Goal: Information Seeking & Learning: Learn about a topic

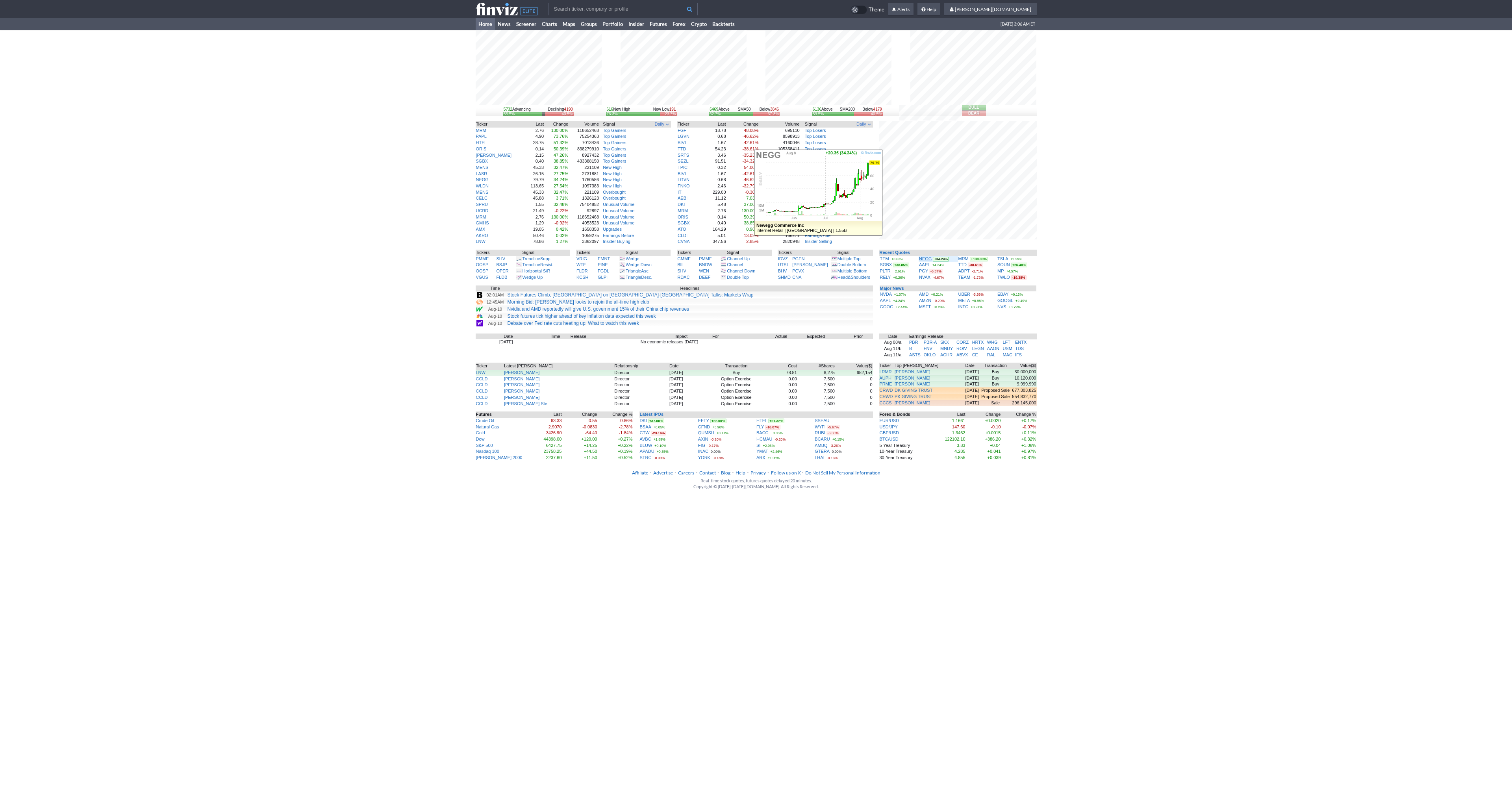
click at [923, 258] on link "NEGG" at bounding box center [925, 259] width 12 height 5
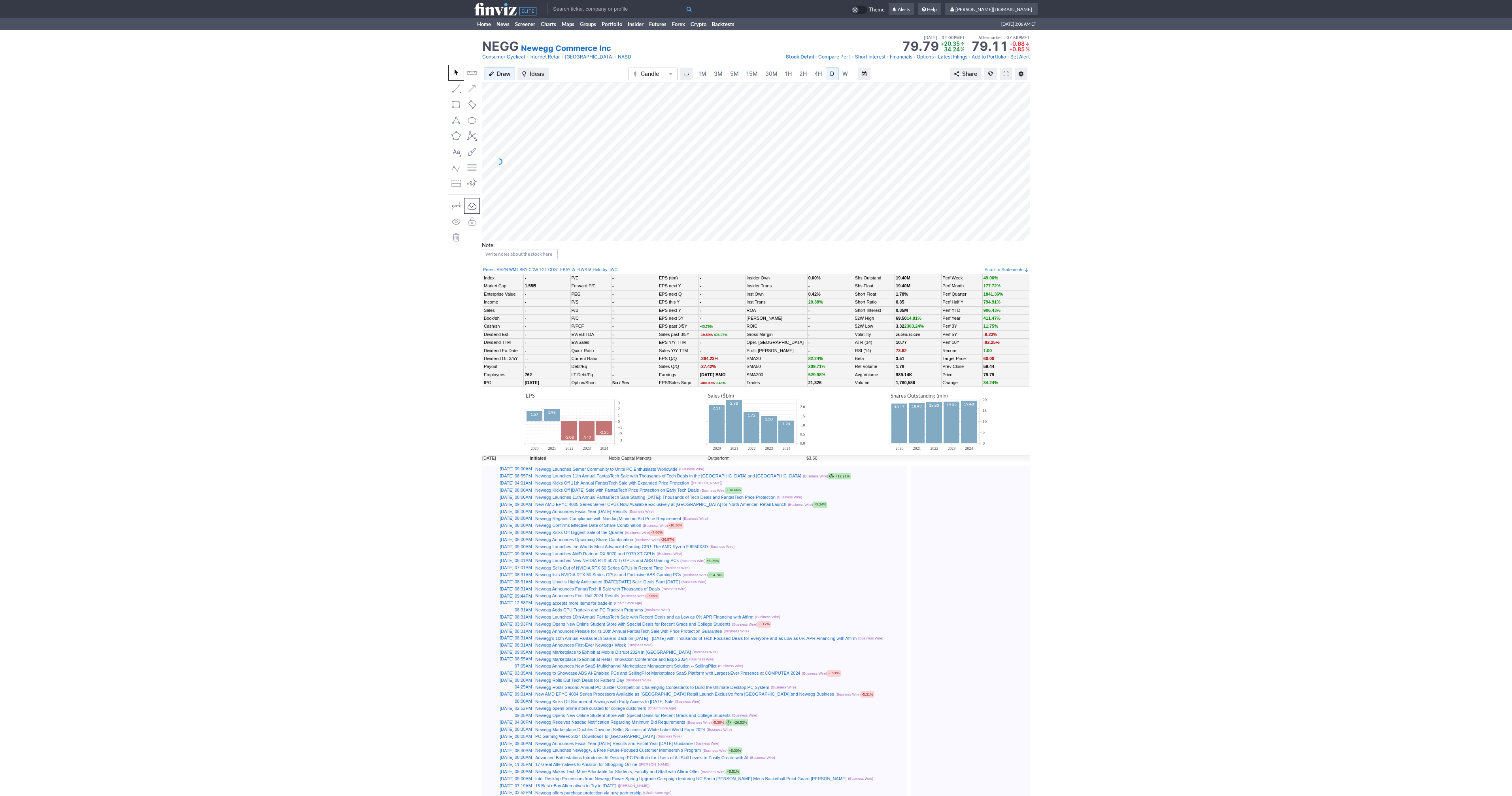
scroll to position [0, 8]
click at [1003, 72] on span at bounding box center [1006, 74] width 5 height 6
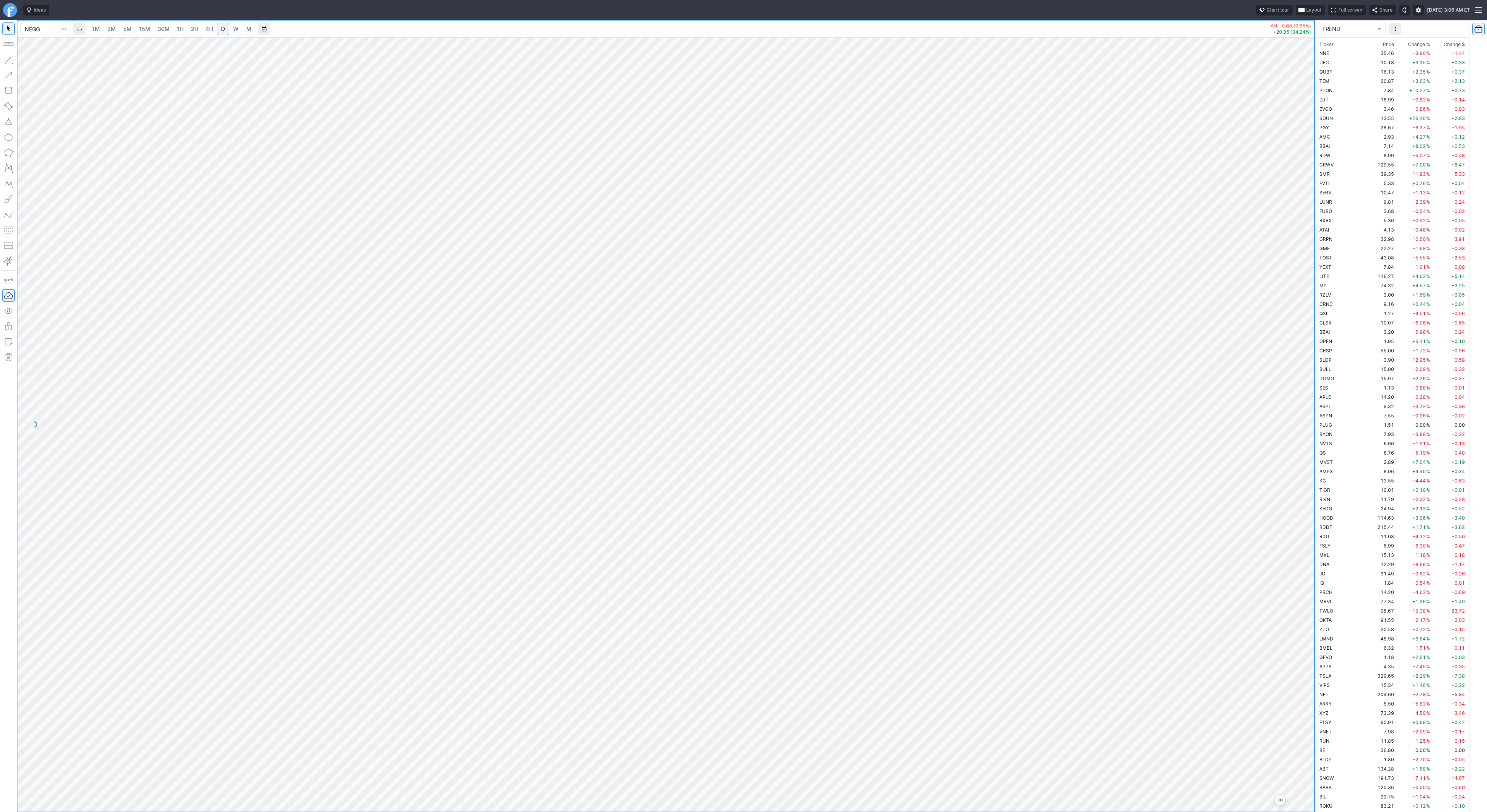
click at [236, 28] on span "W" at bounding box center [236, 28] width 5 height 6
drag, startPoint x: 3, startPoint y: 56, endPoint x: 36, endPoint y: 96, distance: 51.9
click at [3, 57] on button "button" at bounding box center [8, 59] width 12 height 12
click at [24, 60] on span "button" at bounding box center [25, 61] width 5 height 11
click at [7, 59] on button "button" at bounding box center [8, 59] width 12 height 12
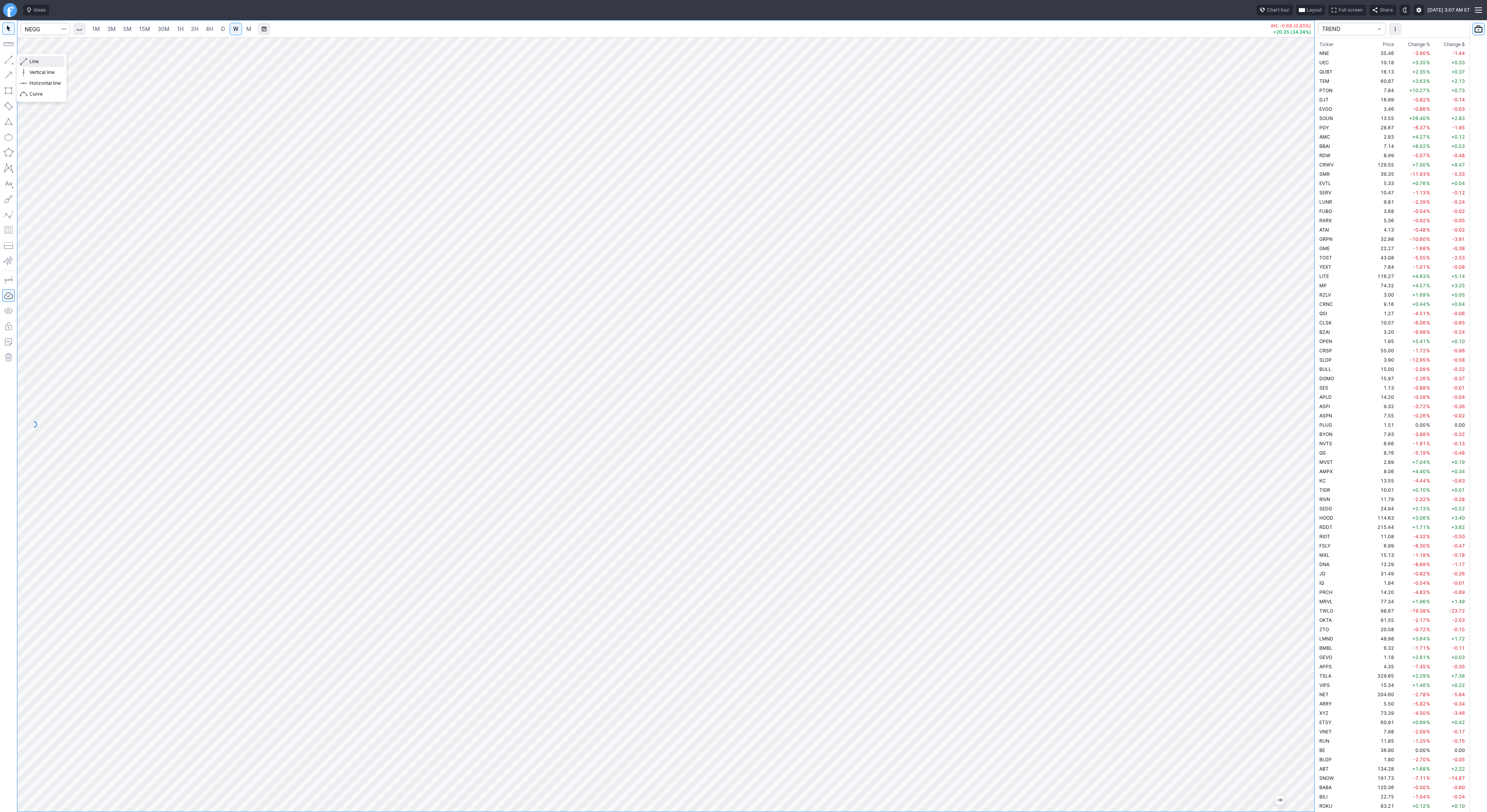
click at [31, 59] on span "Line" at bounding box center [45, 61] width 31 height 8
click at [12, 54] on button "button" at bounding box center [8, 59] width 12 height 12
click at [1366, 53] on td "35.46" at bounding box center [1381, 53] width 29 height 9
click at [1342, 210] on td "FUBO" at bounding box center [1342, 211] width 49 height 9
drag, startPoint x: 33, startPoint y: 61, endPoint x: 46, endPoint y: 88, distance: 30.0
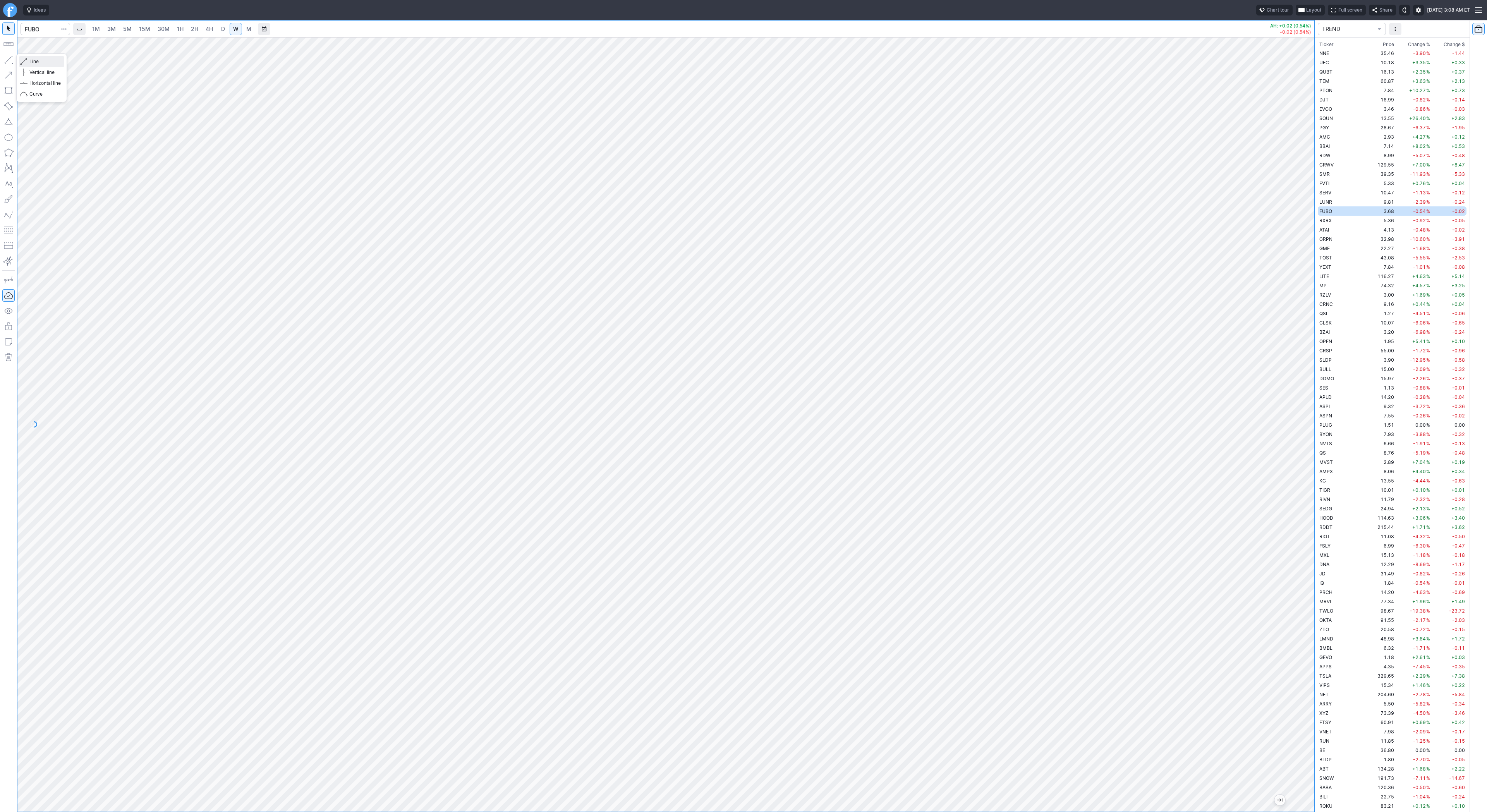
click at [34, 63] on span "Line" at bounding box center [45, 61] width 31 height 8
click at [27, 62] on span "button" at bounding box center [25, 61] width 5 height 11
click at [222, 30] on span "D" at bounding box center [223, 28] width 4 height 6
click at [233, 28] on span "W" at bounding box center [236, 28] width 5 height 6
click at [1323, 218] on span "RXRX" at bounding box center [1325, 220] width 12 height 6
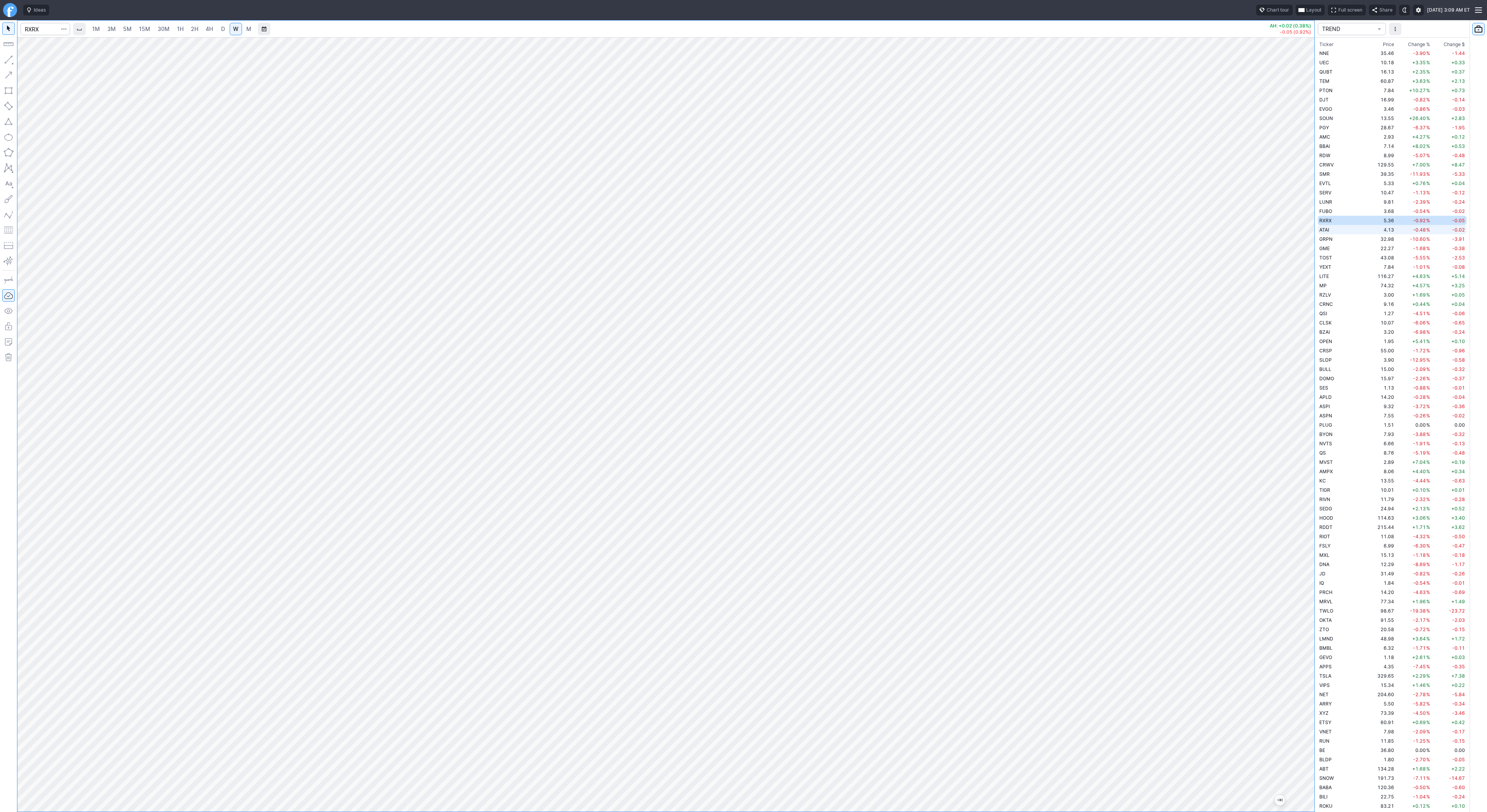
click at [1366, 229] on td "4.13" at bounding box center [1381, 230] width 29 height 9
click at [1342, 235] on td "GRPN" at bounding box center [1342, 239] width 49 height 9
click at [1339, 227] on td "ATAI" at bounding box center [1342, 230] width 49 height 9
click at [1326, 219] on span "RXRX" at bounding box center [1325, 220] width 12 height 6
click at [1366, 257] on td "43.08" at bounding box center [1381, 257] width 29 height 9
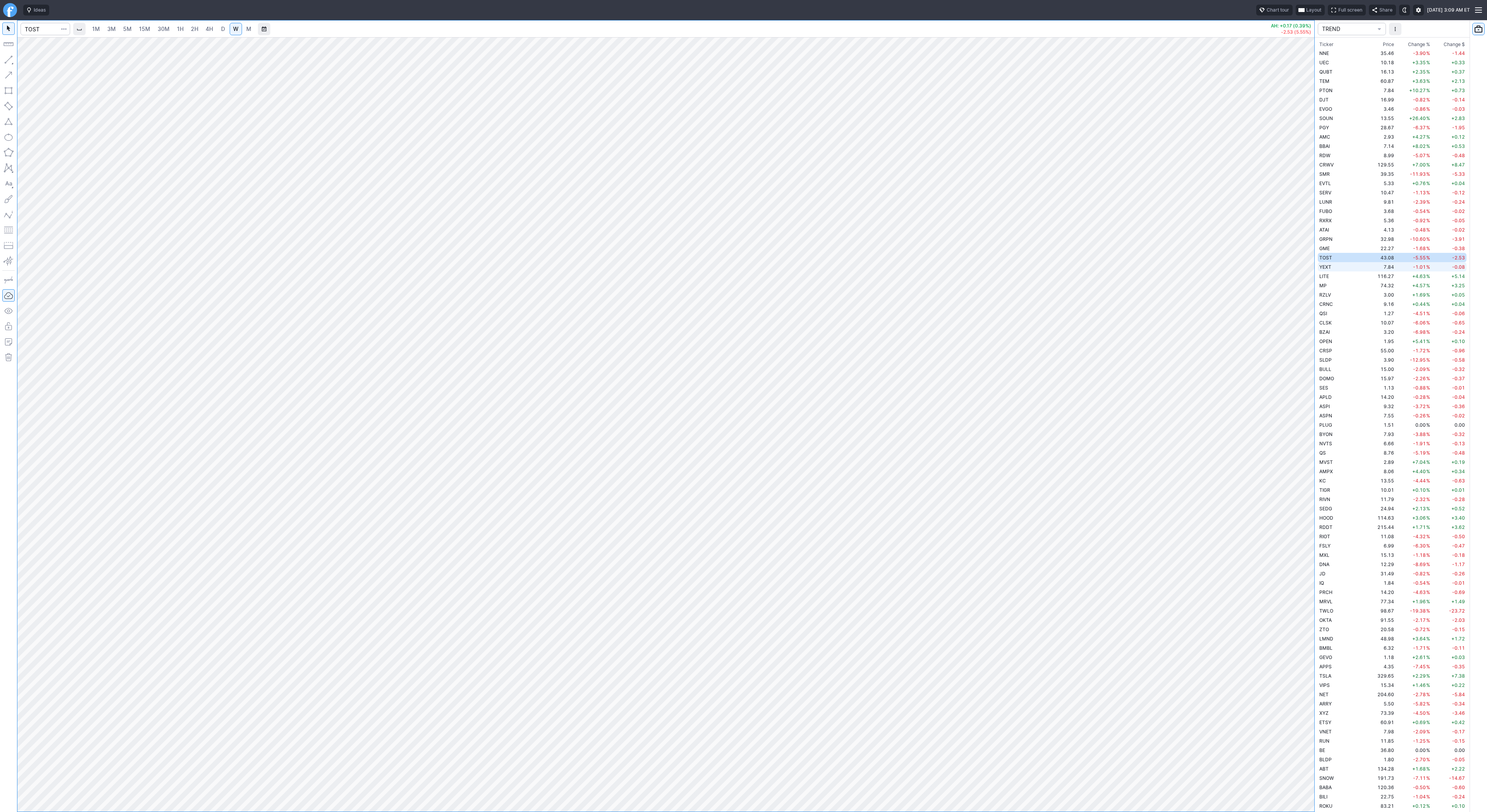
click at [1344, 268] on td "YEXT" at bounding box center [1342, 267] width 49 height 9
click at [1366, 53] on td "35.46" at bounding box center [1381, 53] width 29 height 9
click at [1366, 62] on td "10.18" at bounding box center [1381, 62] width 29 height 9
drag, startPoint x: 1310, startPoint y: 464, endPoint x: 1298, endPoint y: 459, distance: 13.0
click at [1299, 459] on div at bounding box center [1306, 422] width 16 height 755
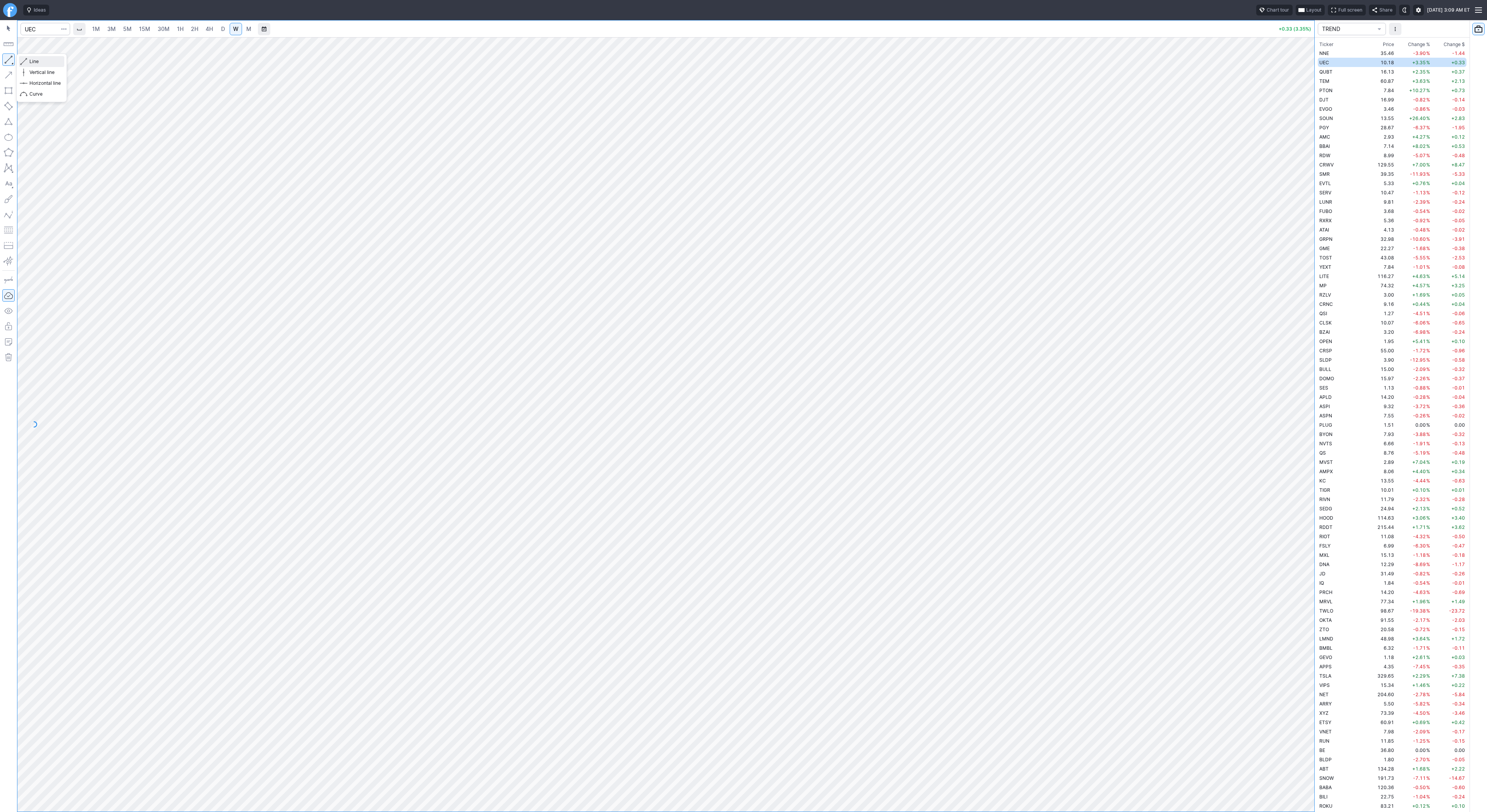
click at [53, 62] on span "Line" at bounding box center [45, 61] width 31 height 8
click at [36, 64] on span "Line" at bounding box center [45, 61] width 31 height 8
click at [32, 59] on span "Line" at bounding box center [45, 61] width 31 height 8
drag, startPoint x: 9, startPoint y: 60, endPoint x: 12, endPoint y: 72, distance: 12.4
click at [9, 60] on button "button" at bounding box center [8, 59] width 12 height 12
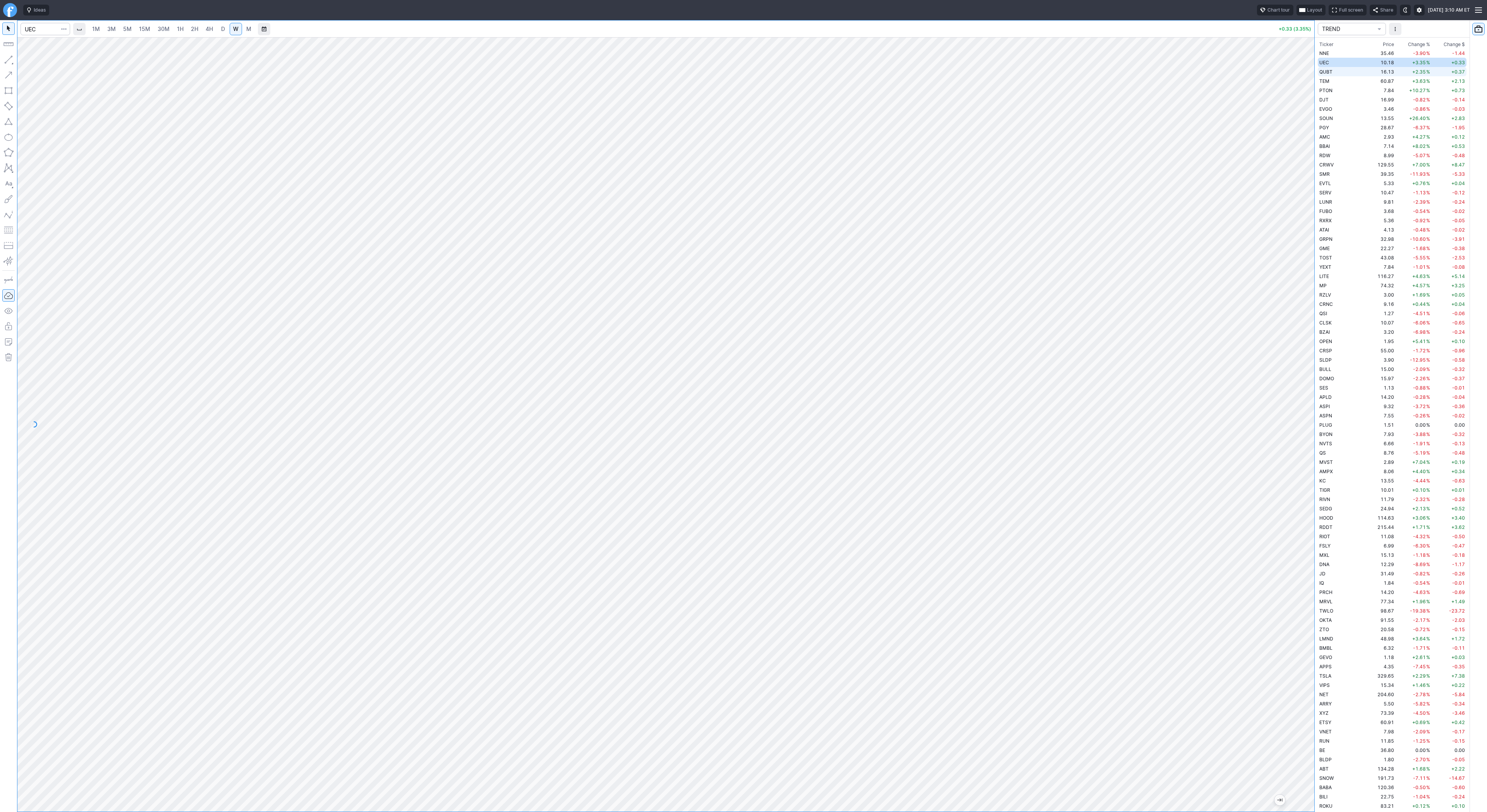
click at [1330, 70] on span "QUBT" at bounding box center [1326, 72] width 13 height 6
click at [1324, 65] on span "UEC" at bounding box center [1324, 62] width 10 height 6
click at [1328, 73] on span "QUBT" at bounding box center [1326, 72] width 13 height 6
click at [1366, 83] on td "60.87" at bounding box center [1381, 81] width 29 height 9
click at [217, 26] on link "D" at bounding box center [223, 29] width 12 height 12
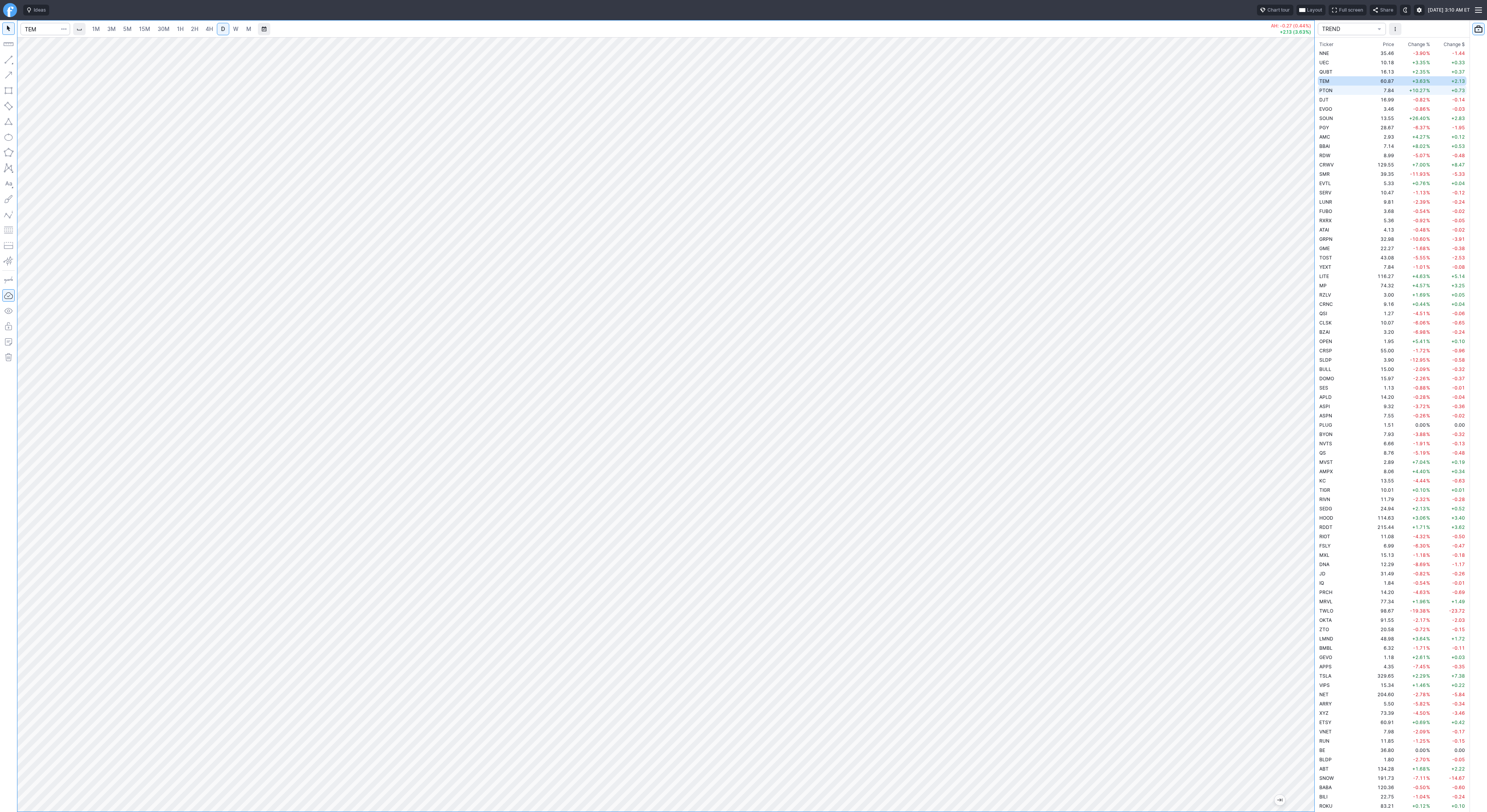
click at [1366, 87] on td "7.84" at bounding box center [1381, 90] width 29 height 9
click at [236, 29] on span "W" at bounding box center [236, 28] width 5 height 6
click at [1366, 96] on td "16.99" at bounding box center [1381, 99] width 29 height 9
click at [1337, 104] on td "EVGO" at bounding box center [1342, 108] width 49 height 9
click at [31, 61] on span "Line" at bounding box center [45, 61] width 31 height 8
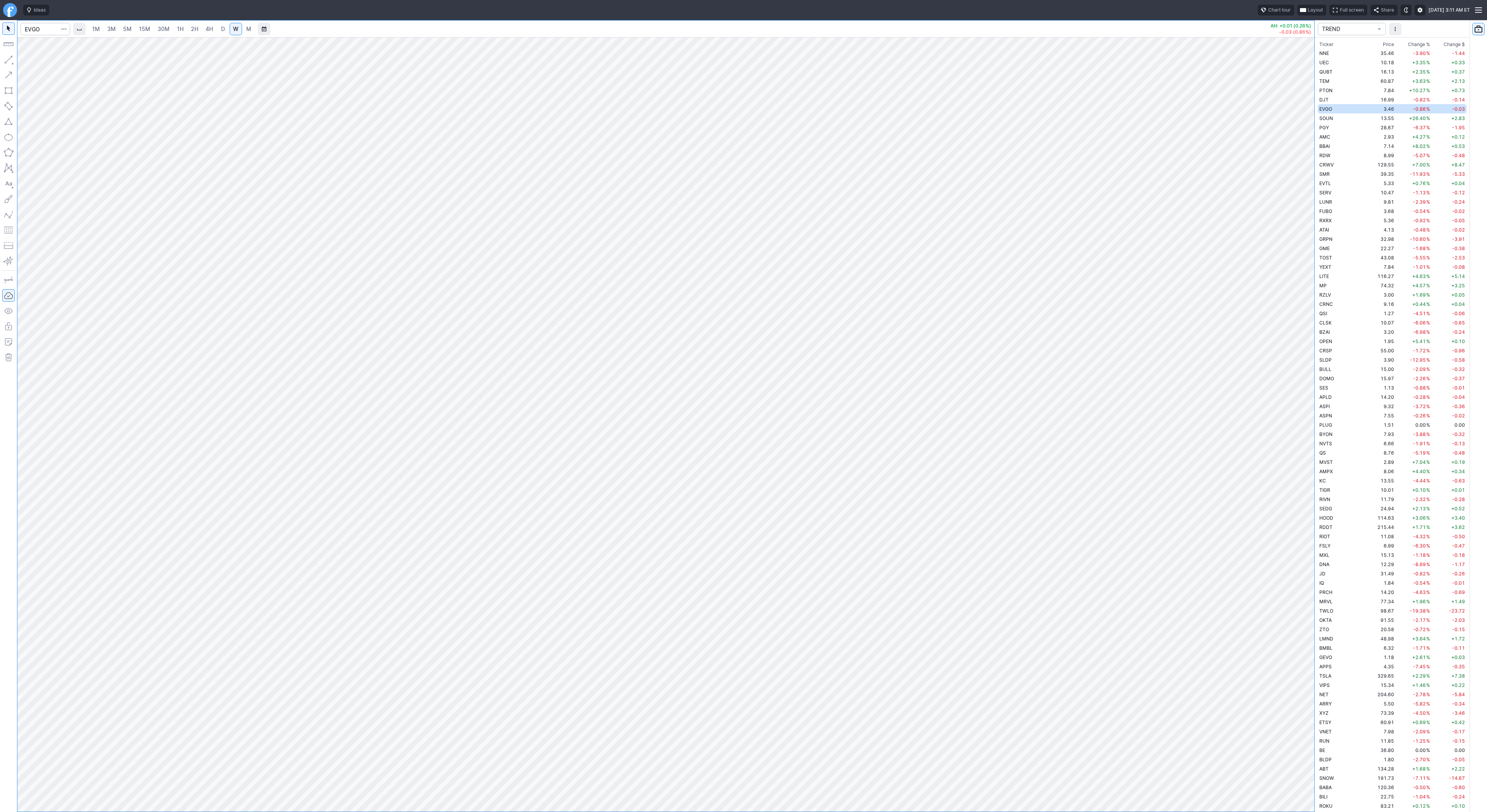
click at [9, 60] on button "button" at bounding box center [8, 59] width 12 height 12
click at [6, 59] on button "button" at bounding box center [8, 59] width 12 height 12
click at [35, 59] on span "Line" at bounding box center [45, 61] width 31 height 8
click at [8, 60] on button "button" at bounding box center [8, 59] width 12 height 12
drag, startPoint x: 25, startPoint y: 59, endPoint x: 43, endPoint y: 75, distance: 24.1
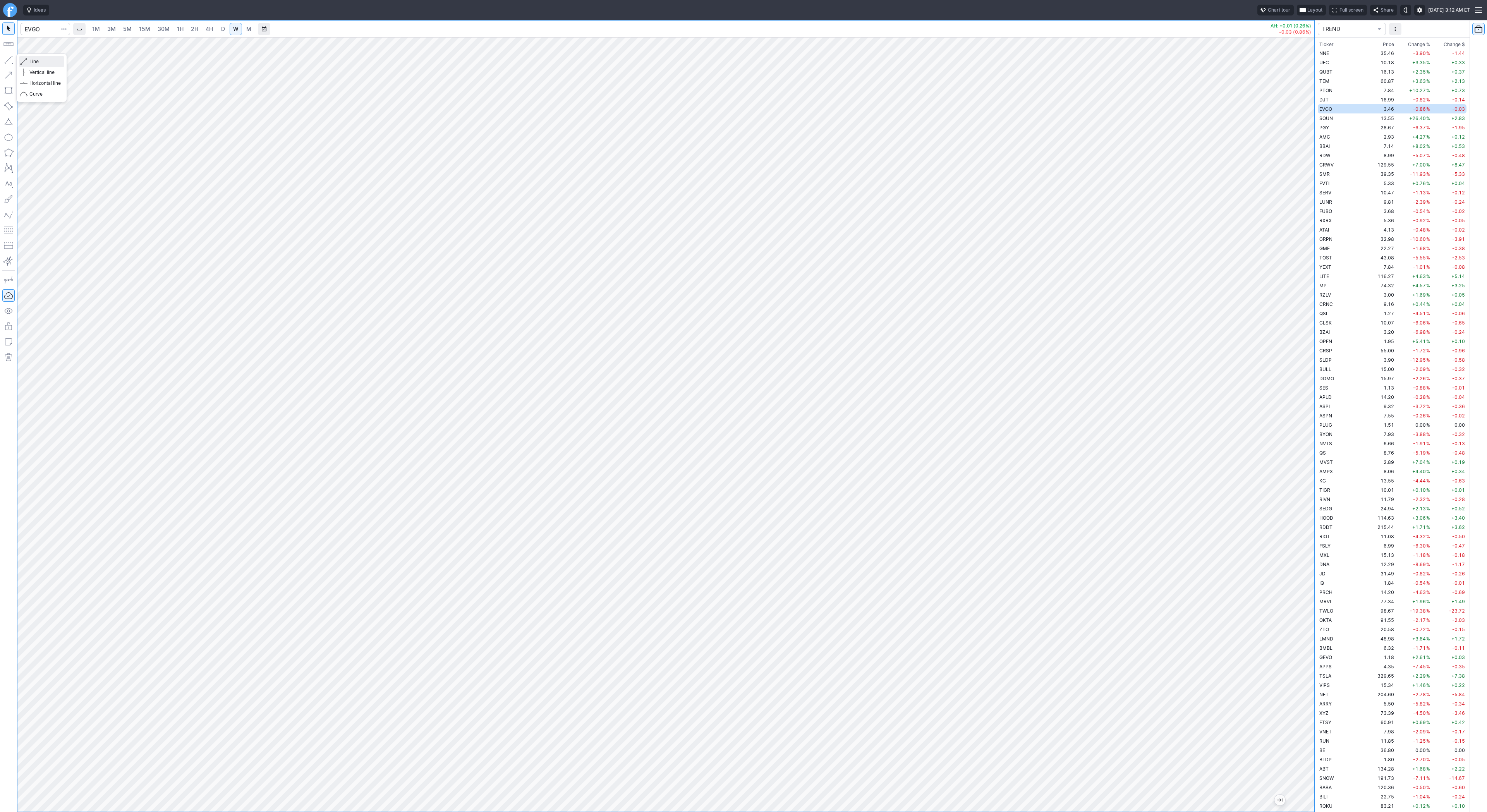
click at [26, 60] on span "button" at bounding box center [25, 61] width 5 height 11
drag, startPoint x: 33, startPoint y: 63, endPoint x: 39, endPoint y: 78, distance: 16.2
click at [33, 63] on span "Line" at bounding box center [45, 61] width 31 height 8
drag, startPoint x: 29, startPoint y: 62, endPoint x: 45, endPoint y: 80, distance: 24.1
click at [30, 62] on span "Line" at bounding box center [45, 61] width 31 height 8
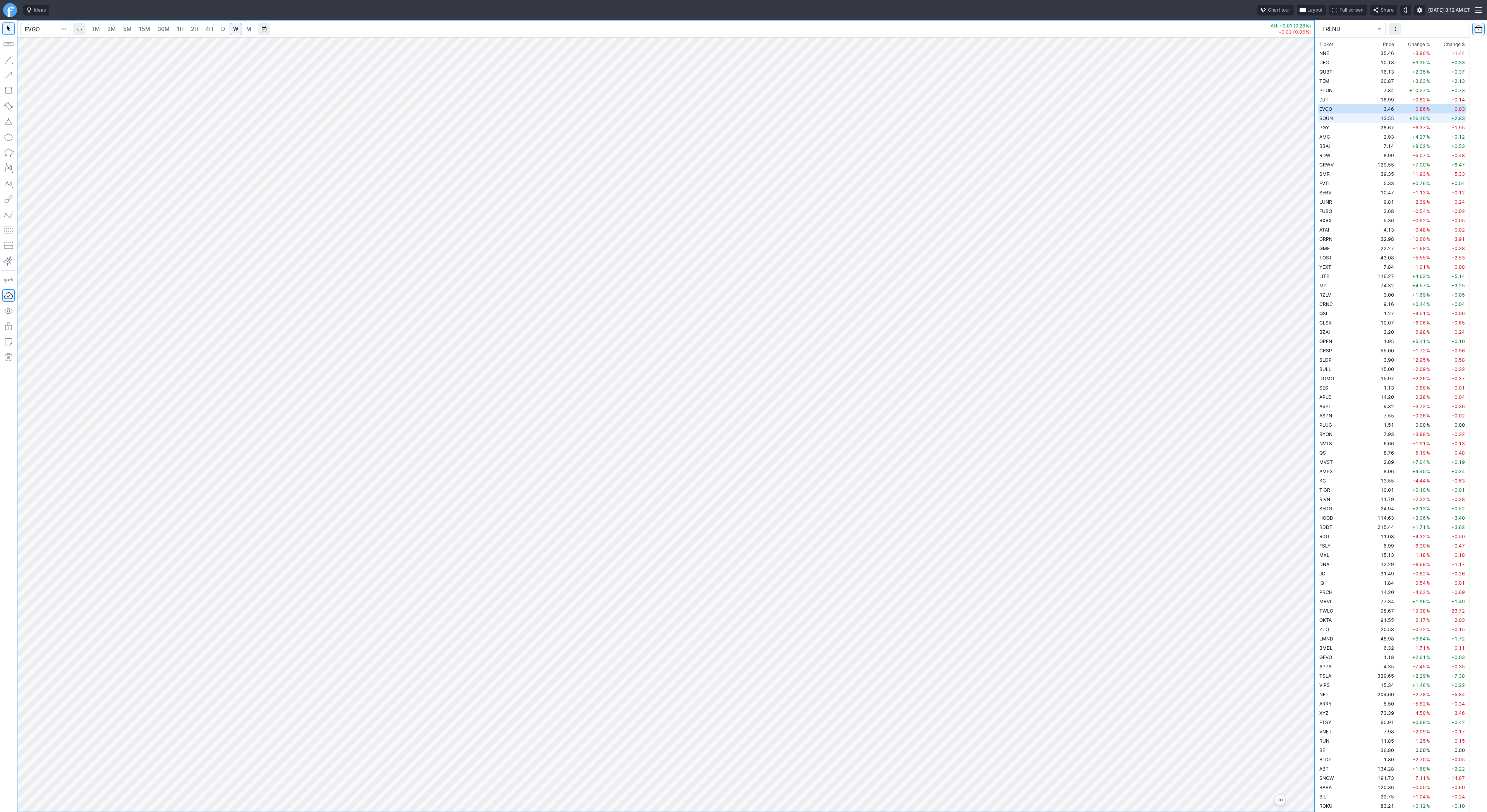
click at [1327, 116] on span "SOUN" at bounding box center [1326, 118] width 13 height 6
click at [1335, 129] on td "PGY" at bounding box center [1342, 128] width 49 height 9
drag, startPoint x: 42, startPoint y: 62, endPoint x: 51, endPoint y: 87, distance: 26.6
click at [42, 62] on span "Line" at bounding box center [45, 61] width 31 height 8
click at [43, 62] on span "Line" at bounding box center [45, 61] width 31 height 8
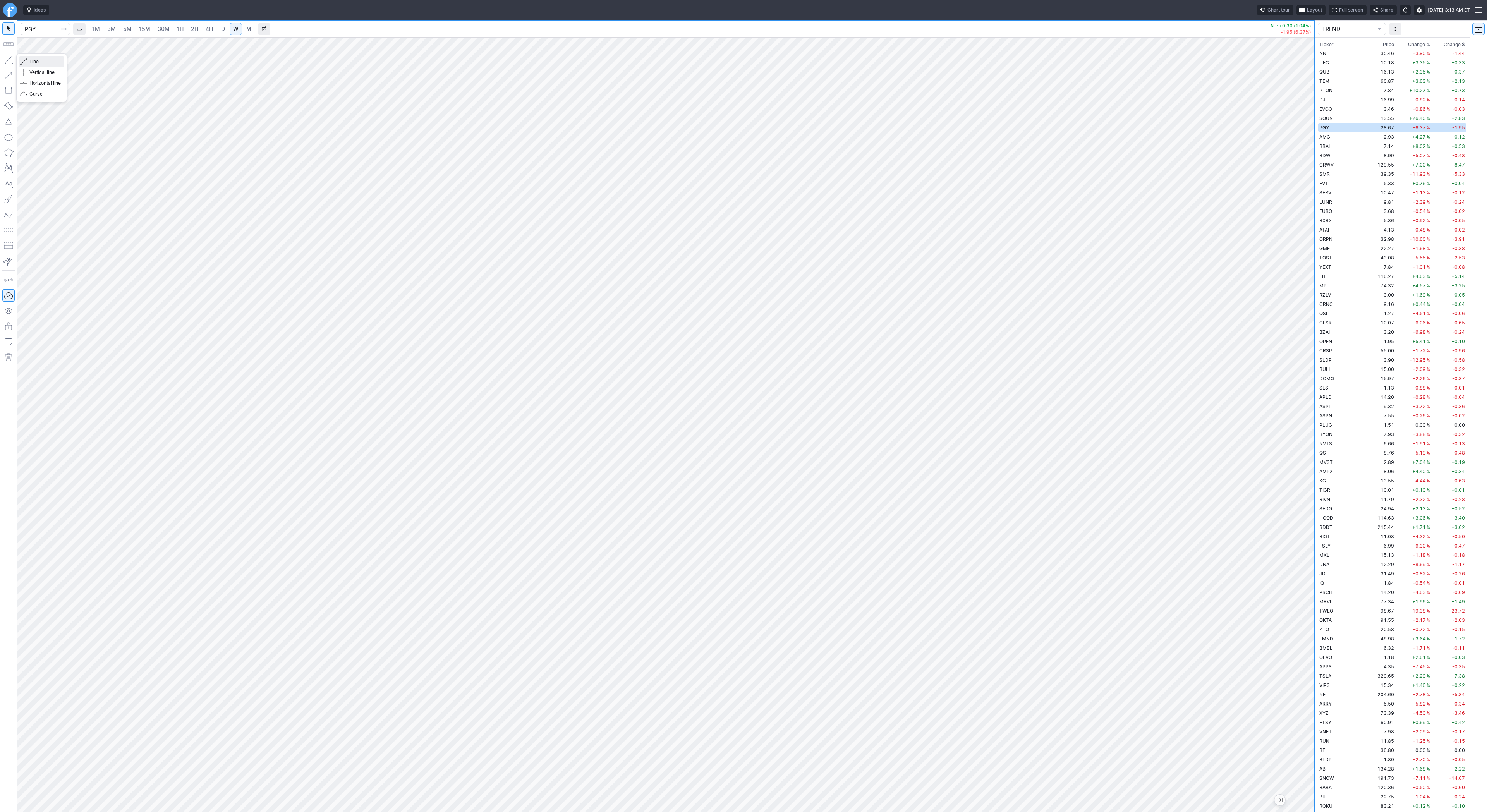
click at [23, 59] on span "button" at bounding box center [25, 61] width 5 height 11
click at [34, 64] on span "Line" at bounding box center [45, 61] width 31 height 8
drag, startPoint x: 35, startPoint y: 61, endPoint x: 44, endPoint y: 94, distance: 34.2
click at [35, 61] on span "Line" at bounding box center [45, 61] width 31 height 8
drag, startPoint x: 7, startPoint y: 59, endPoint x: 10, endPoint y: 88, distance: 29.2
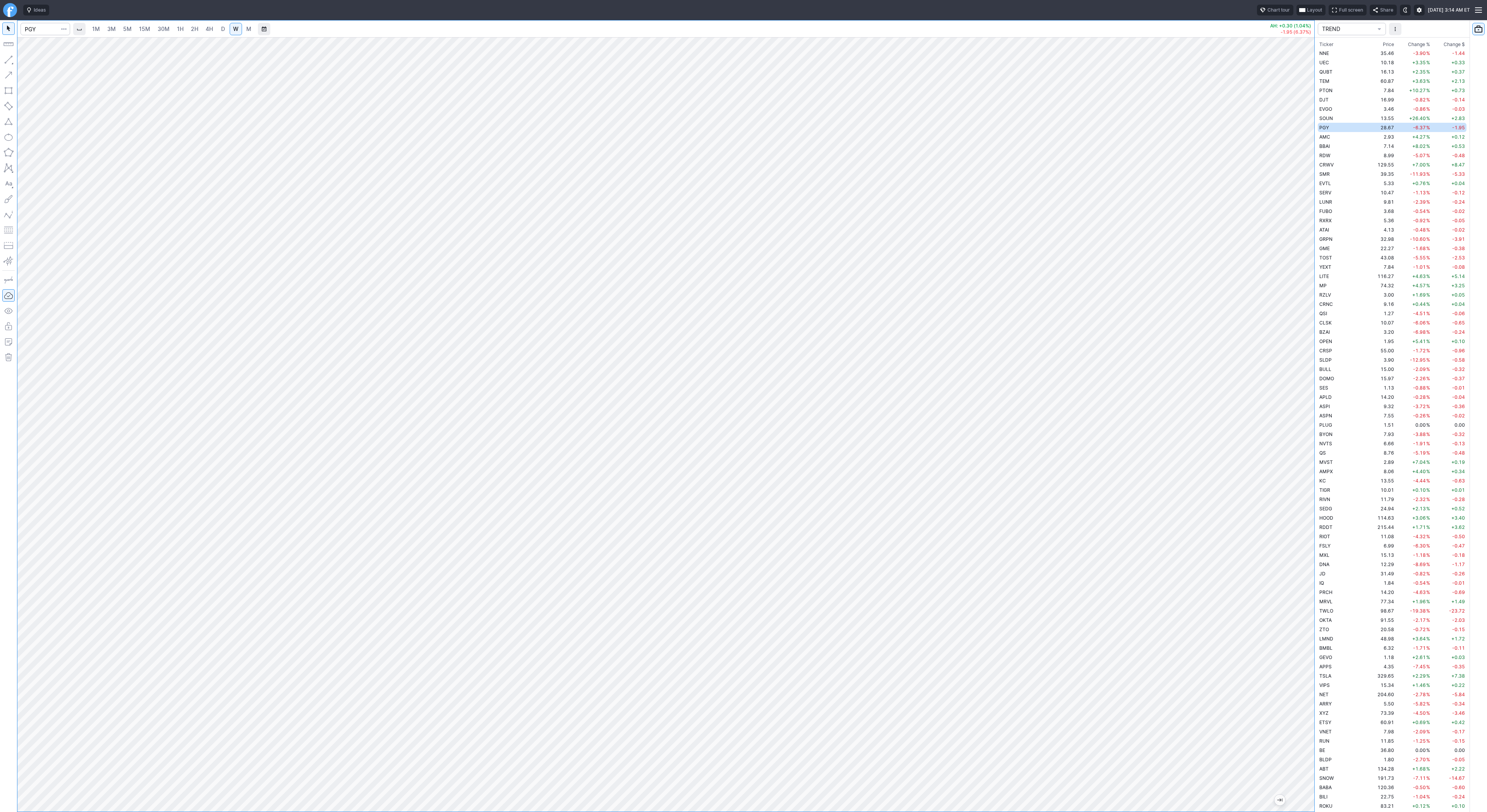
click at [7, 61] on button "button" at bounding box center [8, 59] width 12 height 12
drag, startPoint x: 5, startPoint y: 58, endPoint x: 14, endPoint y: 102, distance: 44.9
click at [5, 59] on button "button" at bounding box center [8, 59] width 12 height 12
click at [31, 63] on span "Line" at bounding box center [45, 61] width 31 height 8
click at [1366, 134] on td "2.93" at bounding box center [1381, 137] width 29 height 9
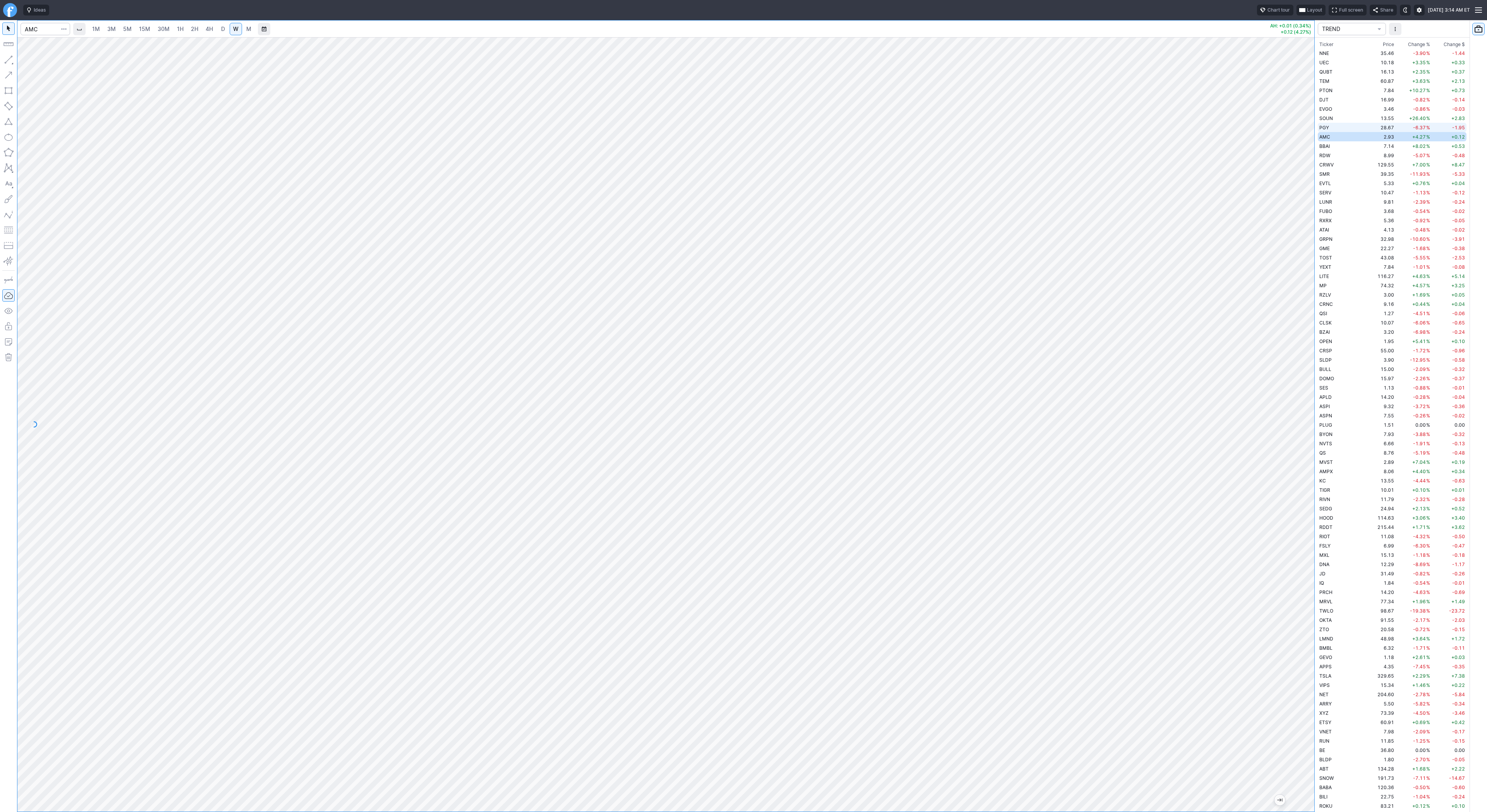
click at [1338, 129] on td "PGY" at bounding box center [1342, 128] width 49 height 9
click at [1366, 137] on td "2.93" at bounding box center [1381, 137] width 29 height 9
click at [1341, 144] on td "BBAI" at bounding box center [1342, 146] width 49 height 9
click at [1366, 155] on td "8.99" at bounding box center [1381, 155] width 29 height 9
click at [1343, 163] on td "CRWV" at bounding box center [1342, 164] width 49 height 9
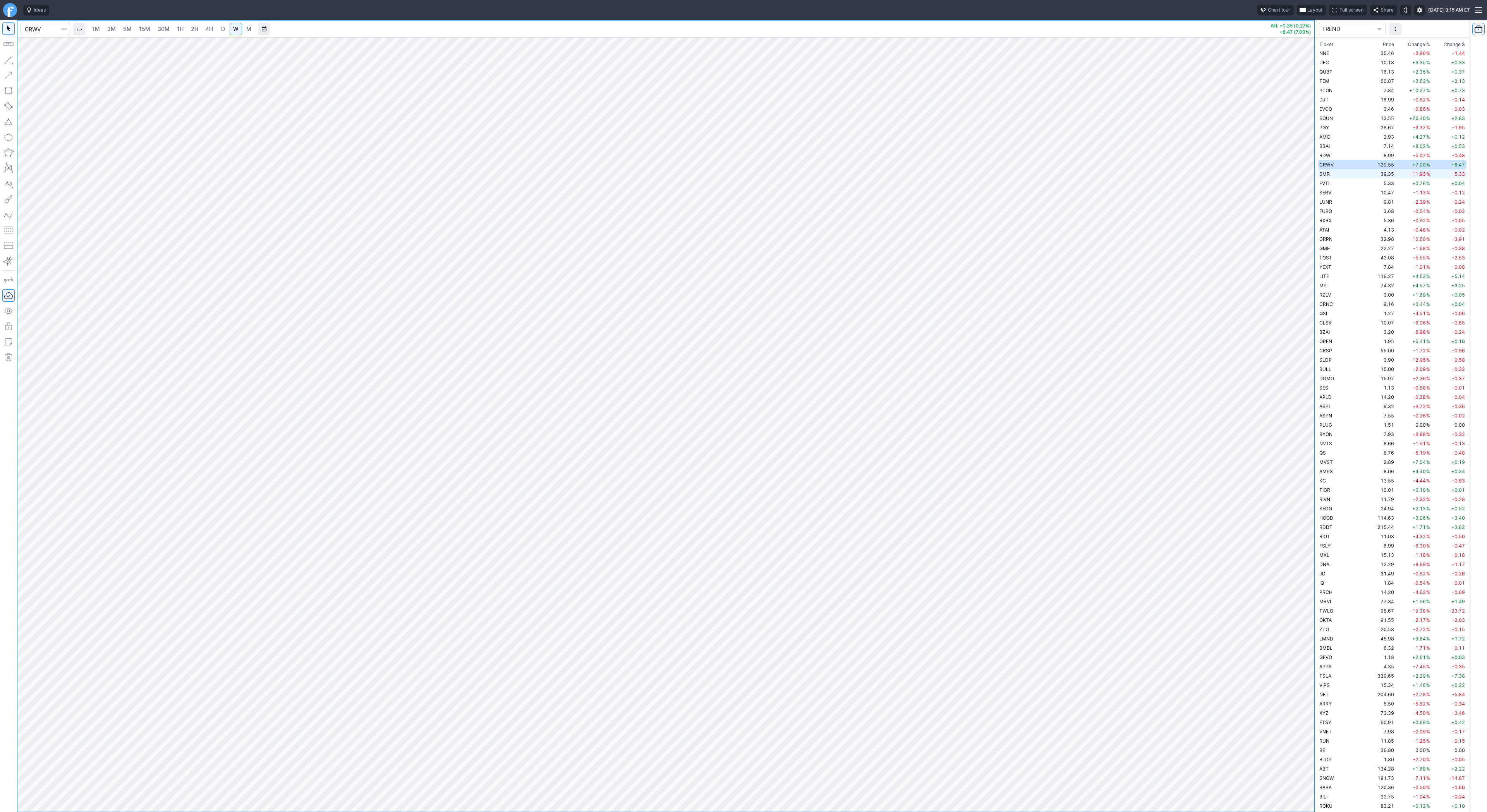
click at [1329, 175] on span "SMR" at bounding box center [1325, 174] width 10 height 6
click at [1332, 184] on td "EVTL" at bounding box center [1342, 183] width 49 height 9
click at [1366, 194] on td "10.47" at bounding box center [1381, 192] width 29 height 9
click at [1366, 202] on td "9.81" at bounding box center [1381, 201] width 29 height 9
click at [1344, 211] on td "FUBO" at bounding box center [1342, 211] width 49 height 9
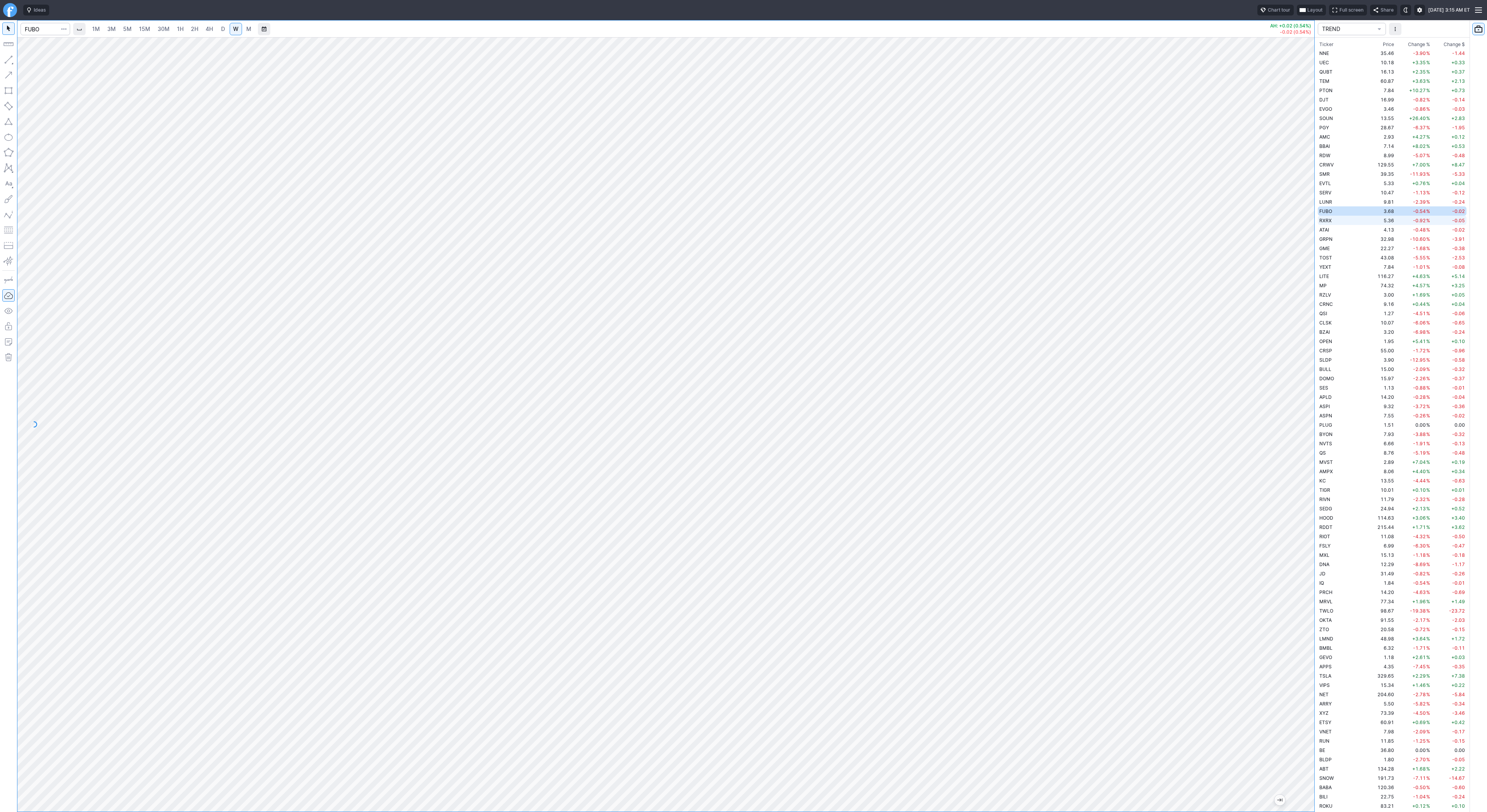
click at [1366, 218] on td "5.36" at bounding box center [1381, 220] width 29 height 9
click at [1333, 231] on td "ATAI" at bounding box center [1342, 230] width 49 height 9
click at [1339, 241] on td "GRPN" at bounding box center [1342, 239] width 49 height 9
click at [128, 29] on span "5M" at bounding box center [127, 28] width 9 height 6
click at [150, 31] on link "15M" at bounding box center [145, 29] width 18 height 12
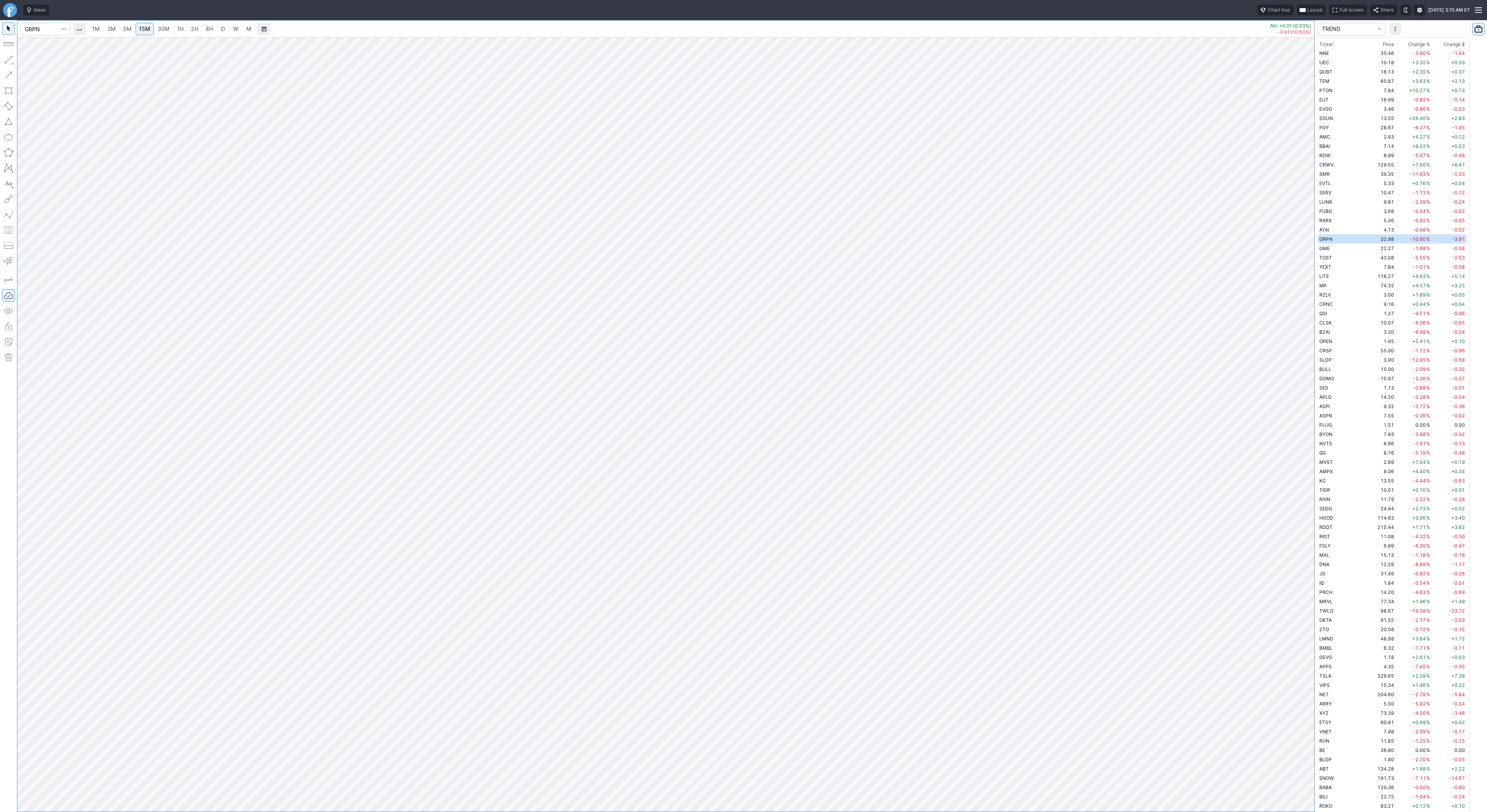
click at [175, 33] on link "1H" at bounding box center [180, 29] width 13 height 12
click at [191, 35] on div "1M 3M 5M 15M 30M 1H 2H 4H D W M" at bounding box center [171, 29] width 167 height 14
click at [198, 32] on link "2H" at bounding box center [195, 29] width 14 height 12
click at [213, 32] on link "4H" at bounding box center [209, 29] width 14 height 12
click at [230, 30] on link "W" at bounding box center [236, 29] width 12 height 12
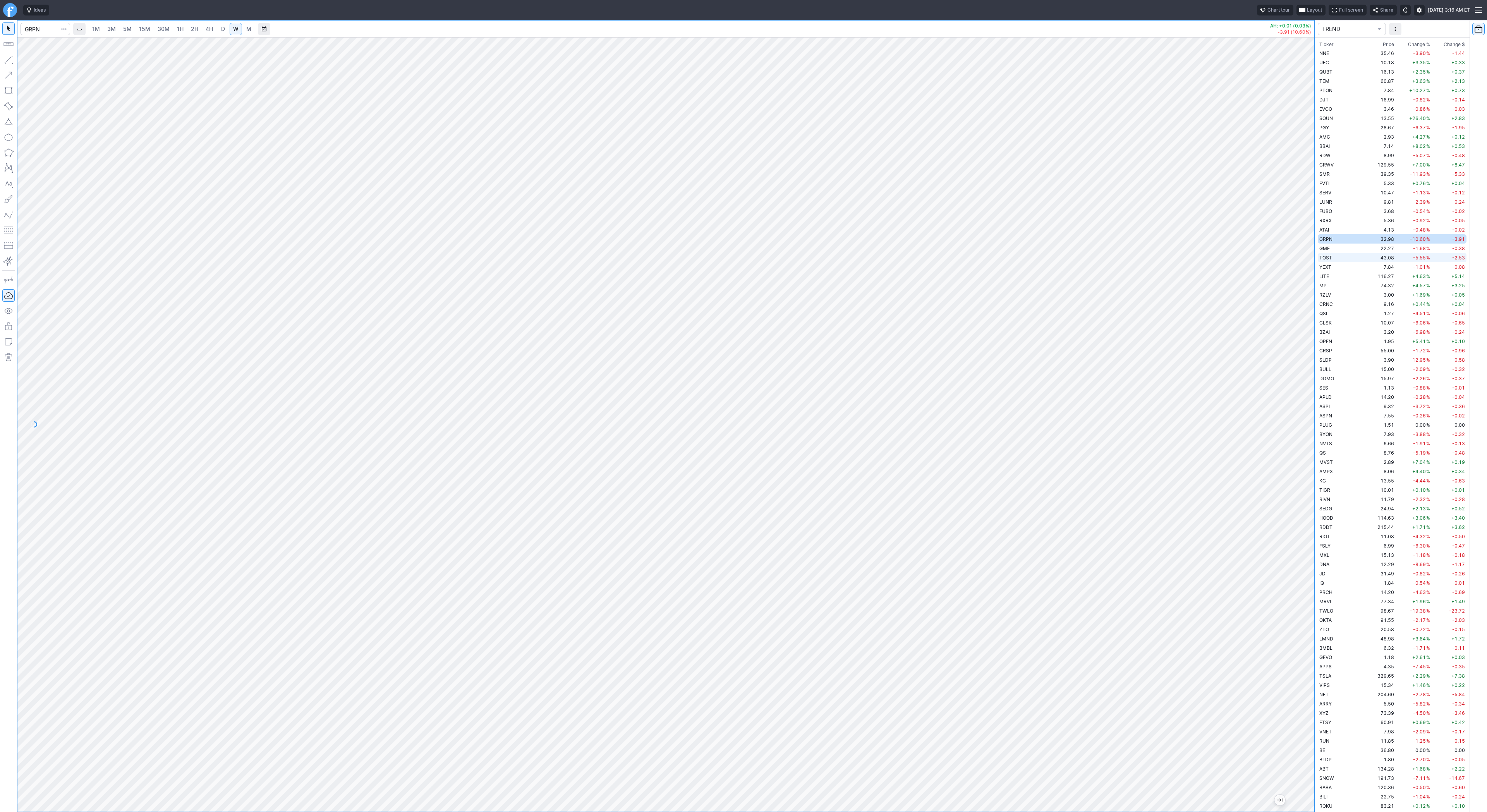
click at [1340, 253] on td "TOST" at bounding box center [1342, 257] width 49 height 9
click at [1339, 249] on td "GME" at bounding box center [1342, 248] width 49 height 9
click at [1342, 256] on td "TOST" at bounding box center [1342, 257] width 49 height 9
click at [1332, 265] on td "YEXT" at bounding box center [1342, 267] width 49 height 9
click at [39, 65] on span "Line" at bounding box center [45, 61] width 31 height 8
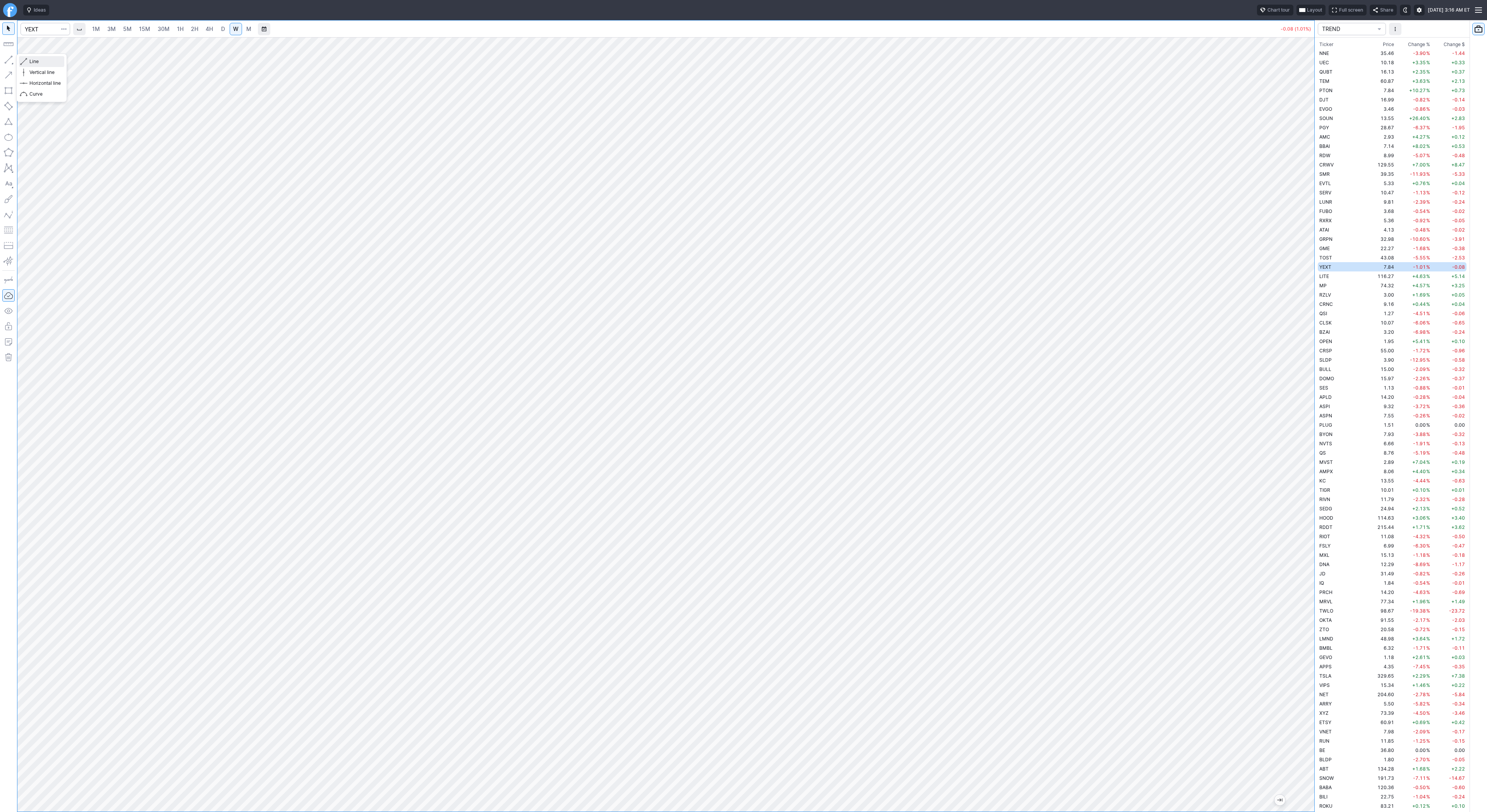
click at [23, 60] on span "button" at bounding box center [25, 61] width 5 height 11
click at [26, 62] on span "button" at bounding box center [25, 61] width 5 height 11
click at [221, 25] on span "D" at bounding box center [223, 29] width 5 height 8
click at [234, 27] on span "W" at bounding box center [236, 28] width 5 height 6
click at [217, 30] on link "D" at bounding box center [223, 29] width 12 height 12
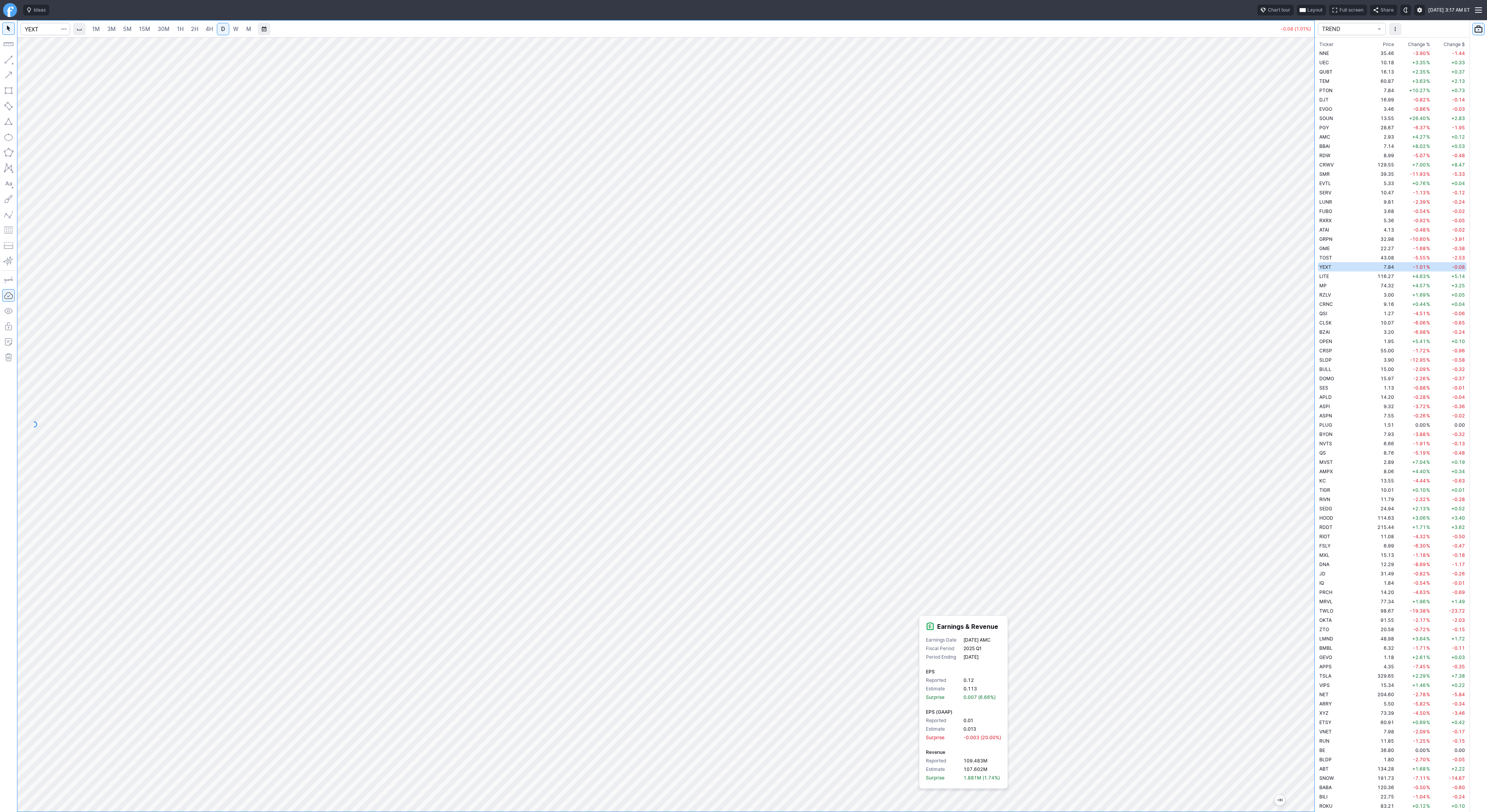
click at [237, 30] on span "W" at bounding box center [236, 28] width 5 height 6
click at [1366, 276] on td "116.27" at bounding box center [1381, 276] width 29 height 9
click at [1366, 270] on td "7.84" at bounding box center [1381, 267] width 29 height 9
click at [1366, 275] on td "116.27" at bounding box center [1381, 276] width 29 height 9
click at [250, 28] on span "M" at bounding box center [248, 29] width 5 height 8
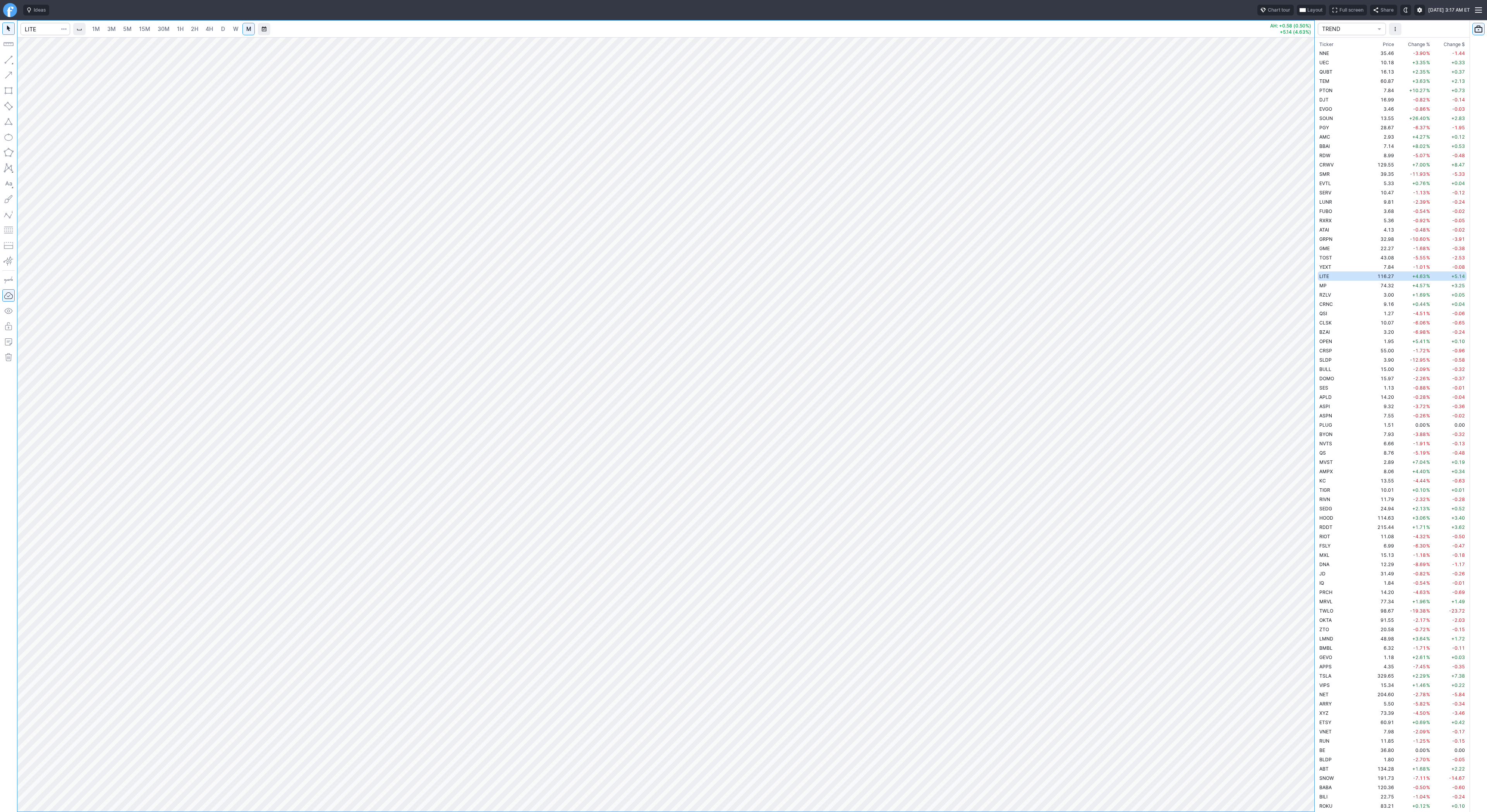
click at [237, 27] on link "W" at bounding box center [236, 29] width 12 height 12
click at [6, 57] on button "button" at bounding box center [8, 59] width 12 height 12
click at [9, 57] on button "button" at bounding box center [8, 59] width 12 height 12
drag, startPoint x: 7, startPoint y: 58, endPoint x: 29, endPoint y: 70, distance: 25.1
click at [7, 58] on button "button" at bounding box center [8, 59] width 12 height 12
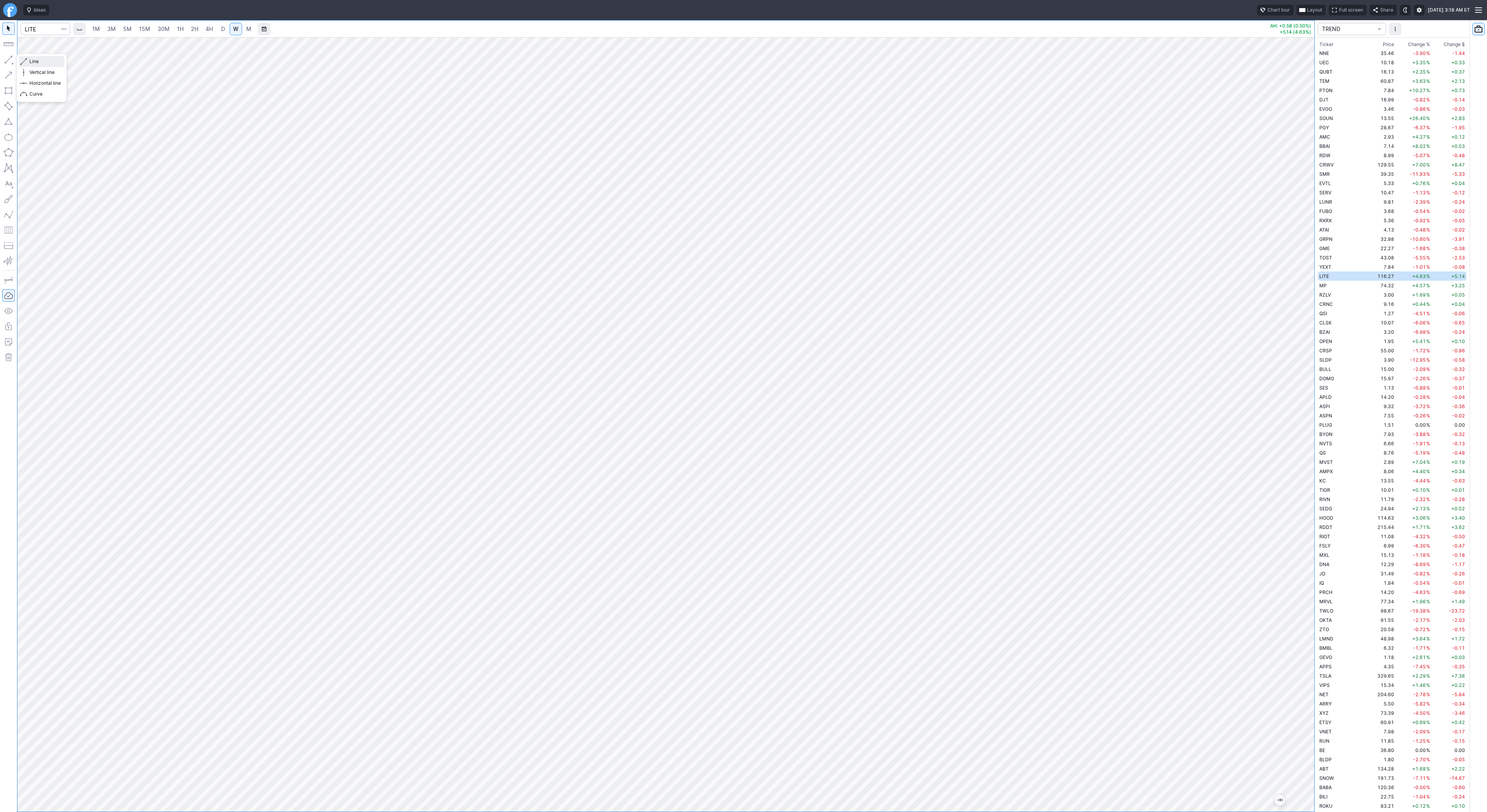
click at [36, 64] on span "Line" at bounding box center [45, 61] width 31 height 8
click at [10, 58] on button "button" at bounding box center [8, 59] width 12 height 12
click at [1366, 290] on td "3.00" at bounding box center [1381, 294] width 29 height 9
click at [1366, 286] on td "74.32" at bounding box center [1381, 285] width 29 height 9
click at [1366, 298] on td "3.00" at bounding box center [1381, 294] width 29 height 9
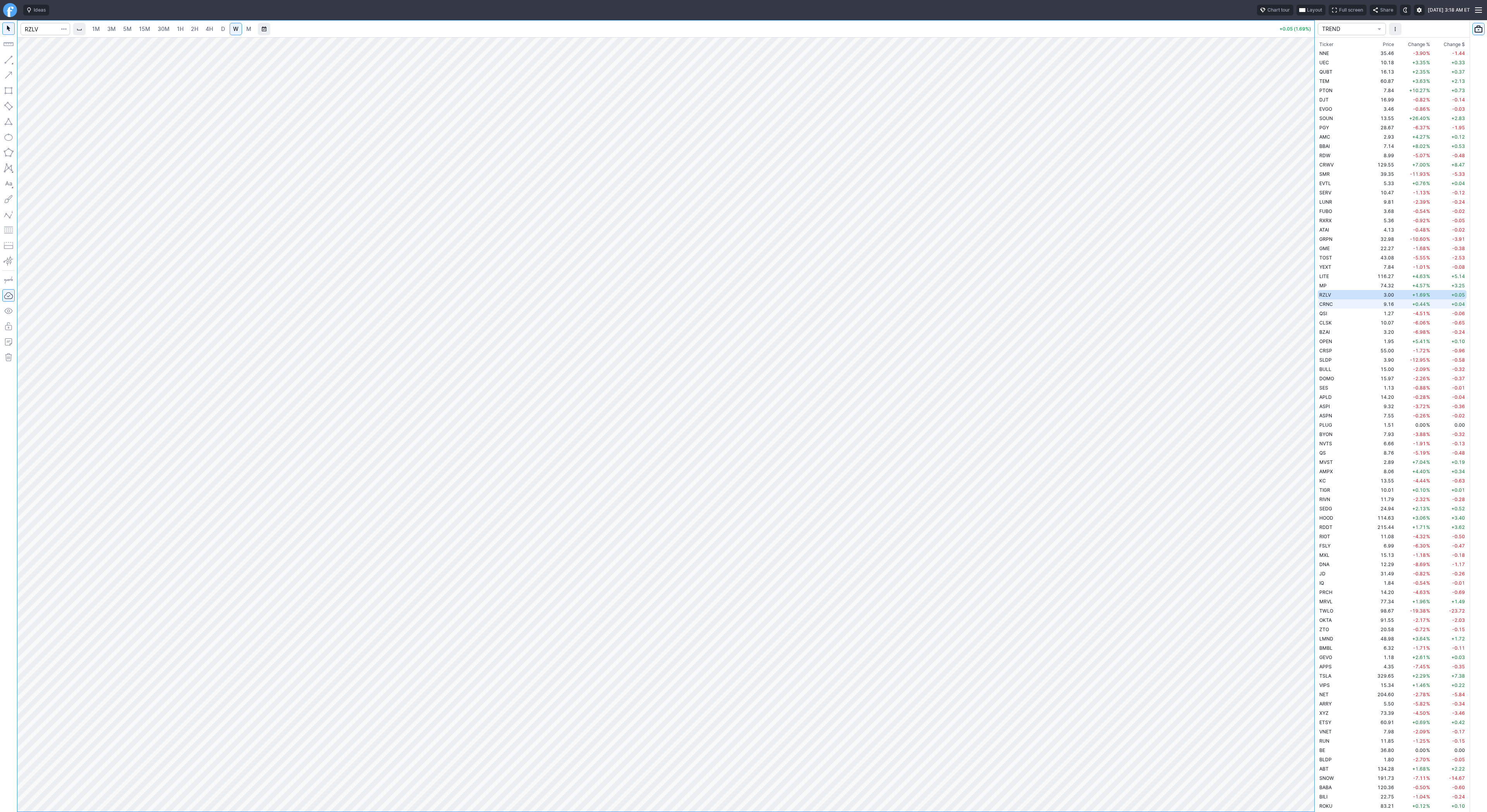
click at [1366, 306] on td "9.16" at bounding box center [1381, 304] width 29 height 9
click at [1324, 312] on span "QSI" at bounding box center [1323, 313] width 8 height 6
click at [1337, 321] on td "CLSK" at bounding box center [1342, 323] width 49 height 9
click at [1332, 330] on td "BZAI" at bounding box center [1342, 332] width 49 height 9
click at [1330, 342] on span "OPEN" at bounding box center [1326, 341] width 13 height 6
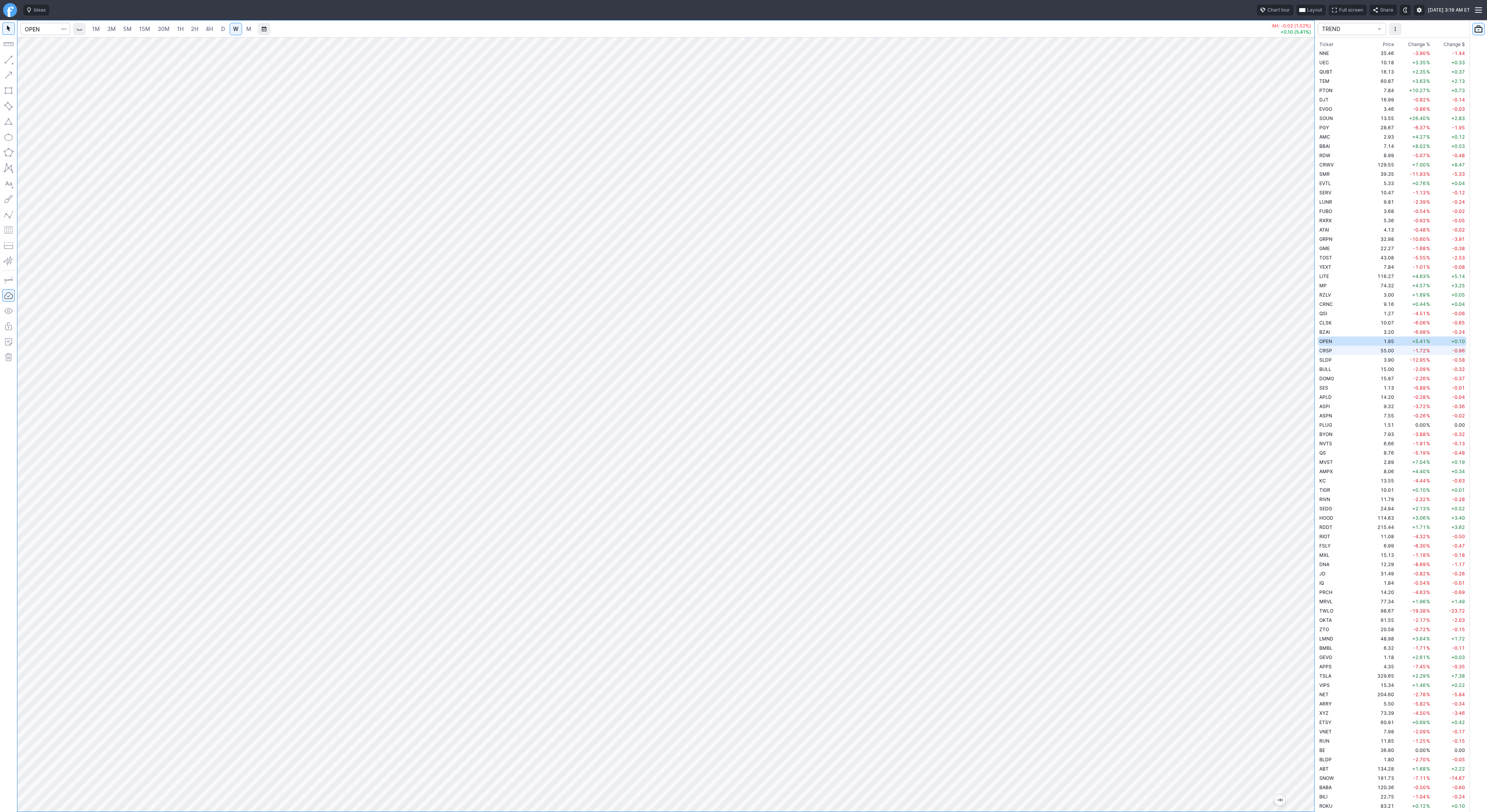
click at [1343, 352] on td "CRSP" at bounding box center [1342, 350] width 49 height 9
click at [1330, 361] on span "SLDP" at bounding box center [1325, 360] width 12 height 6
click at [1366, 370] on td "15.00" at bounding box center [1381, 369] width 29 height 9
click at [221, 29] on span "D" at bounding box center [223, 28] width 4 height 6
click at [234, 29] on span "W" at bounding box center [236, 28] width 5 height 6
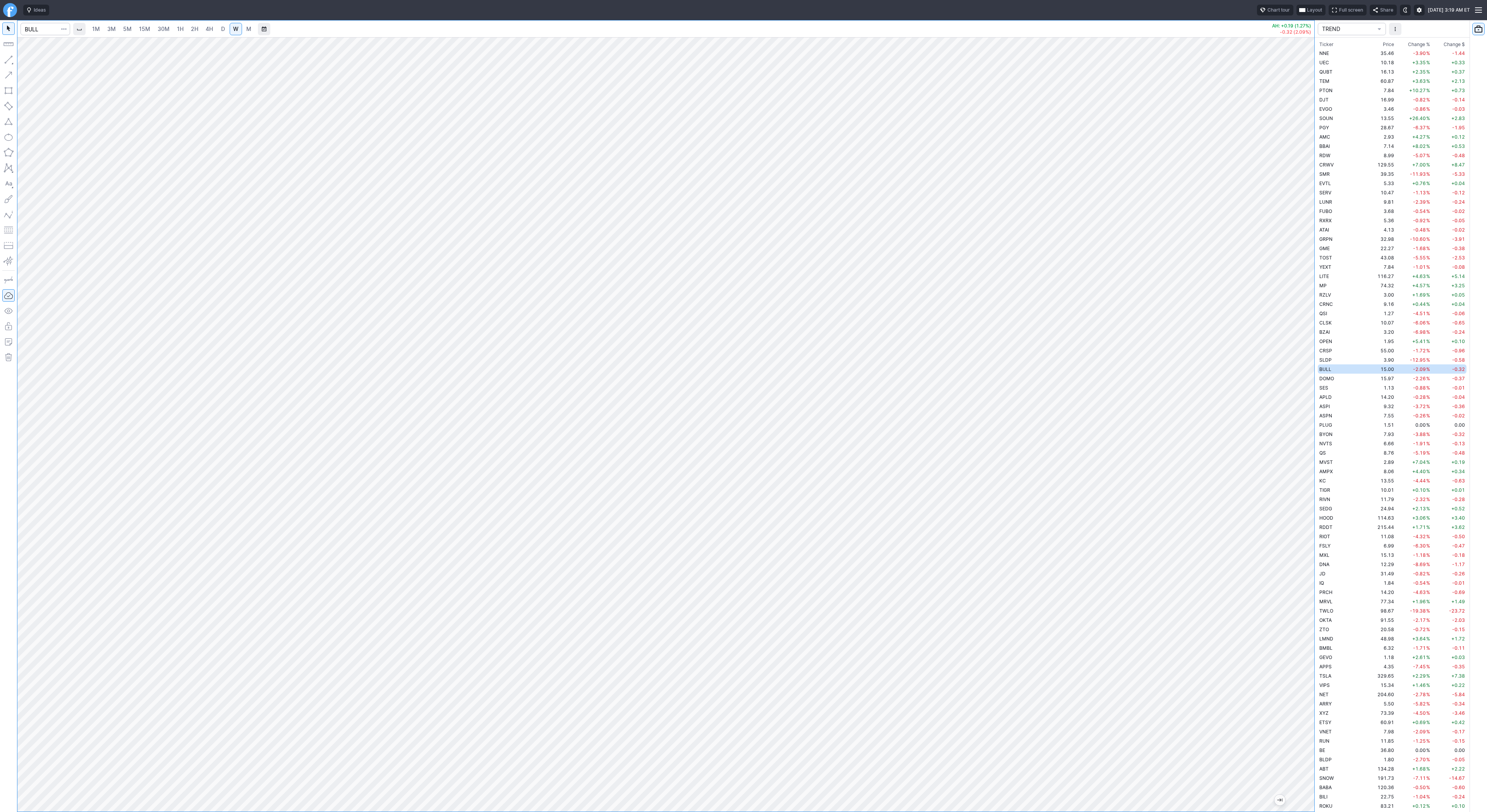
click at [224, 30] on span "D" at bounding box center [223, 29] width 5 height 8
drag, startPoint x: 6, startPoint y: 58, endPoint x: 9, endPoint y: 64, distance: 6.7
click at [7, 58] on button "button" at bounding box center [8, 59] width 12 height 12
click at [235, 28] on span "W" at bounding box center [236, 28] width 5 height 6
click at [1366, 380] on td "15.97" at bounding box center [1381, 378] width 29 height 9
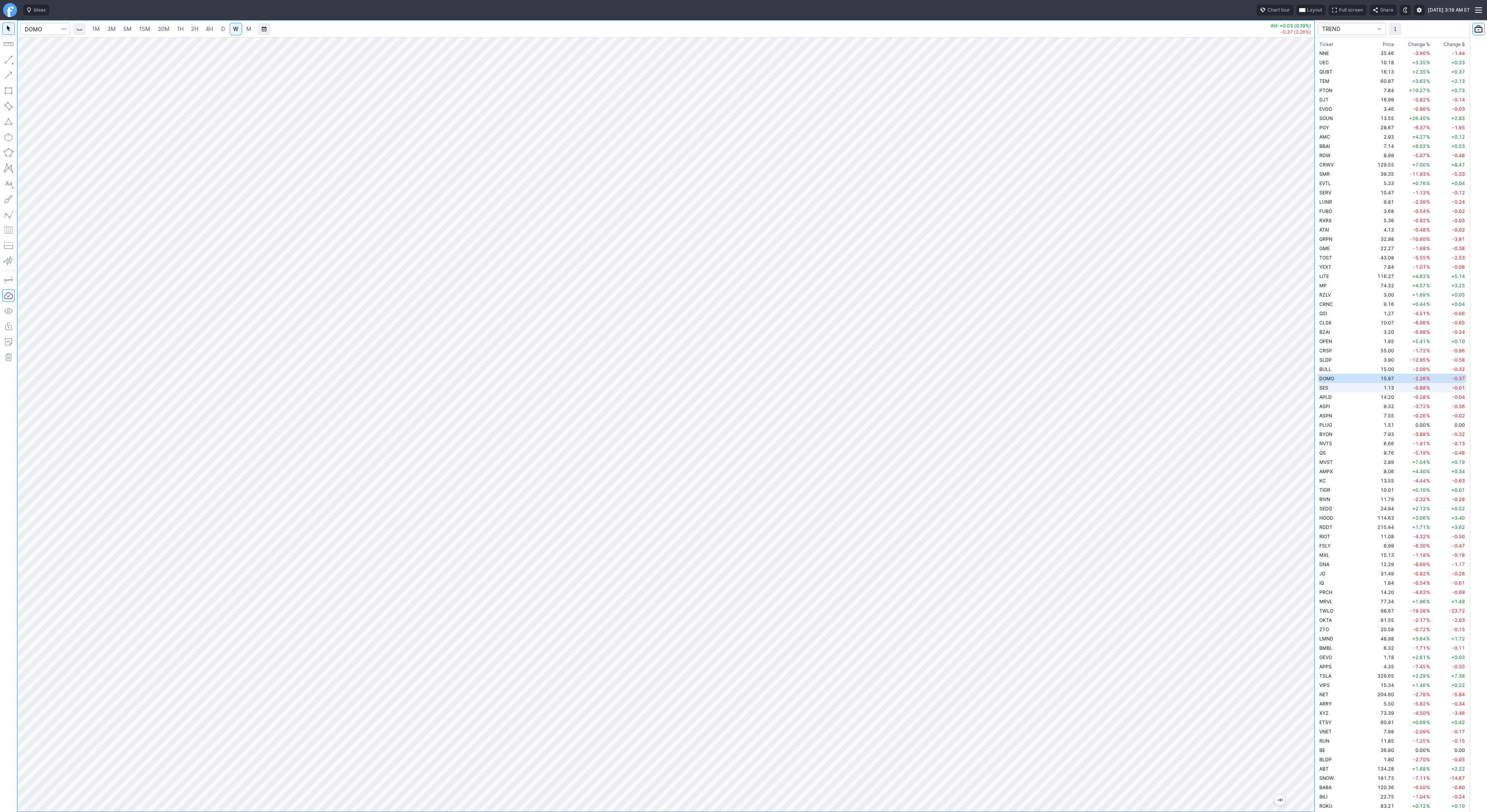
click at [1325, 388] on span "SES" at bounding box center [1324, 388] width 9 height 6
click at [1343, 396] on td "APLD" at bounding box center [1342, 397] width 49 height 9
click at [1366, 405] on td "9.32" at bounding box center [1381, 406] width 29 height 9
click at [1344, 413] on td "ASPN" at bounding box center [1342, 416] width 49 height 9
click at [1338, 425] on td "PLUG" at bounding box center [1342, 425] width 49 height 9
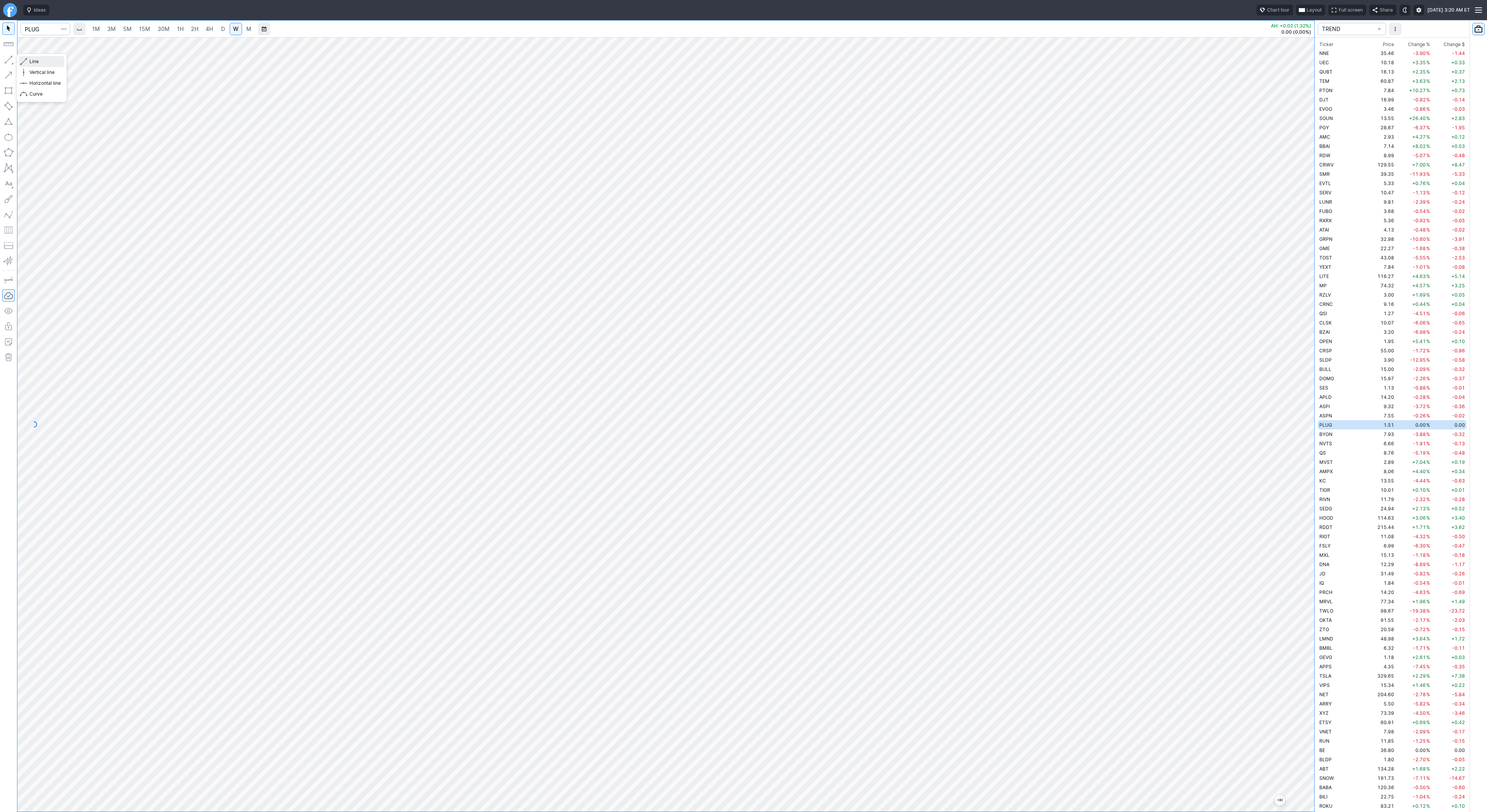
click at [35, 63] on span "Line" at bounding box center [45, 61] width 31 height 8
drag, startPoint x: 6, startPoint y: 54, endPoint x: 10, endPoint y: 64, distance: 10.8
click at [7, 55] on button "button" at bounding box center [8, 59] width 12 height 12
drag, startPoint x: 8, startPoint y: 58, endPoint x: 15, endPoint y: 85, distance: 27.9
click at [8, 60] on button "button" at bounding box center [8, 59] width 12 height 12
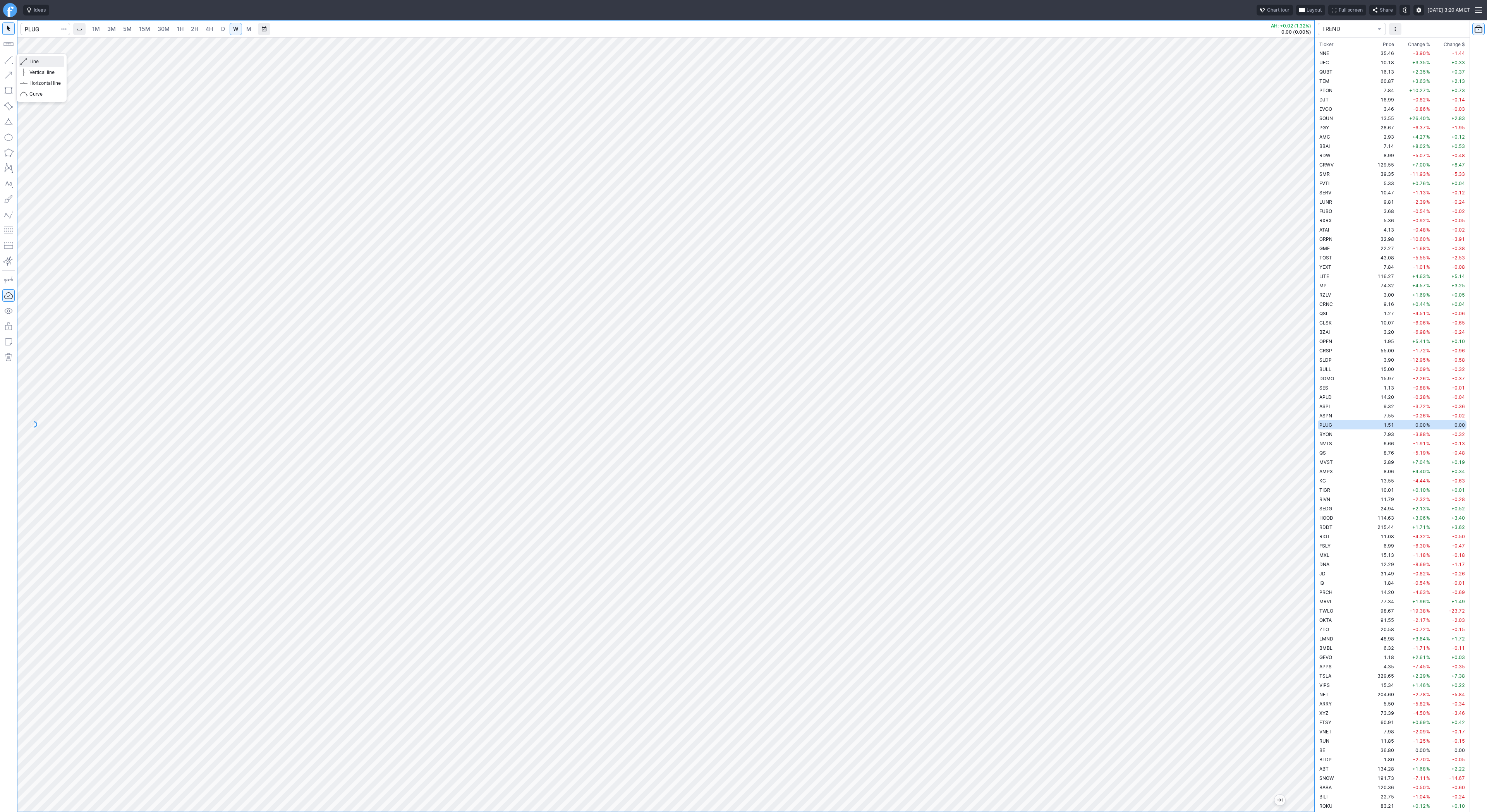
click at [32, 62] on span "Line" at bounding box center [45, 61] width 31 height 8
click at [6, 58] on button "button" at bounding box center [8, 59] width 12 height 12
click at [1329, 431] on span "BYON" at bounding box center [1326, 434] width 13 height 6
click at [1338, 441] on td "NVTS" at bounding box center [1342, 443] width 49 height 9
click at [1333, 449] on td "QS" at bounding box center [1342, 452] width 49 height 9
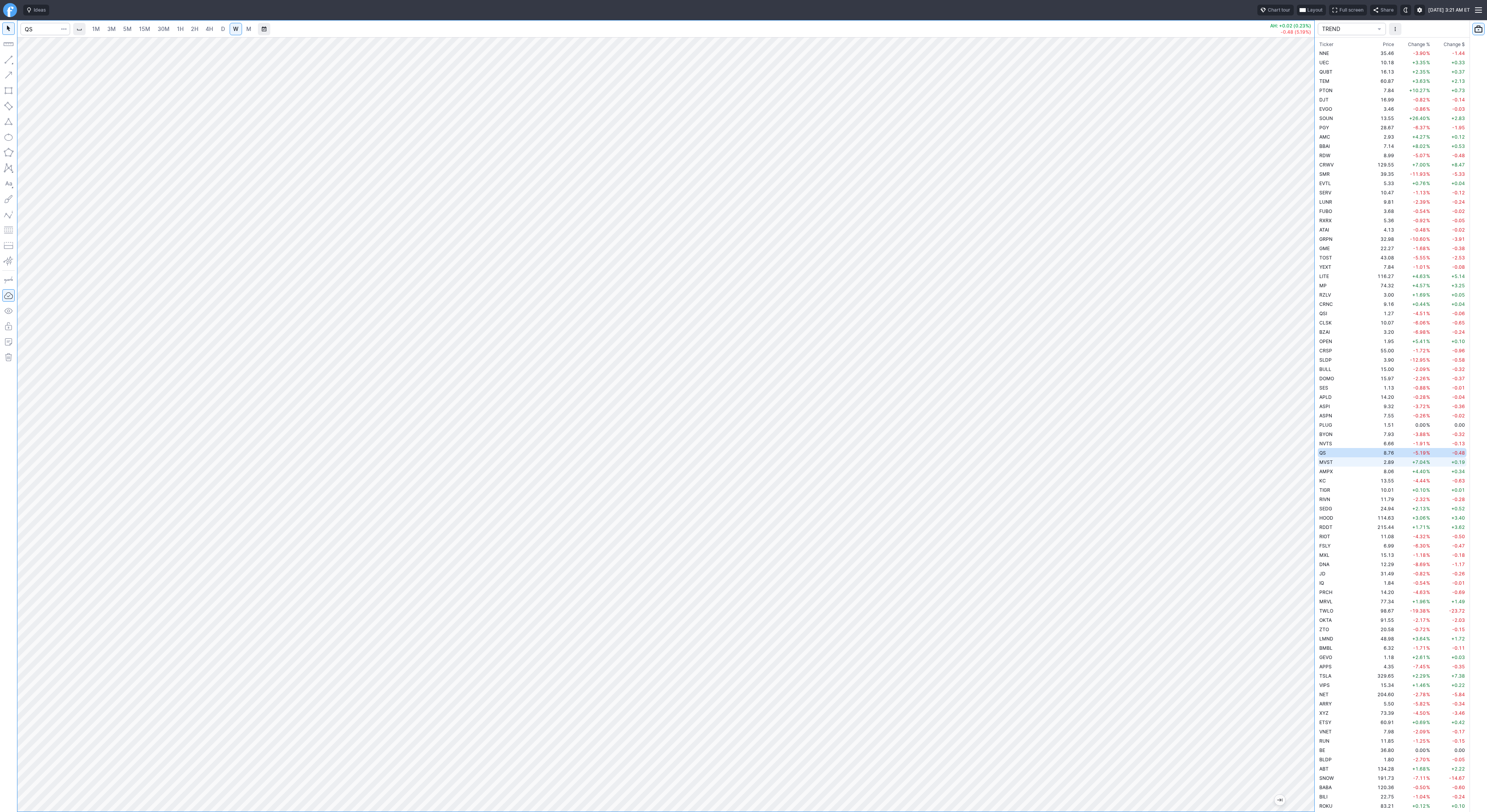
click at [1325, 459] on span "MVST" at bounding box center [1326, 462] width 13 height 6
click at [1366, 473] on td "8.06" at bounding box center [1381, 471] width 29 height 9
click at [1339, 479] on td "KC" at bounding box center [1342, 480] width 49 height 9
click at [1344, 491] on td "TIGR" at bounding box center [1342, 490] width 49 height 9
click at [1337, 484] on td "KC" at bounding box center [1342, 480] width 49 height 9
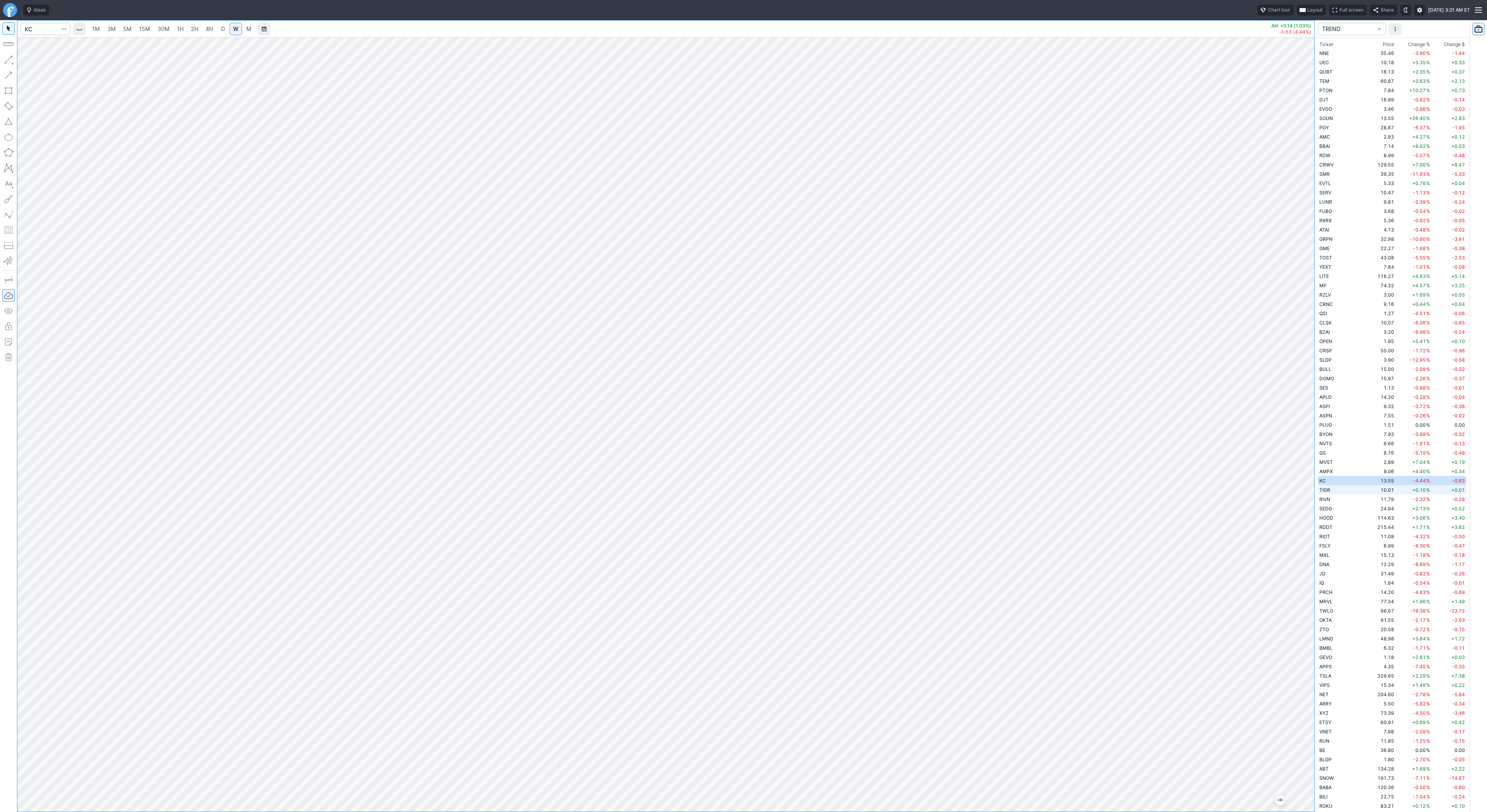
click at [1329, 491] on span "TIGR" at bounding box center [1325, 490] width 11 height 6
click at [1331, 497] on td "RIVN" at bounding box center [1342, 499] width 49 height 9
click at [1324, 492] on span "TIGR" at bounding box center [1325, 490] width 11 height 6
drag, startPoint x: 8, startPoint y: 59, endPoint x: 15, endPoint y: 81, distance: 23.1
click at [8, 60] on button "button" at bounding box center [8, 59] width 12 height 12
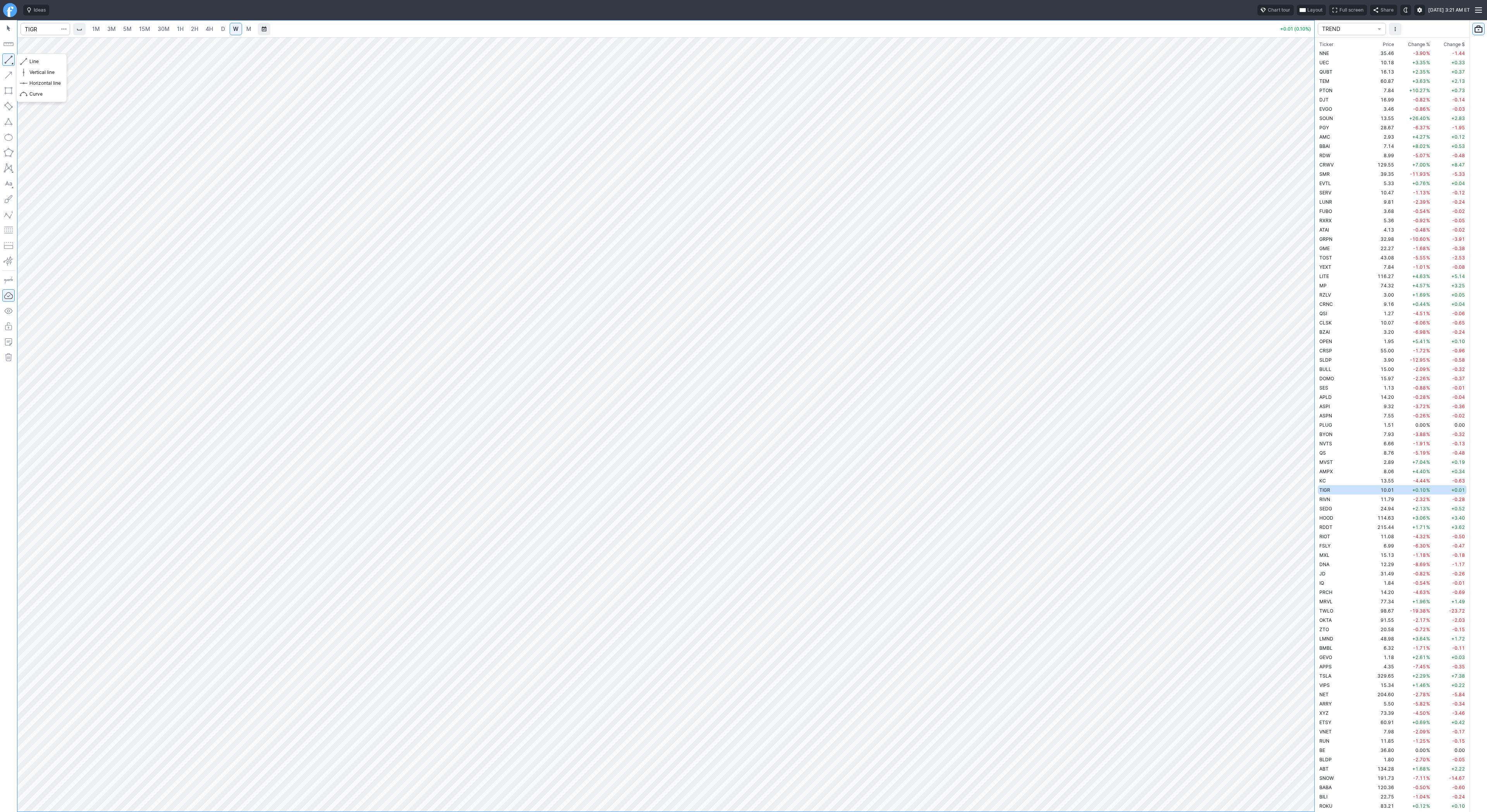
click at [6, 62] on button "button" at bounding box center [8, 59] width 12 height 12
drag, startPoint x: 40, startPoint y: 62, endPoint x: 63, endPoint y: 82, distance: 30.5
click at [41, 62] on span "Line" at bounding box center [45, 61] width 31 height 8
click at [1366, 497] on td "11.79" at bounding box center [1381, 499] width 29 height 9
click at [1366, 509] on td "24.94" at bounding box center [1381, 508] width 29 height 9
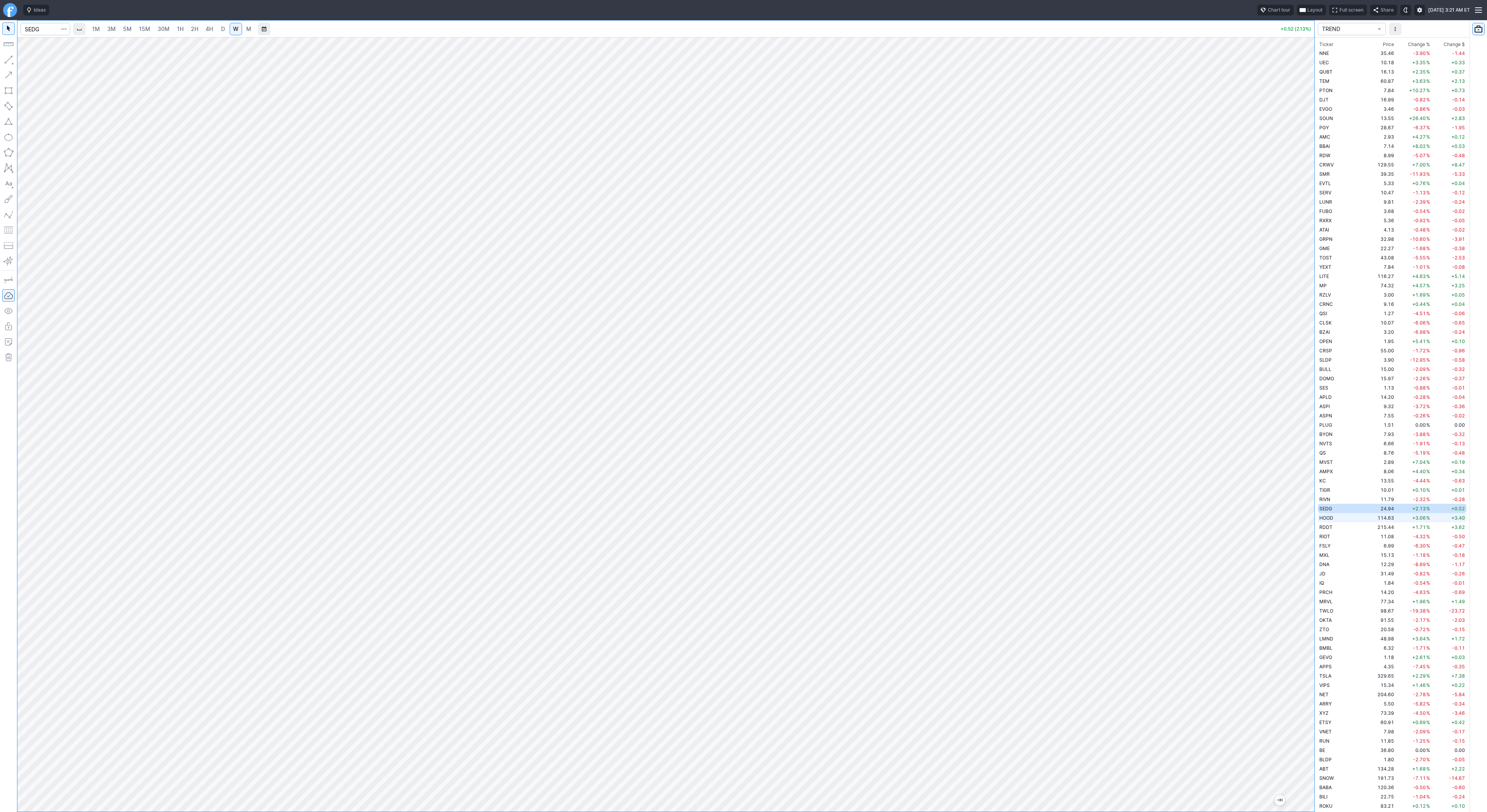
click at [1339, 519] on td "HOOD" at bounding box center [1342, 518] width 49 height 9
click at [1377, 526] on td "215.44" at bounding box center [1381, 527] width 29 height 9
click at [1366, 535] on td "11.08" at bounding box center [1381, 536] width 29 height 9
click at [1366, 525] on td "215.44" at bounding box center [1381, 527] width 29 height 9
click at [1343, 544] on td "FSLY" at bounding box center [1342, 545] width 49 height 9
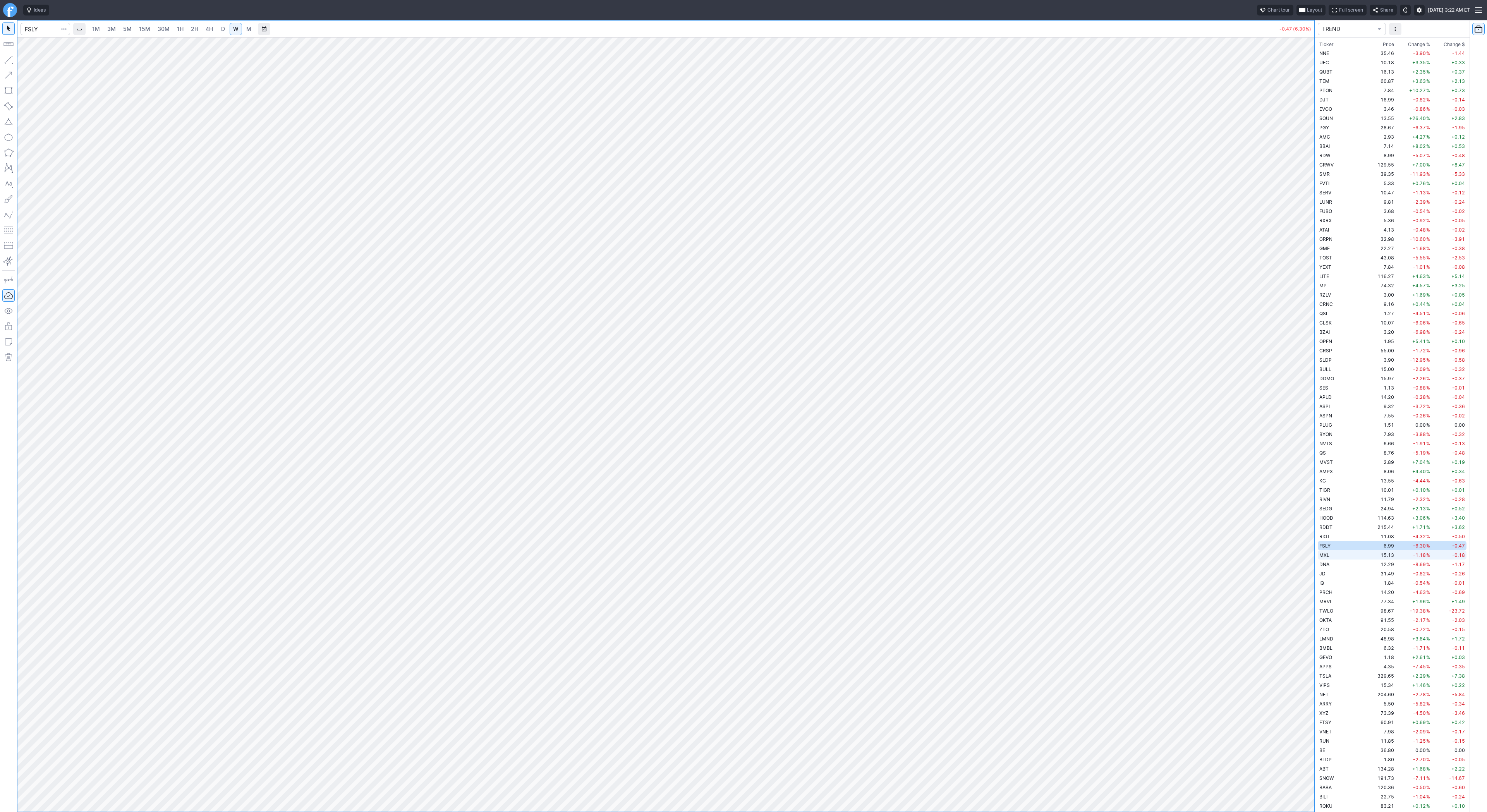
click at [1338, 554] on td "MXL" at bounding box center [1342, 555] width 49 height 9
click at [1337, 545] on td "FSLY" at bounding box center [1342, 545] width 49 height 9
click at [1333, 565] on td "DNA" at bounding box center [1342, 564] width 49 height 9
click at [1366, 574] on td "31.49" at bounding box center [1381, 573] width 29 height 9
click at [1342, 619] on td "OKTA" at bounding box center [1342, 620] width 49 height 9
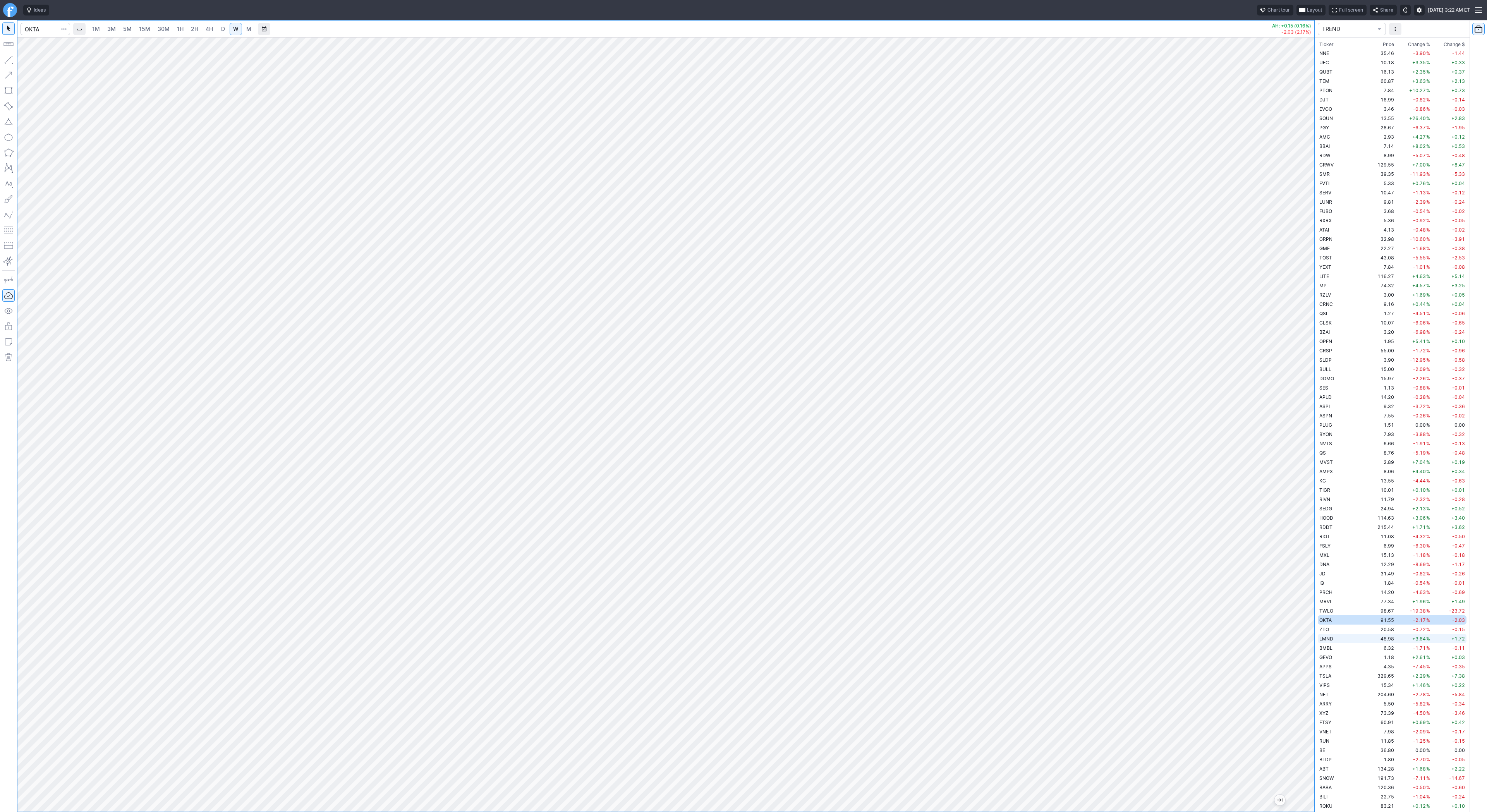
click at [1366, 634] on td "48.98" at bounding box center [1381, 638] width 29 height 9
click at [1366, 646] on td "6.32" at bounding box center [1381, 648] width 29 height 9
click at [1366, 676] on td "329.65" at bounding box center [1381, 676] width 29 height 9
click at [1343, 688] on td "VIPS" at bounding box center [1342, 685] width 49 height 9
click at [1339, 695] on td "NET" at bounding box center [1342, 694] width 49 height 9
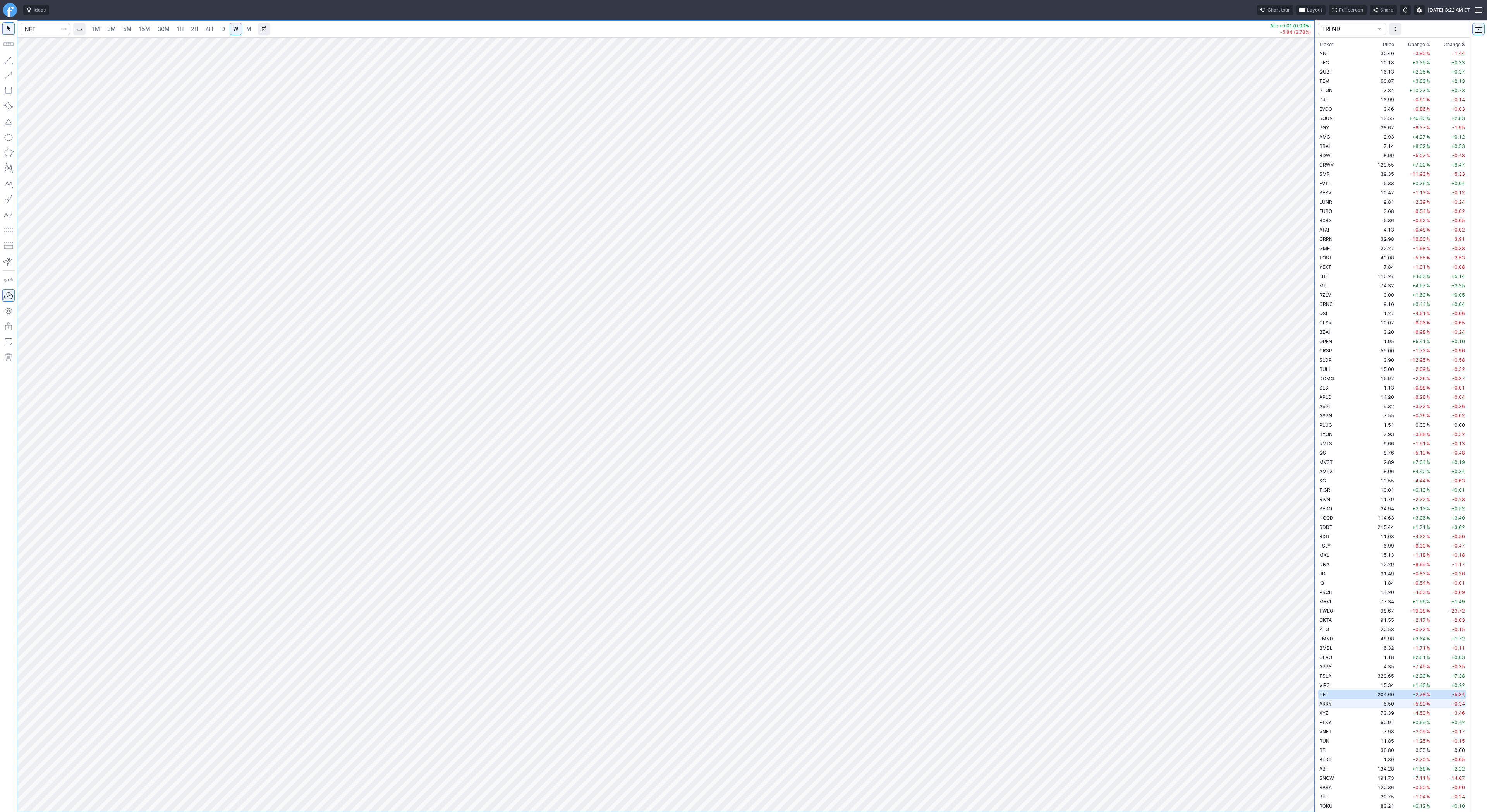
click at [1342, 704] on td "ARRY" at bounding box center [1342, 704] width 49 height 9
click at [1366, 714] on td "73.39" at bounding box center [1381, 713] width 29 height 9
click at [1343, 717] on td "ETSY" at bounding box center [1342, 722] width 49 height 9
click at [1340, 731] on td "VNET" at bounding box center [1342, 731] width 49 height 9
click at [1338, 719] on td "ETSY" at bounding box center [1342, 722] width 49 height 9
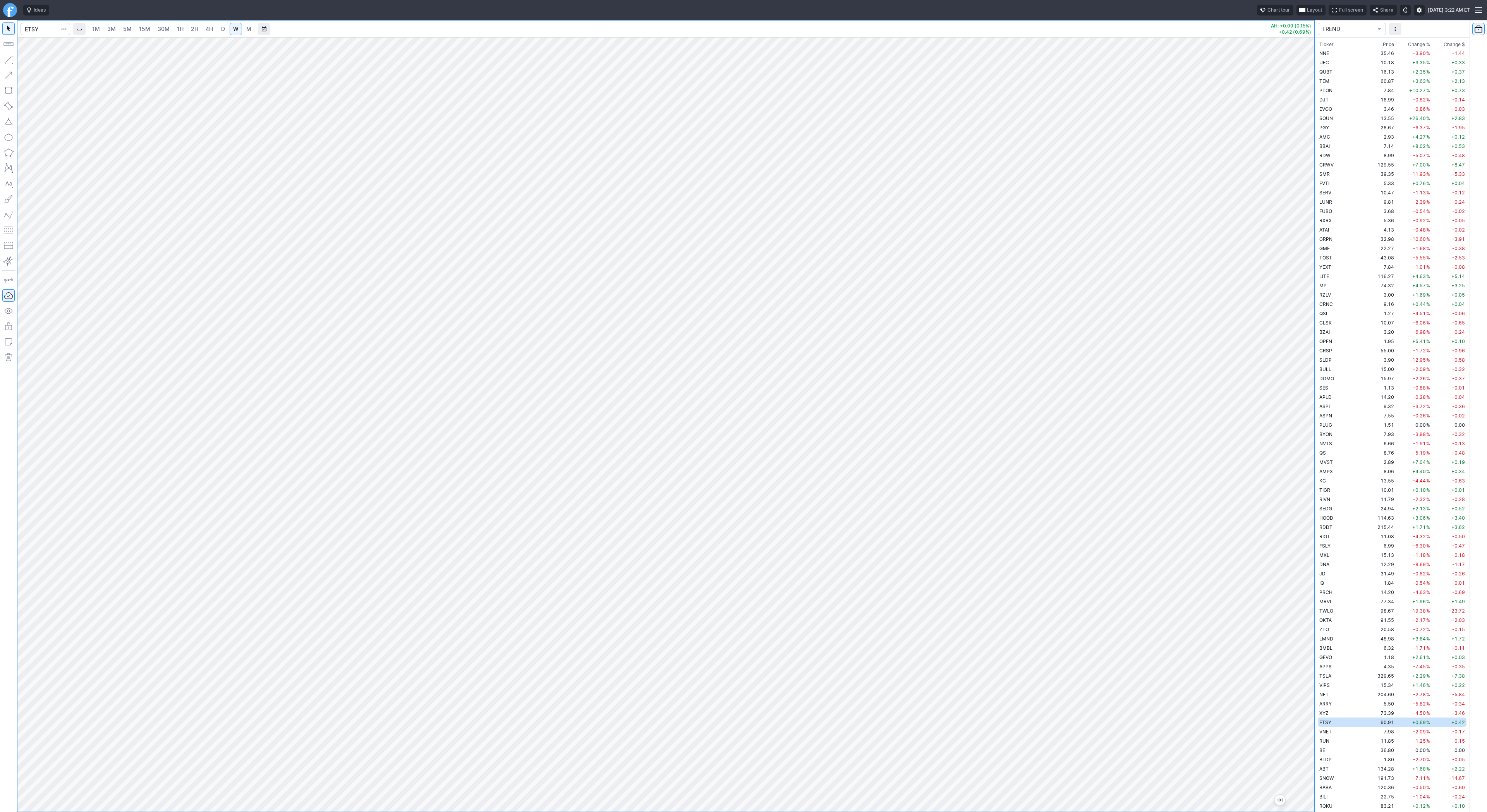
click at [225, 32] on link "D" at bounding box center [223, 29] width 12 height 12
click at [1337, 736] on td "RUN" at bounding box center [1342, 740] width 49 height 9
click at [1337, 730] on td "VNET" at bounding box center [1342, 731] width 49 height 9
click at [233, 28] on span "W" at bounding box center [236, 28] width 5 height 6
click at [1366, 745] on td "36.80" at bounding box center [1381, 750] width 29 height 9
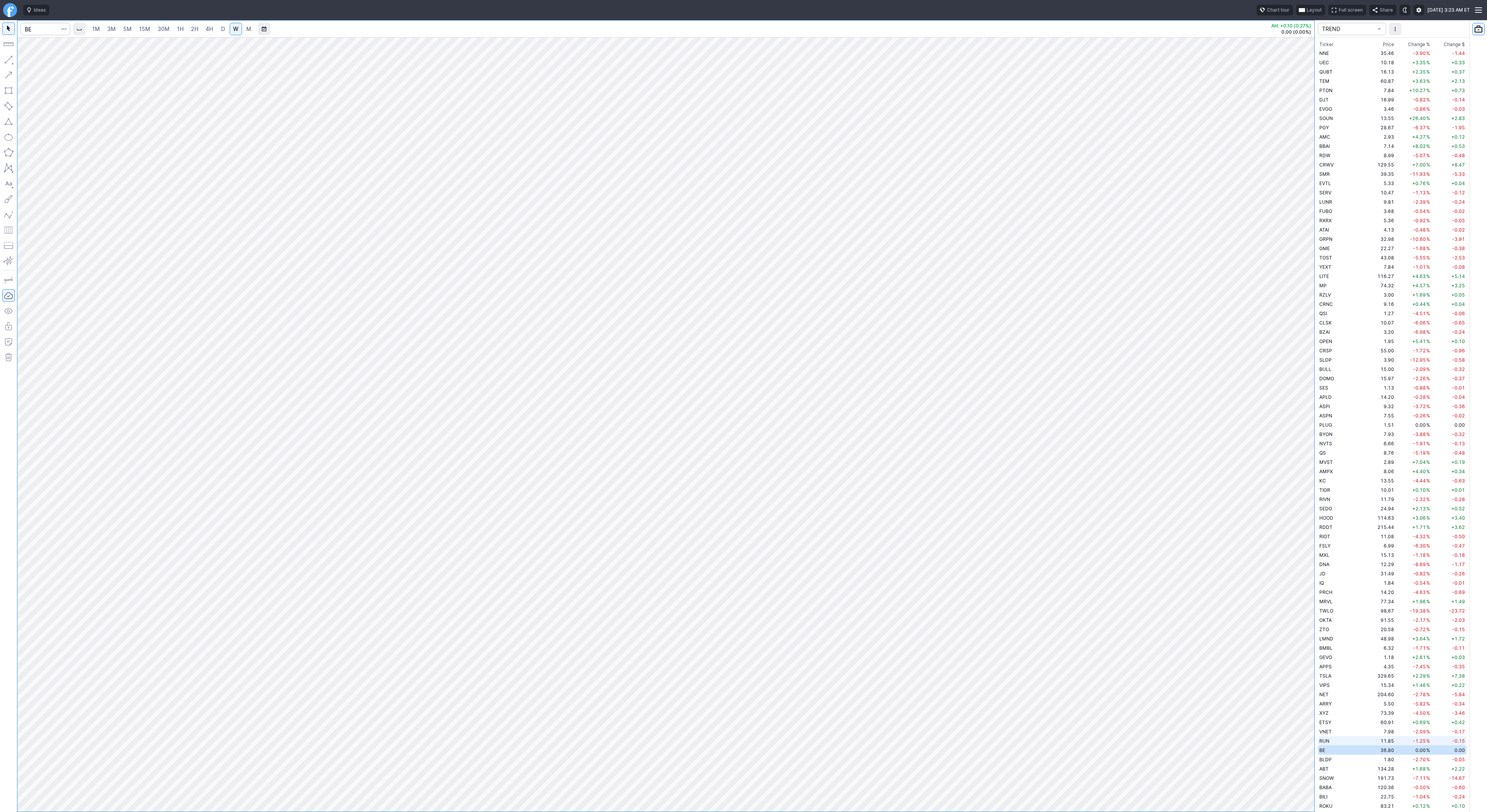
click at [1366, 739] on td "11.85" at bounding box center [1381, 740] width 29 height 9
click at [1345, 761] on td "BLDP" at bounding box center [1342, 759] width 49 height 9
click at [1339, 770] on td "ABT" at bounding box center [1342, 769] width 49 height 9
click at [1338, 776] on td "SNOW" at bounding box center [1342, 778] width 49 height 9
click at [1331, 783] on td "BABA" at bounding box center [1342, 787] width 49 height 9
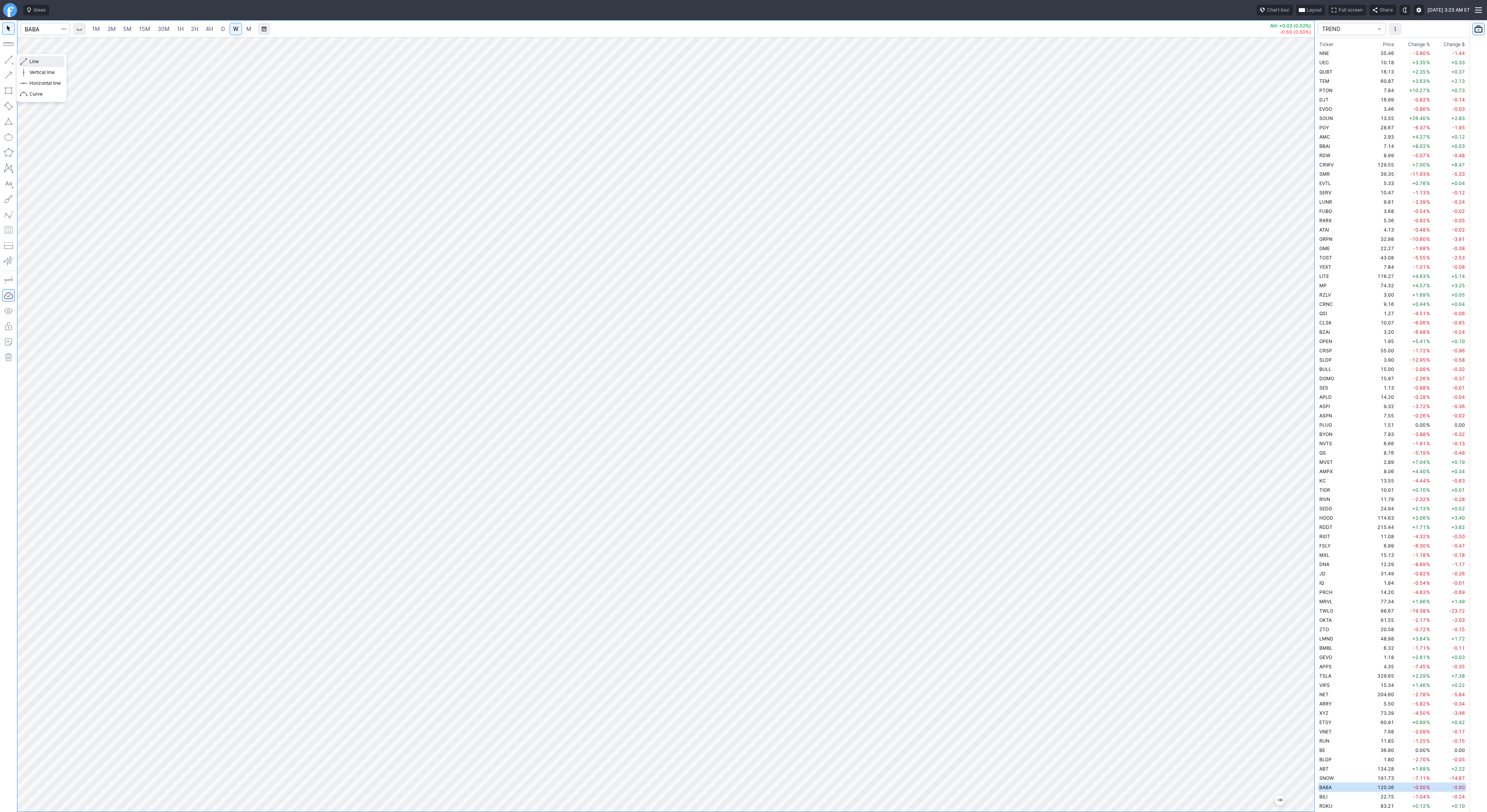
click at [29, 61] on button "Line" at bounding box center [42, 61] width 45 height 11
click at [4, 58] on button "button" at bounding box center [8, 59] width 12 height 12
click at [8, 58] on button "button" at bounding box center [8, 59] width 12 height 12
drag, startPoint x: 9, startPoint y: 61, endPoint x: 14, endPoint y: 109, distance: 48.3
click at [8, 65] on button "button" at bounding box center [8, 59] width 12 height 12
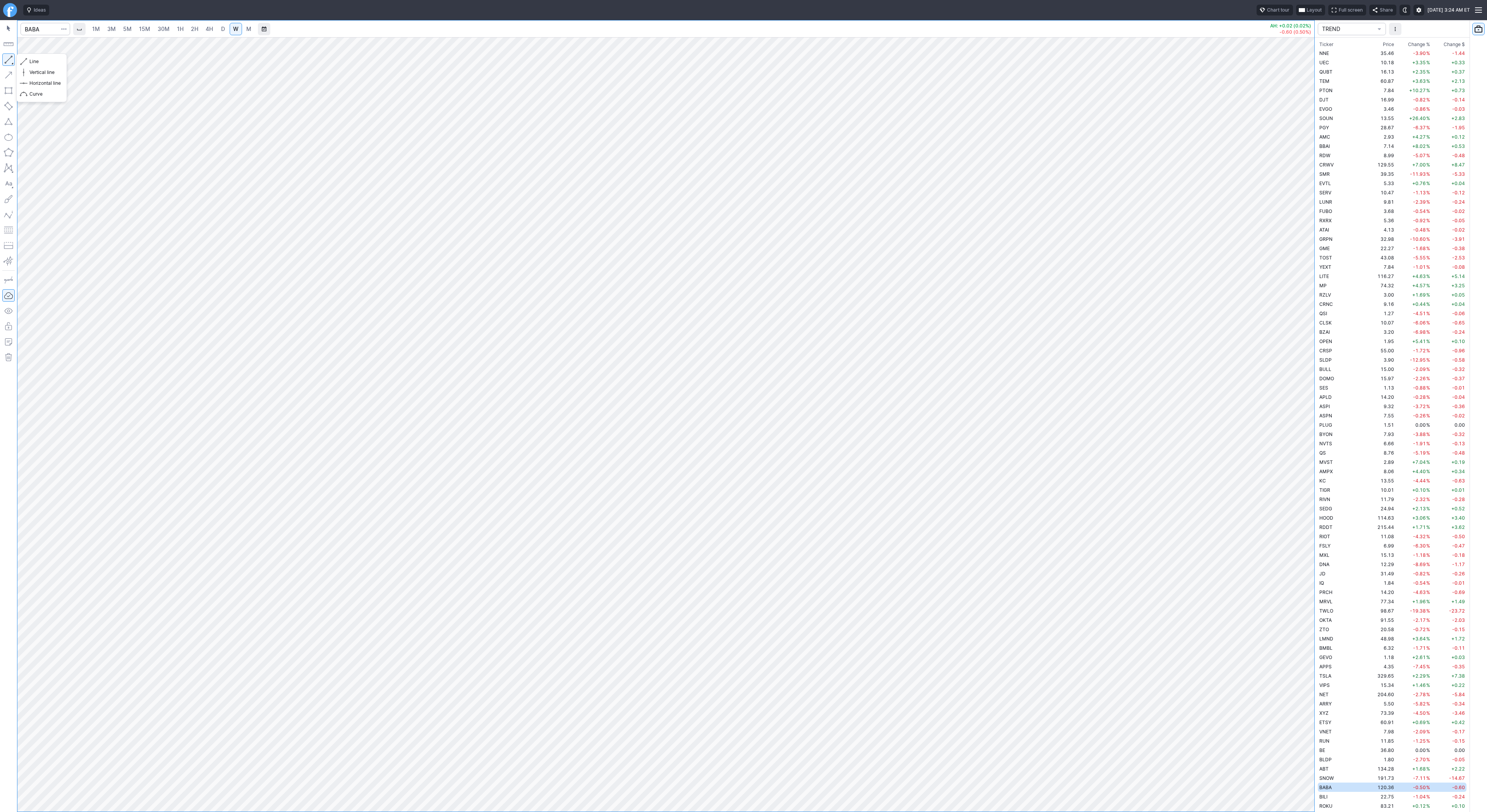
click at [7, 58] on button "button" at bounding box center [8, 59] width 12 height 12
drag, startPoint x: 5, startPoint y: 54, endPoint x: 12, endPoint y: 68, distance: 15.7
click at [5, 54] on button "button" at bounding box center [8, 59] width 12 height 12
drag, startPoint x: 34, startPoint y: 60, endPoint x: 40, endPoint y: 66, distance: 8.5
click at [35, 62] on span "Line" at bounding box center [45, 61] width 31 height 8
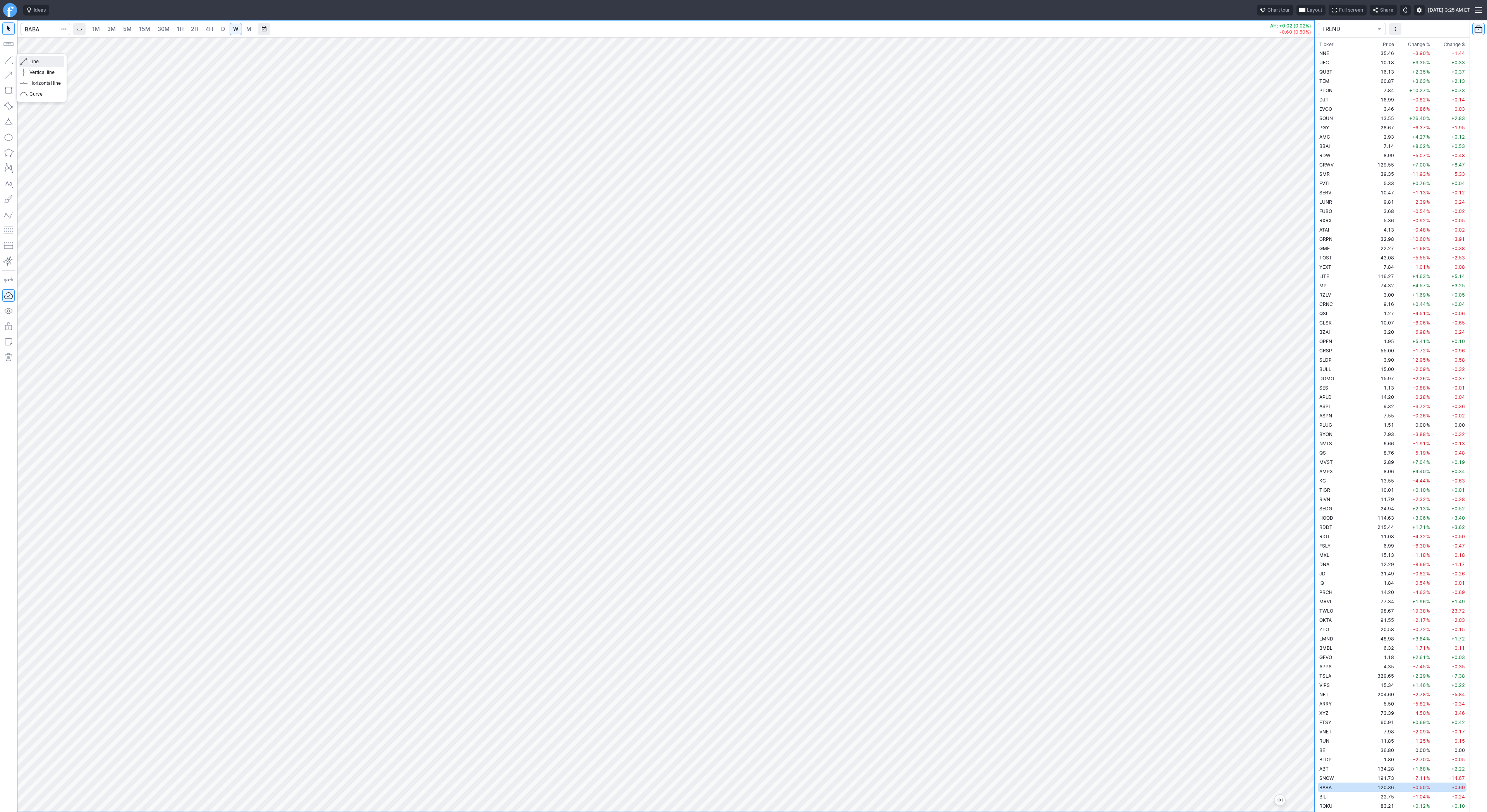
click at [33, 62] on span "Line" at bounding box center [45, 61] width 31 height 8
click at [40, 27] on input "Search" at bounding box center [46, 29] width 50 height 12
type input "kweb"
click at [38, 61] on span "Line" at bounding box center [45, 61] width 31 height 8
click at [40, 62] on span "Line" at bounding box center [45, 61] width 31 height 8
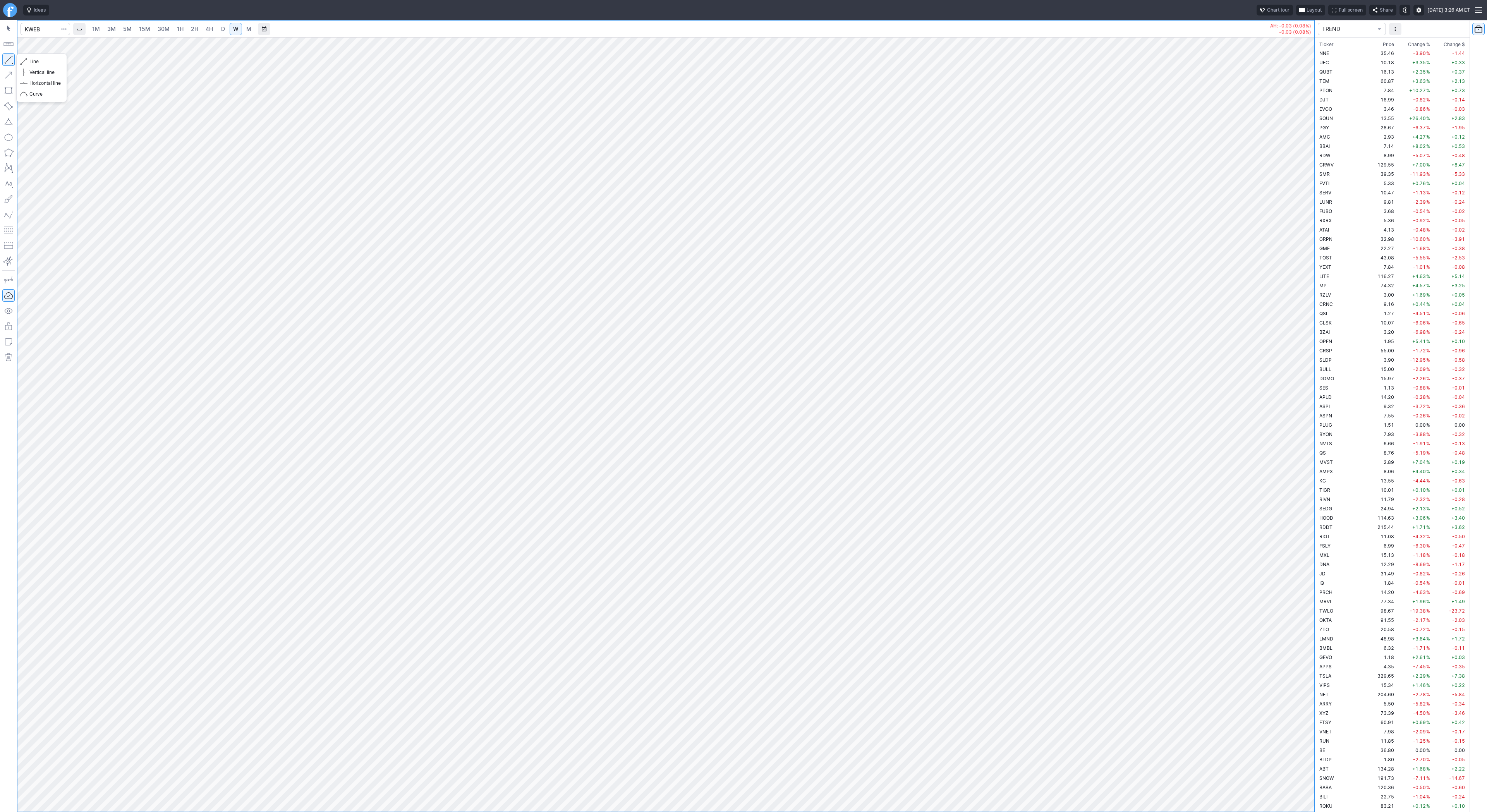
click at [6, 57] on button "button" at bounding box center [8, 59] width 12 height 12
click at [5, 59] on button "button" at bounding box center [8, 59] width 12 height 12
click at [28, 59] on button "Line" at bounding box center [42, 61] width 45 height 11
click at [47, 62] on span "Line" at bounding box center [45, 61] width 31 height 8
click at [46, 65] on span "Line" at bounding box center [45, 61] width 31 height 8
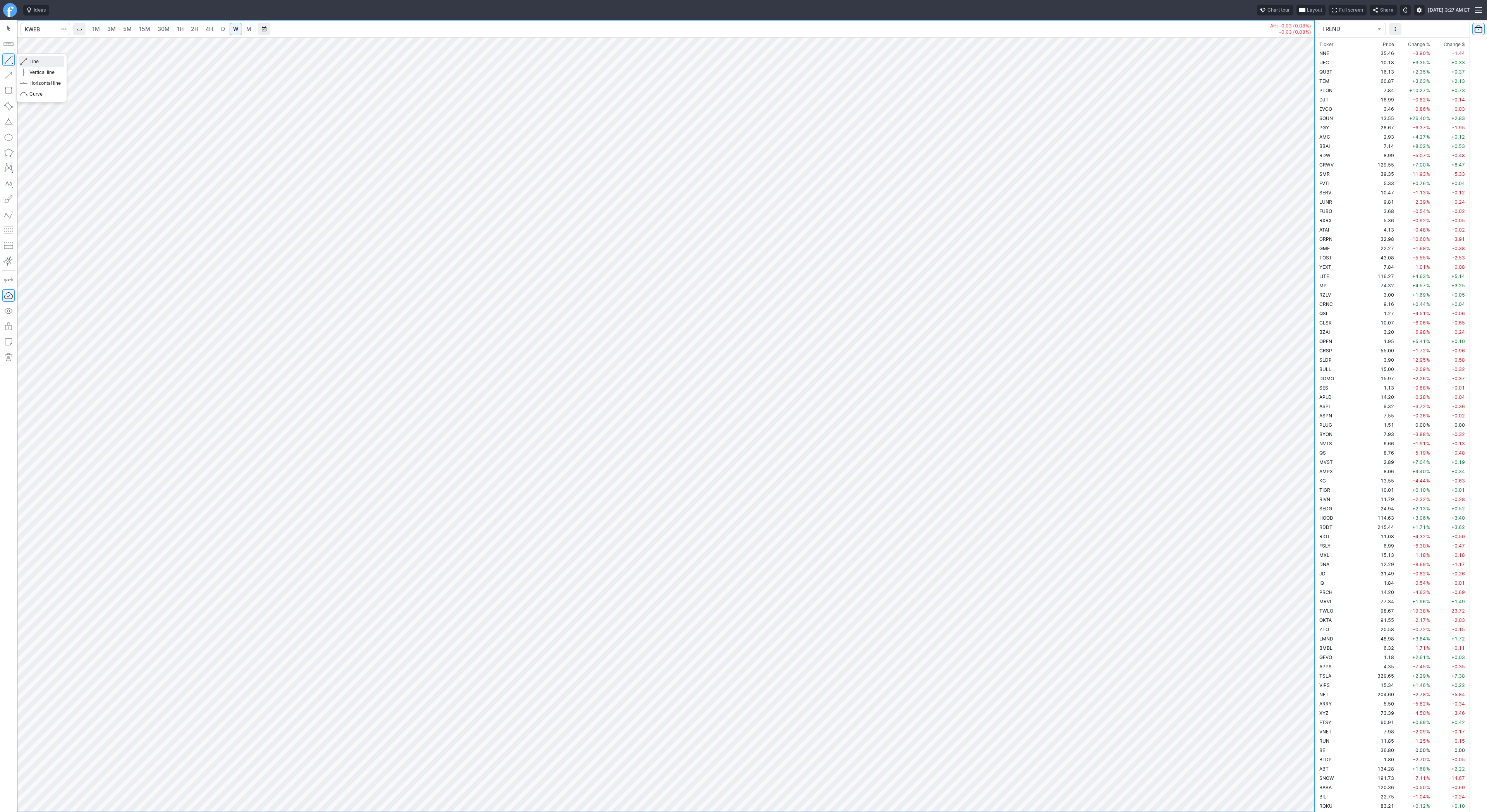
click at [47, 63] on span "Line" at bounding box center [45, 61] width 31 height 8
click at [32, 62] on span "Line" at bounding box center [45, 61] width 31 height 8
drag, startPoint x: 35, startPoint y: 64, endPoint x: 60, endPoint y: 101, distance: 44.7
click at [35, 65] on span "Line" at bounding box center [45, 61] width 31 height 8
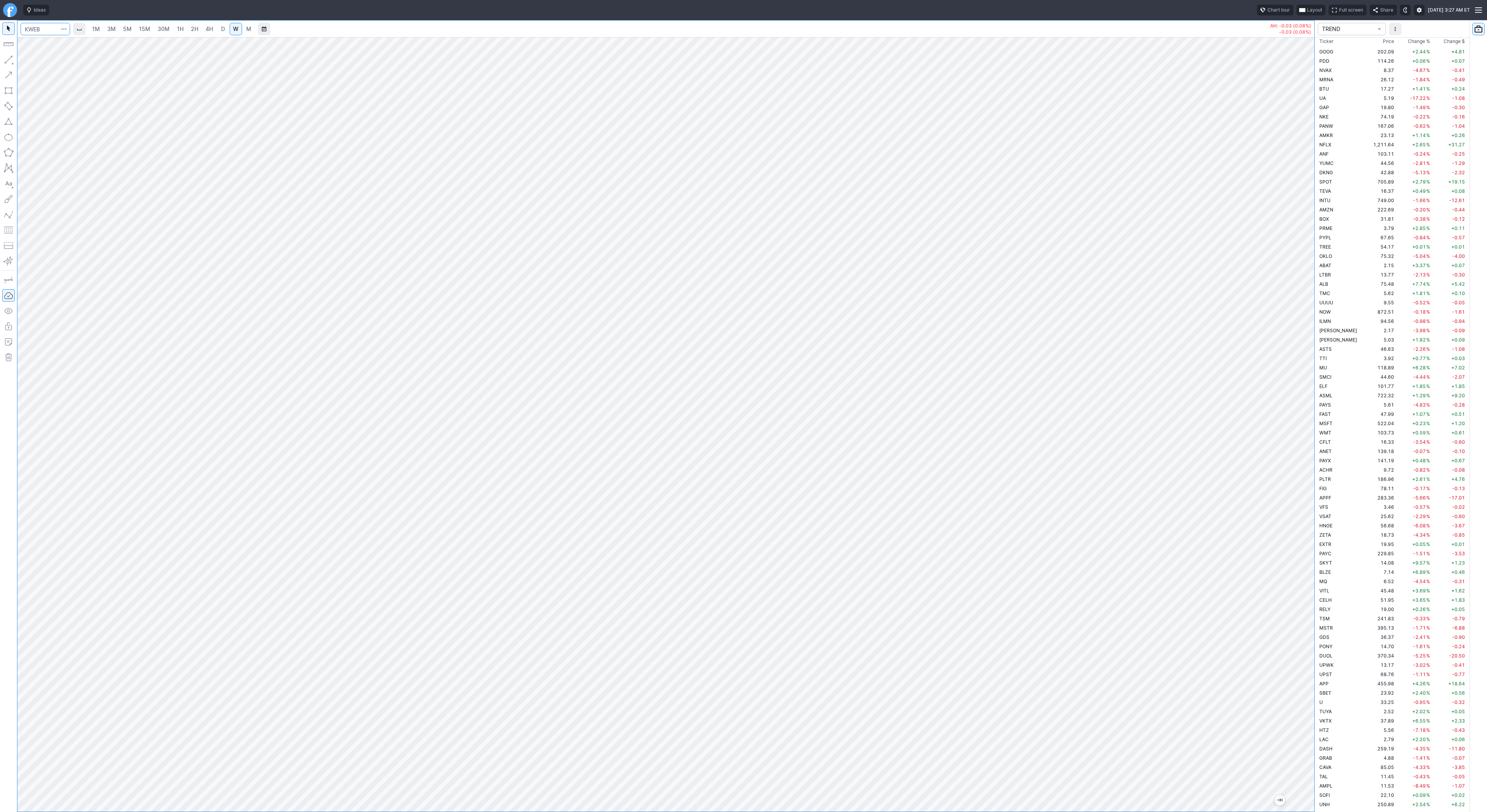
click at [33, 29] on input "Search" at bounding box center [46, 29] width 50 height 12
type input "baba"
click at [51, 43] on span "Ali baba Group Holding Ltd ADR" at bounding box center [110, 46] width 118 height 6
click at [226, 27] on link "D" at bounding box center [223, 29] width 12 height 12
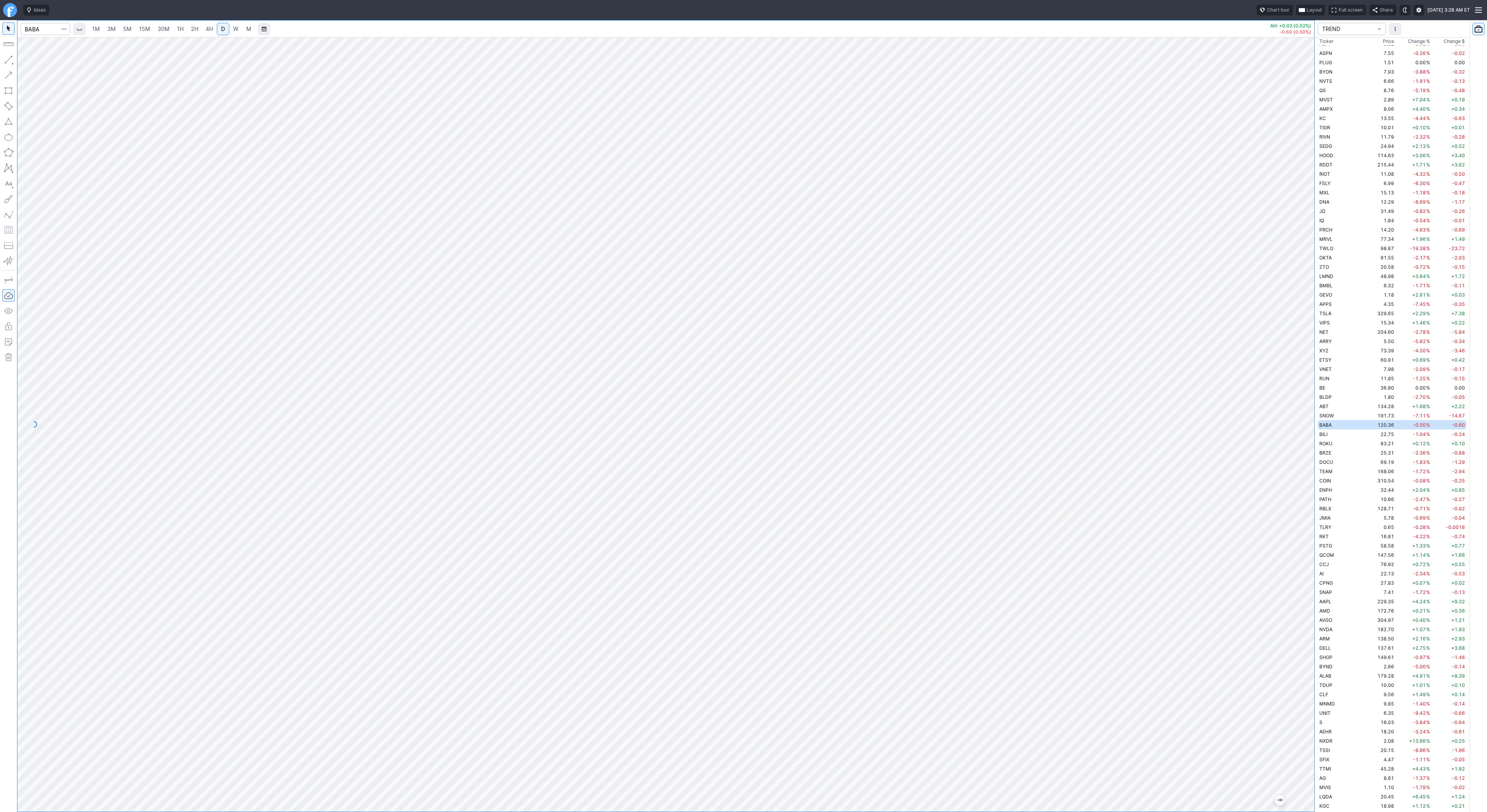
click at [209, 29] on span "4H" at bounding box center [209, 28] width 8 height 6
click at [24, 58] on span "button" at bounding box center [25, 61] width 5 height 11
drag, startPoint x: 39, startPoint y: 62, endPoint x: 59, endPoint y: 70, distance: 21.5
click at [39, 62] on span "Line" at bounding box center [45, 61] width 31 height 8
click at [1333, 436] on td "BILI" at bounding box center [1342, 434] width 49 height 9
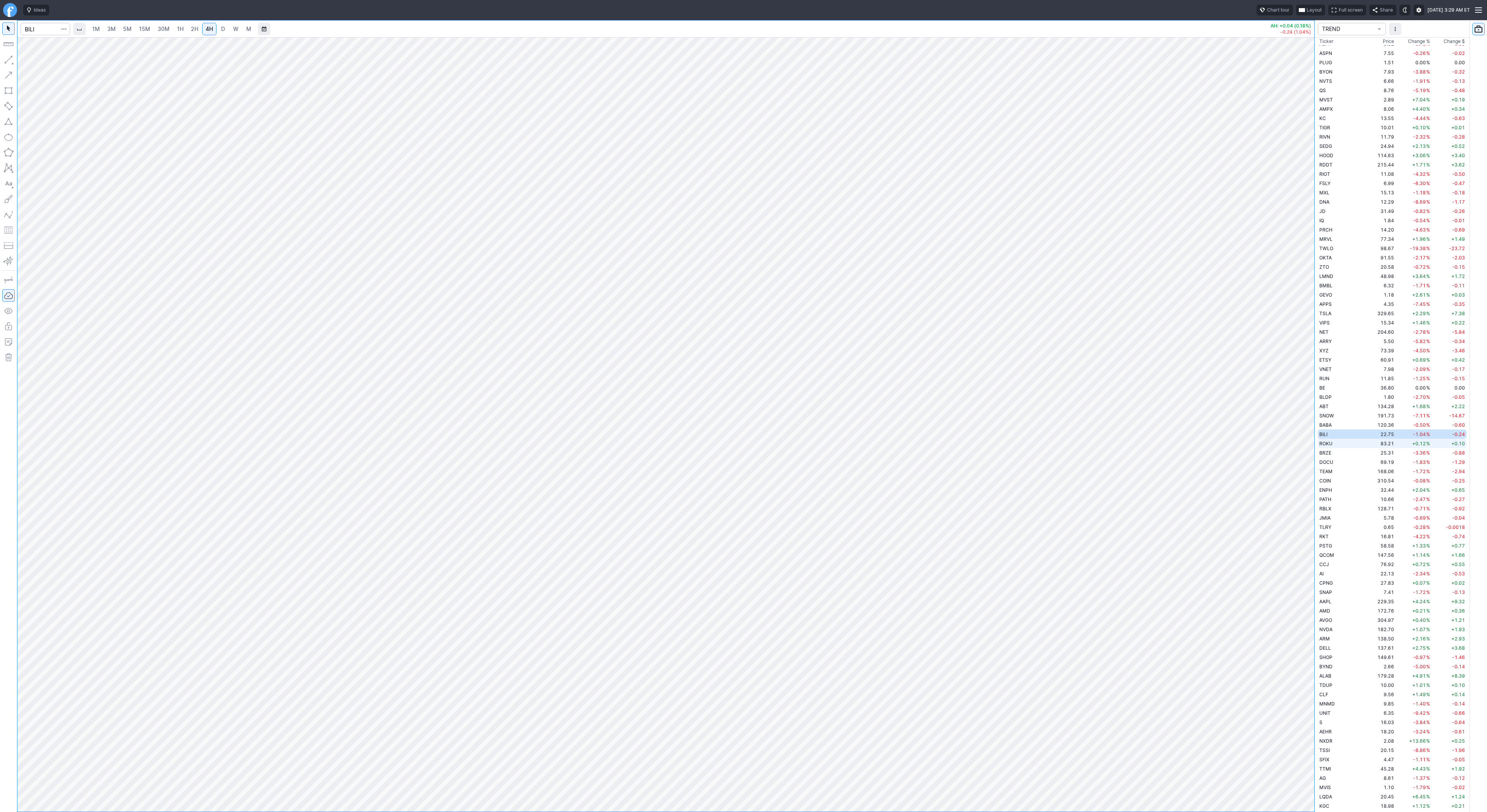
click at [1327, 441] on span "ROKU" at bounding box center [1326, 443] width 13 height 6
click at [1328, 456] on td "BRZE" at bounding box center [1342, 452] width 49 height 9
click at [1332, 463] on span "DOCU" at bounding box center [1327, 462] width 14 height 6
click at [231, 32] on link "W" at bounding box center [236, 29] width 12 height 12
click at [1325, 470] on span "TEAM" at bounding box center [1326, 472] width 13 height 6
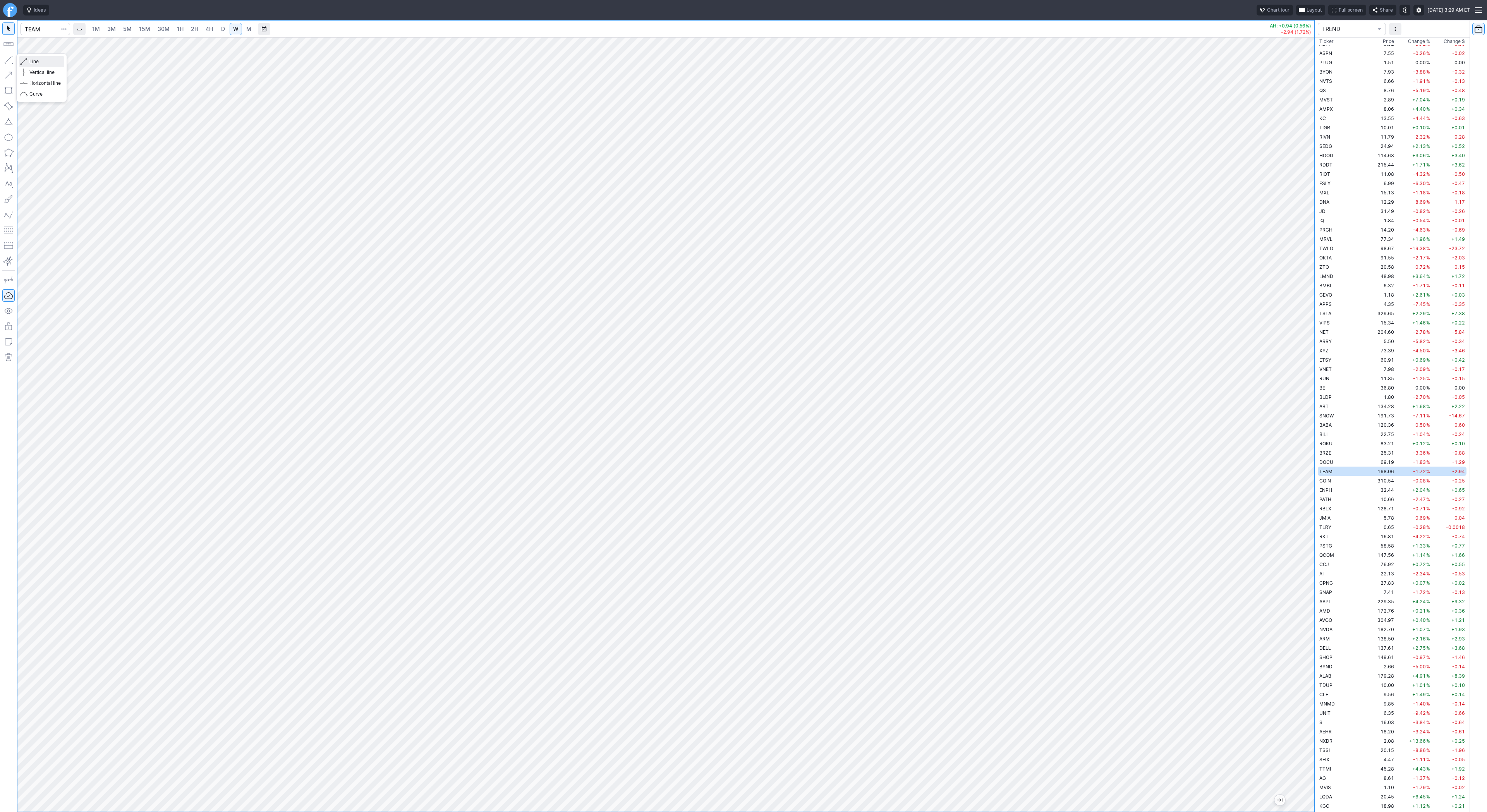
click at [19, 58] on button "Line" at bounding box center [42, 61] width 45 height 11
click at [27, 62] on span "button" at bounding box center [25, 61] width 5 height 11
click at [27, 61] on span "button" at bounding box center [25, 61] width 5 height 11
click at [46, 28] on input "Search" at bounding box center [46, 29] width 50 height 12
type input "tsla"
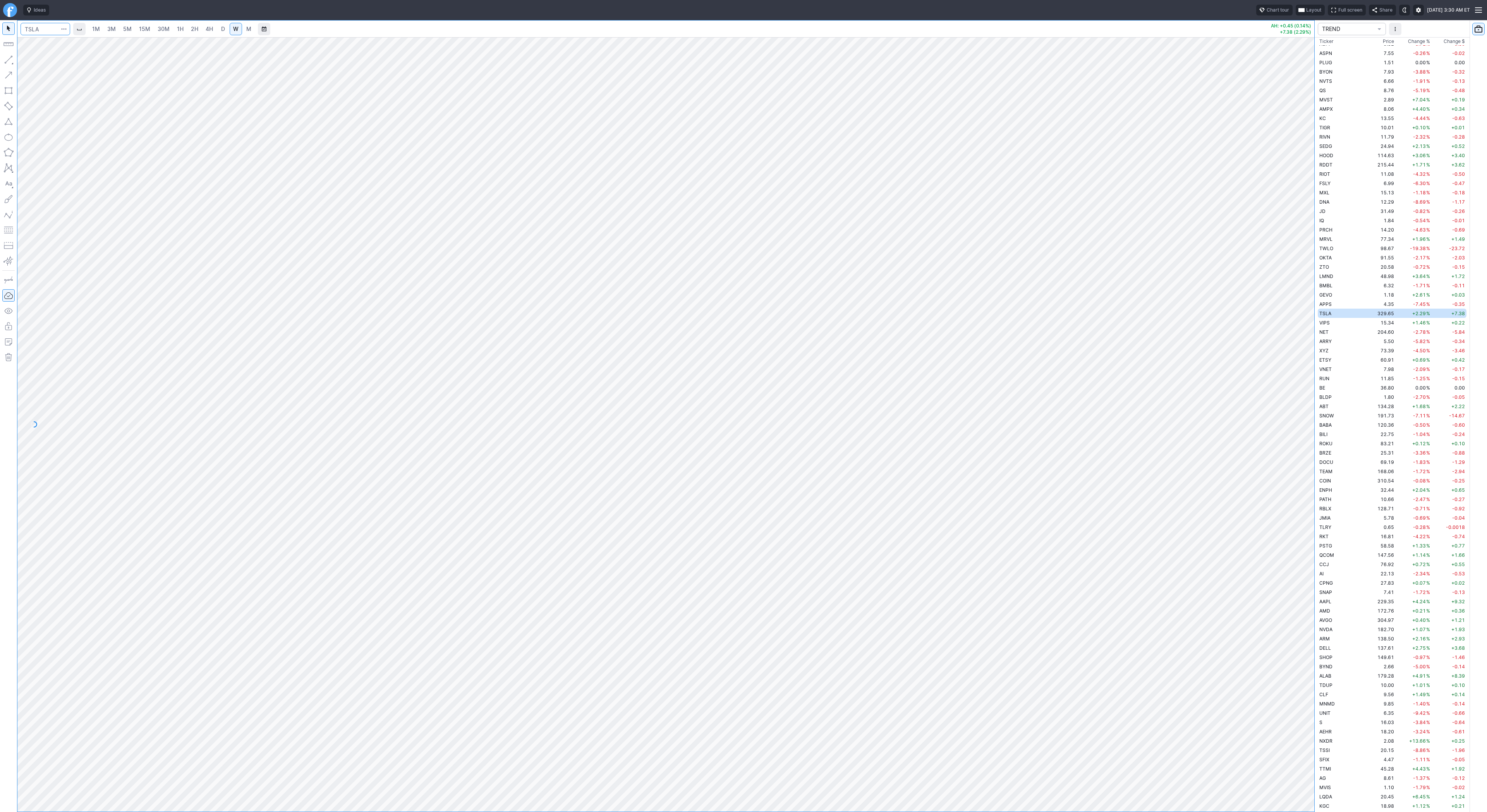
scroll to position [251, 0]
click at [9, 189] on div "1M 3M 5M 15M 30M 1H 2H 4H D W M AH: +0.45 (0.14%) +7.38 (2.29%)" at bounding box center [657, 416] width 1314 height 792
click at [221, 31] on span "D" at bounding box center [223, 28] width 4 height 6
click at [207, 33] on link "4H" at bounding box center [209, 29] width 14 height 12
click at [28, 64] on button "Line" at bounding box center [42, 61] width 45 height 11
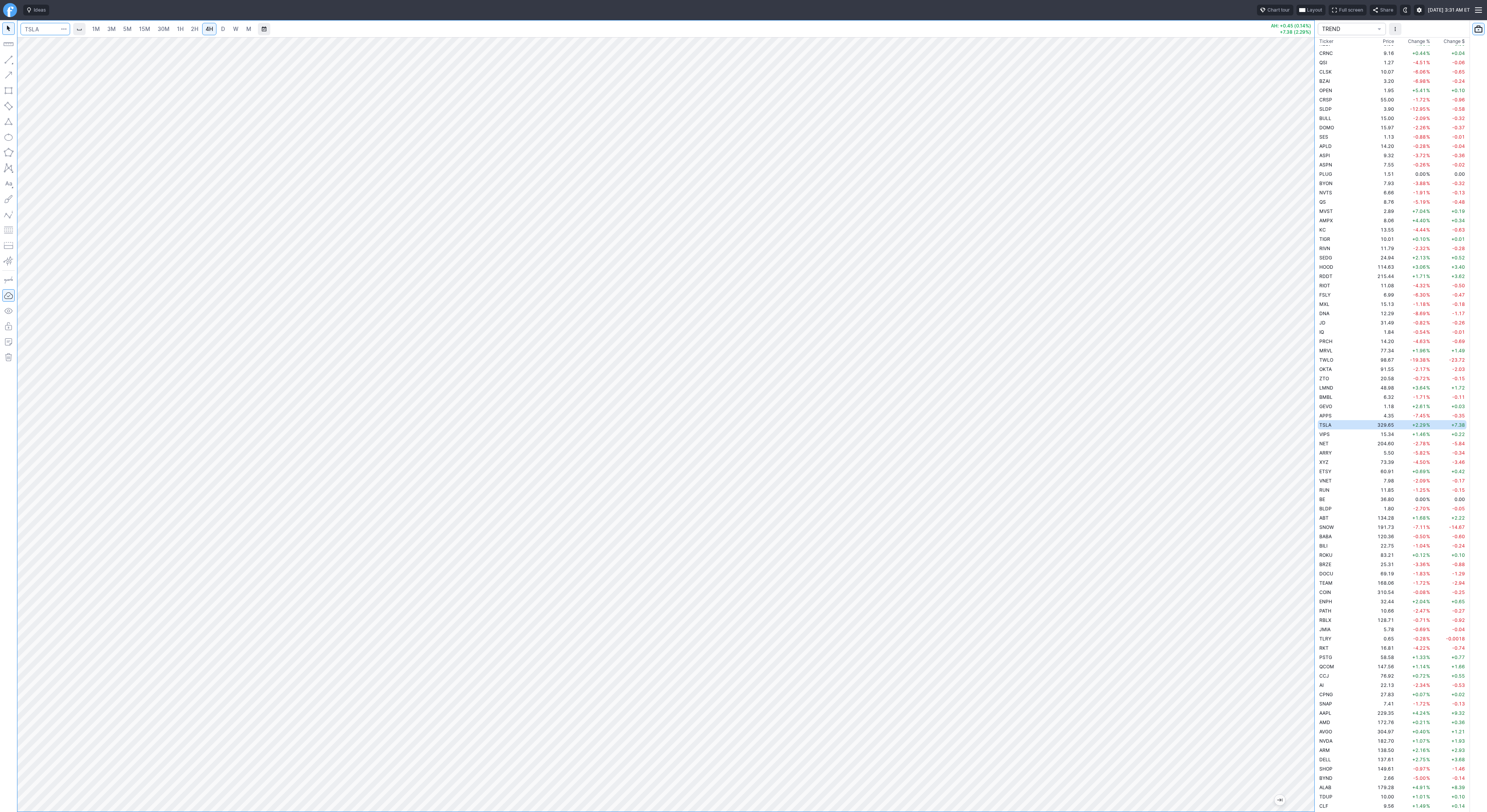
click at [40, 30] on input "Search" at bounding box center [46, 29] width 50 height 12
type input "tem"
click at [230, 30] on link "W" at bounding box center [236, 29] width 12 height 12
click at [214, 27] on link "4H" at bounding box center [209, 29] width 14 height 12
click at [223, 28] on span "D" at bounding box center [223, 28] width 4 height 6
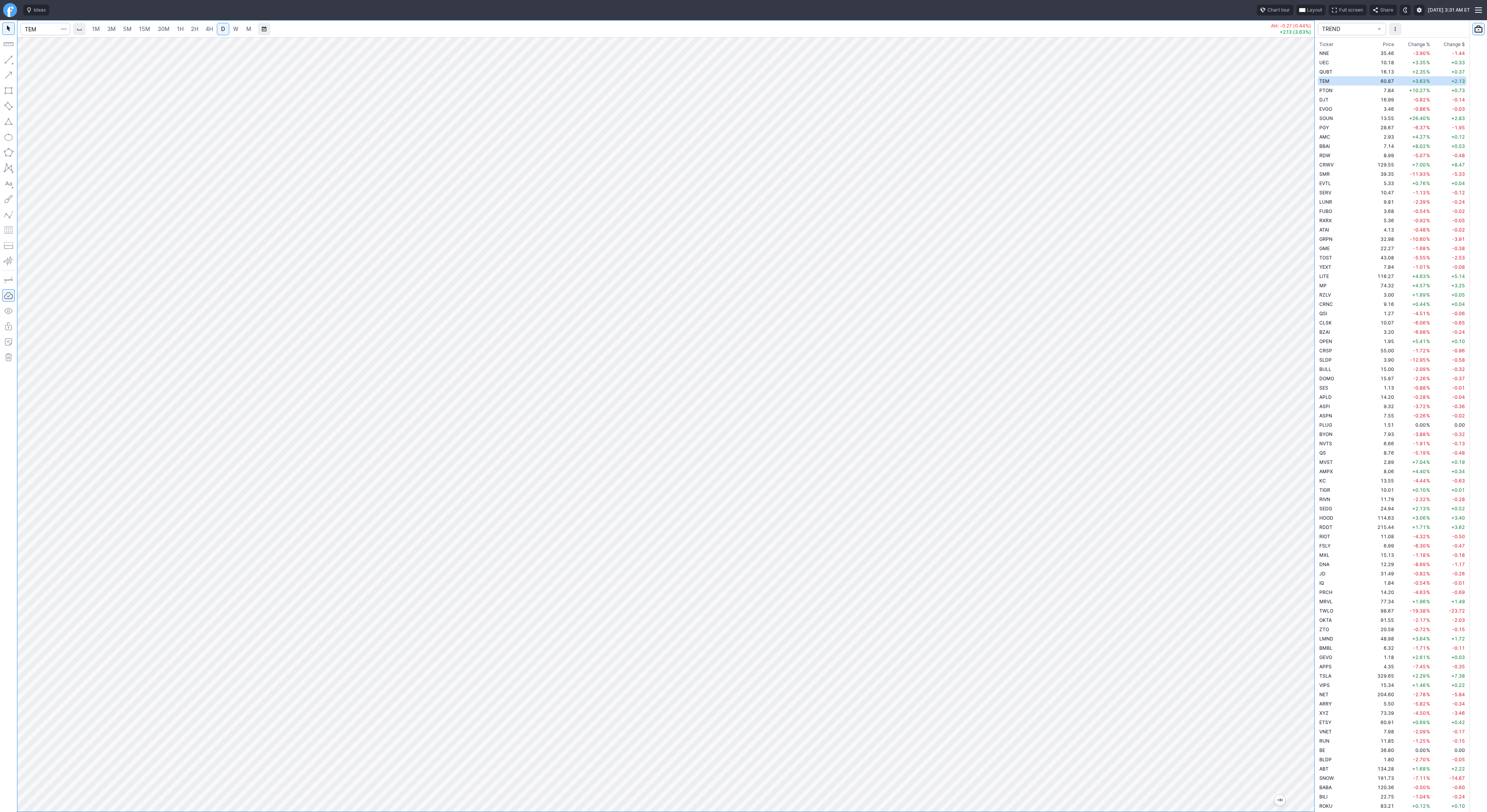
drag, startPoint x: 1311, startPoint y: 388, endPoint x: 1306, endPoint y: 731, distance: 343.0
click at [1306, 731] on div at bounding box center [1306, 422] width 16 height 755
click at [238, 30] on link "W" at bounding box center [236, 29] width 12 height 12
click at [40, 28] on input "Search" at bounding box center [46, 29] width 50 height 12
type input "coin"
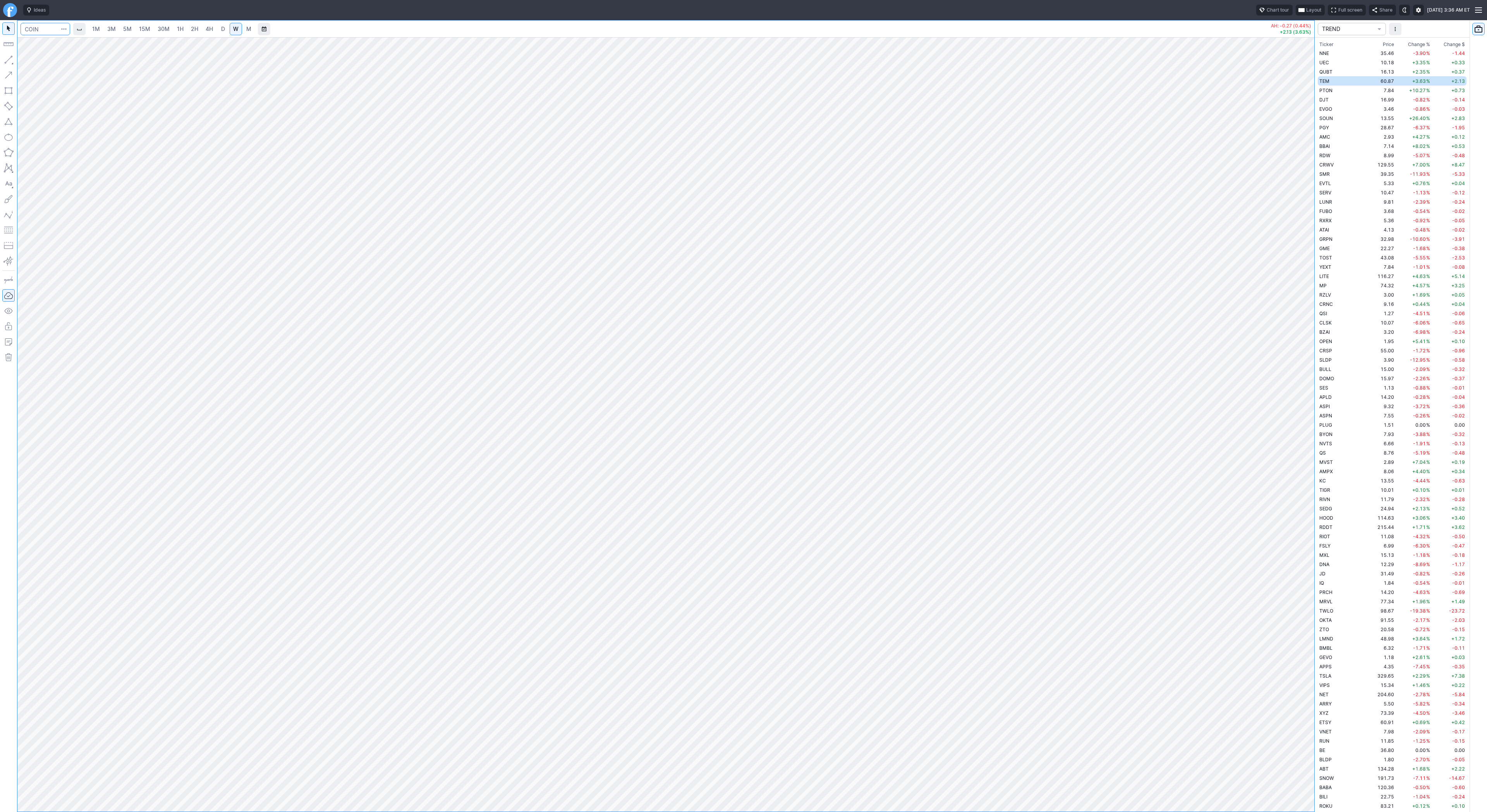
scroll to position [418, 0]
click at [1328, 434] on span "ENPH" at bounding box center [1326, 434] width 13 height 6
click at [1366, 459] on td "5.78" at bounding box center [1381, 462] width 29 height 9
click at [1366, 455] on td "128.71" at bounding box center [1381, 452] width 29 height 9
click at [1366, 465] on td "5.78" at bounding box center [1381, 462] width 29 height 9
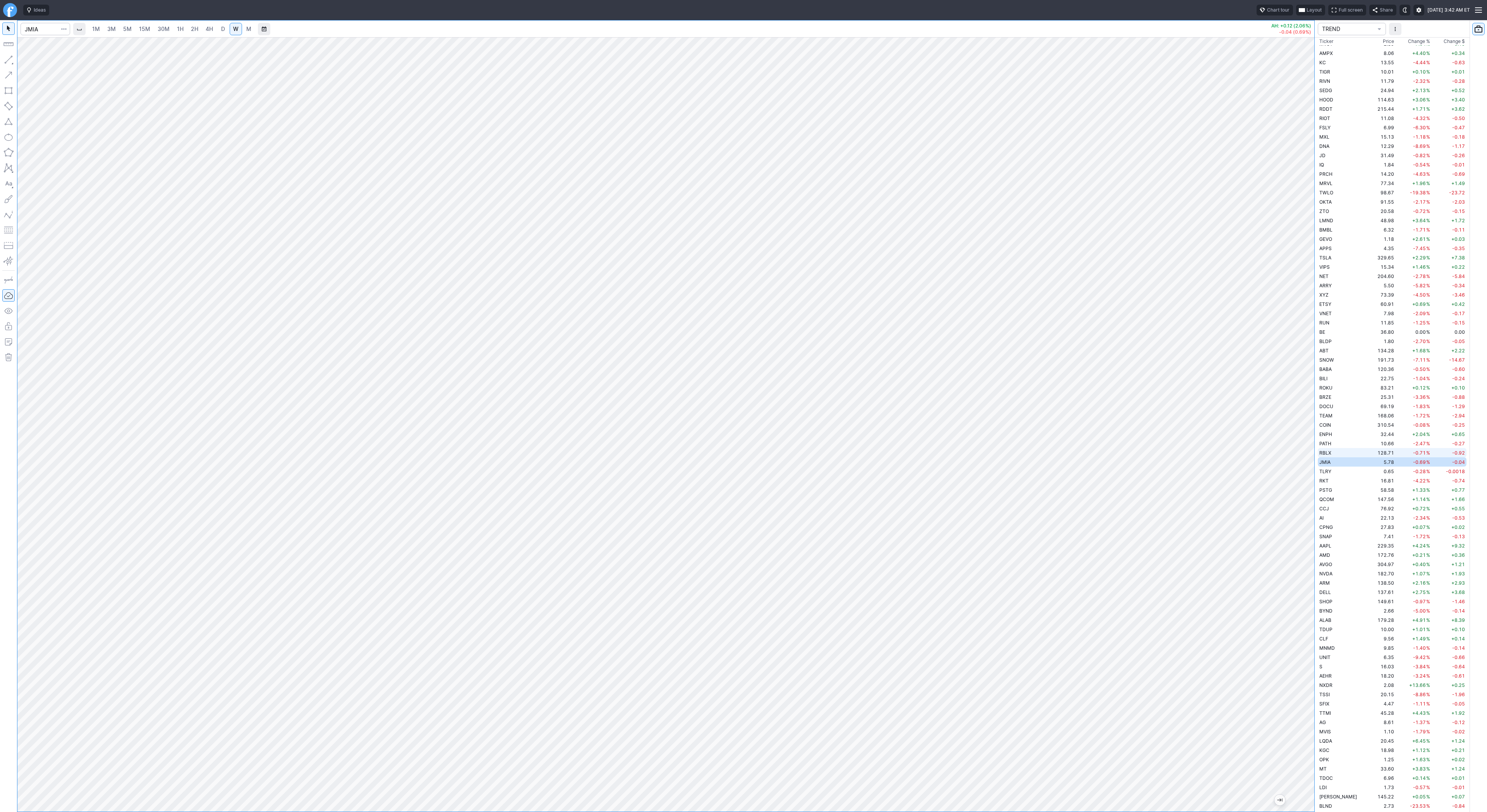
click at [1325, 453] on span "RBLX" at bounding box center [1325, 453] width 12 height 6
click at [1366, 465] on td "5.78" at bounding box center [1381, 462] width 29 height 9
click at [1337, 473] on td "TLRY" at bounding box center [1342, 471] width 49 height 9
click at [1336, 483] on td "RKT" at bounding box center [1342, 480] width 49 height 9
click at [10, 58] on button "button" at bounding box center [8, 59] width 12 height 12
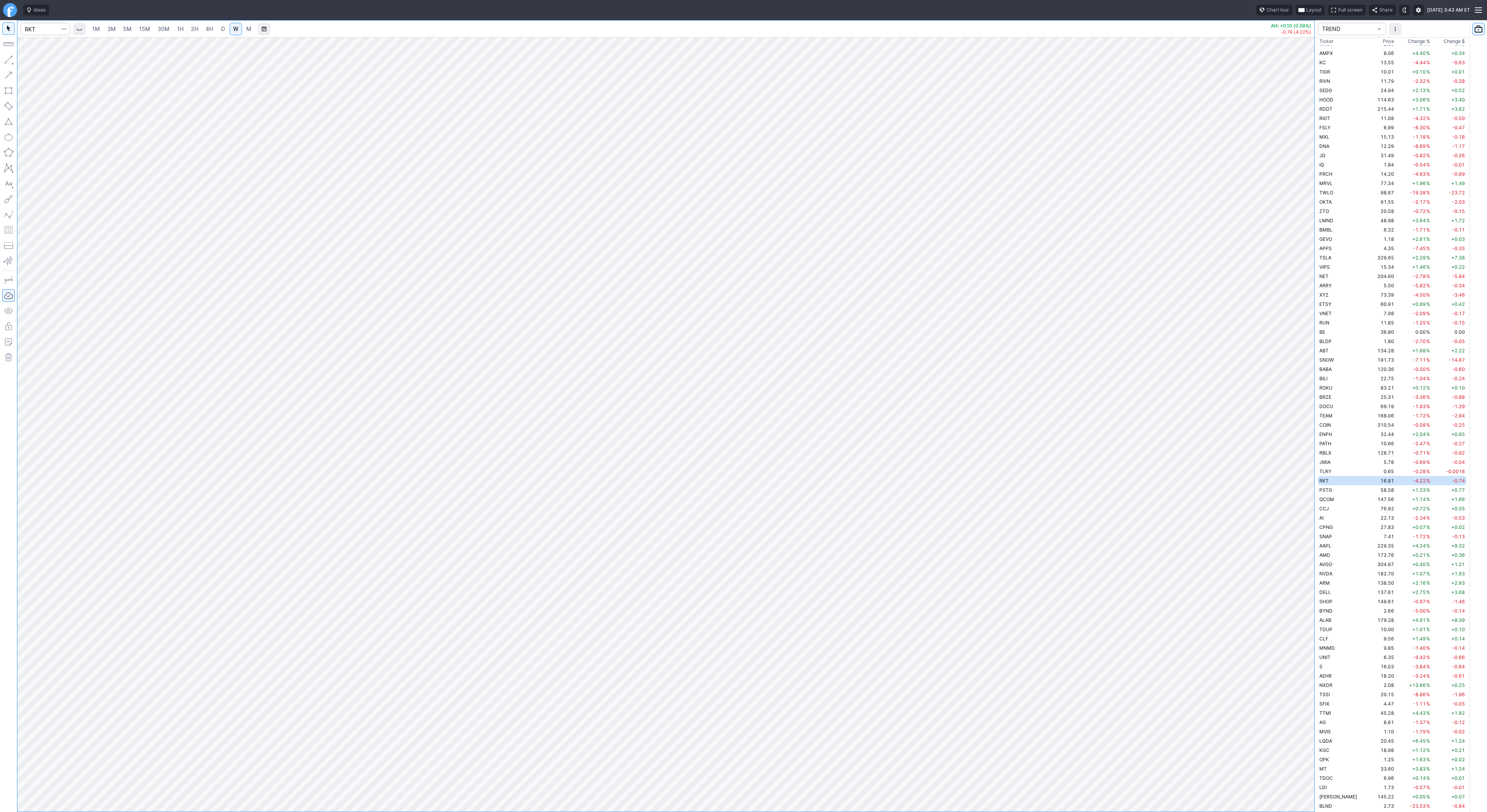
drag, startPoint x: 9, startPoint y: 59, endPoint x: 9, endPoint y: 85, distance: 26.0
click at [9, 60] on button "button" at bounding box center [8, 59] width 12 height 12
drag, startPoint x: 9, startPoint y: 60, endPoint x: 12, endPoint y: 66, distance: 6.7
click at [11, 65] on button "button" at bounding box center [8, 59] width 12 height 12
drag, startPoint x: 34, startPoint y: 61, endPoint x: 61, endPoint y: 77, distance: 31.4
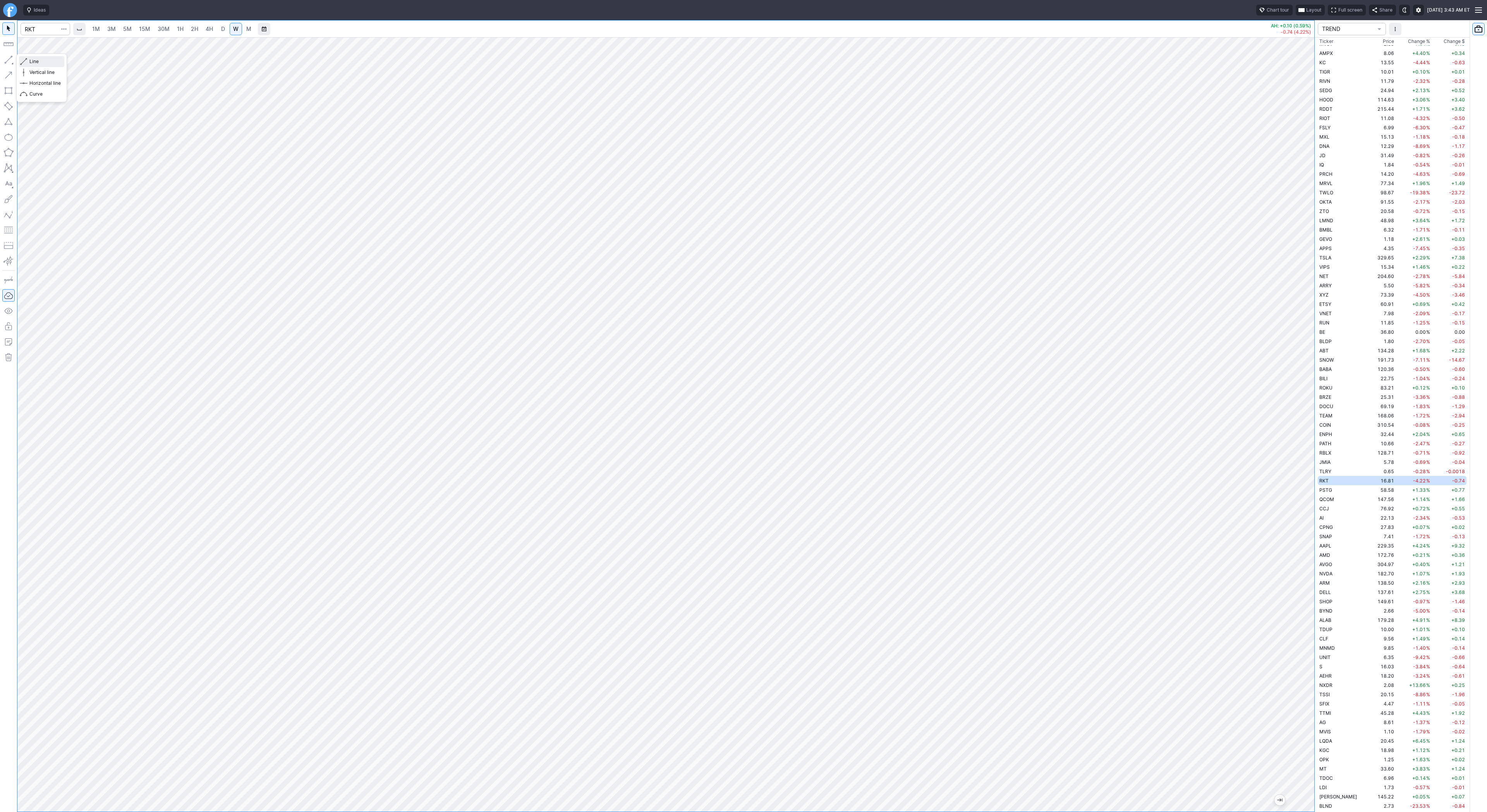
click at [34, 61] on span "Line" at bounding box center [45, 61] width 31 height 8
click at [9, 58] on button "button" at bounding box center [8, 59] width 12 height 12
drag, startPoint x: 9, startPoint y: 61, endPoint x: 31, endPoint y: 88, distance: 34.8
click at [9, 61] on button "button" at bounding box center [8, 59] width 12 height 12
click at [1329, 485] on td "PSTG" at bounding box center [1342, 490] width 49 height 9
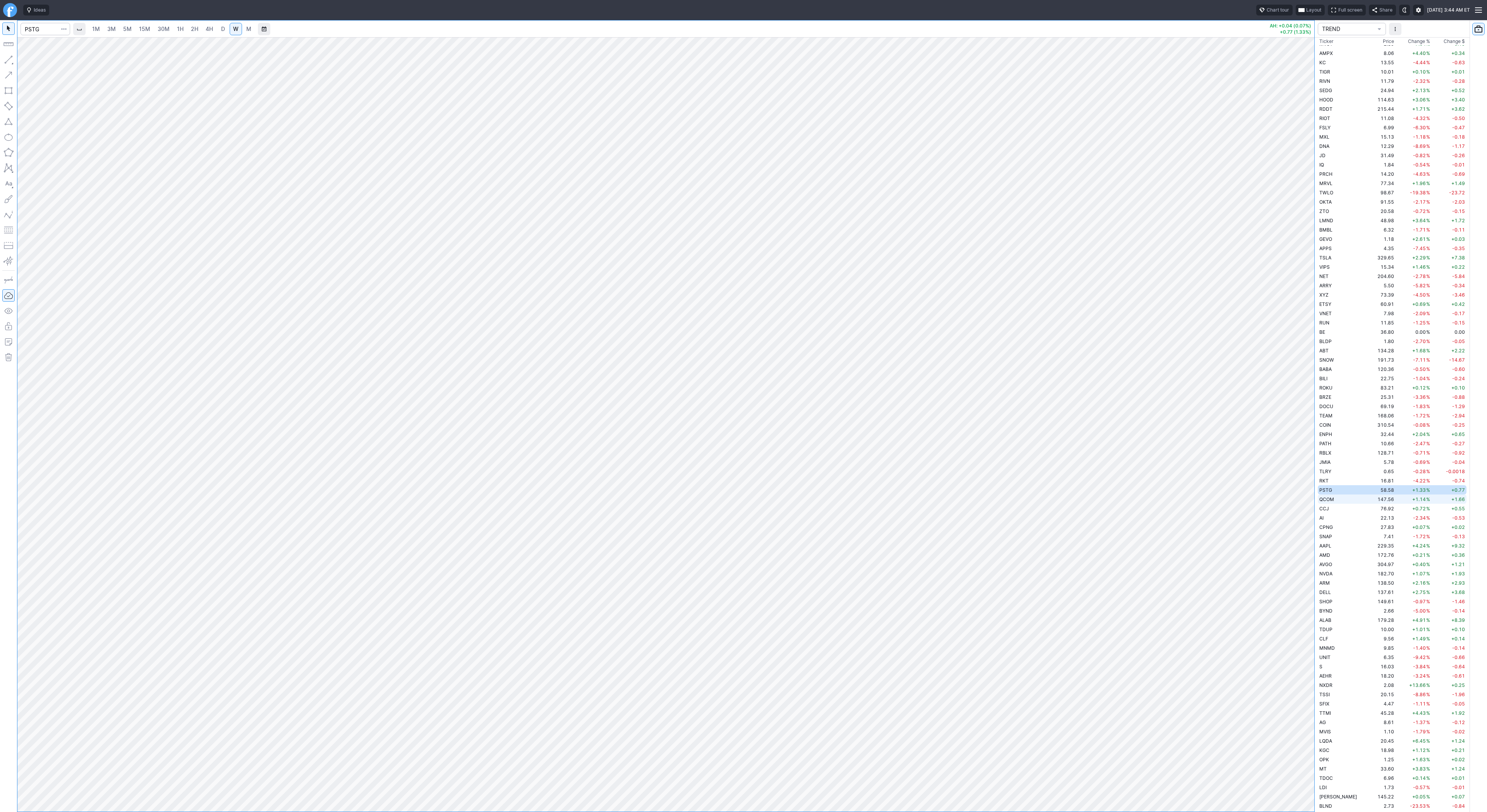
click at [1333, 498] on span "QCOM" at bounding box center [1327, 499] width 14 height 6
click at [1334, 508] on td "CCJ" at bounding box center [1342, 508] width 49 height 9
click at [1332, 515] on td "AI" at bounding box center [1342, 518] width 49 height 9
click at [1327, 530] on span "CPNG" at bounding box center [1326, 527] width 13 height 6
click at [1326, 534] on span "SNAP" at bounding box center [1326, 536] width 13 height 6
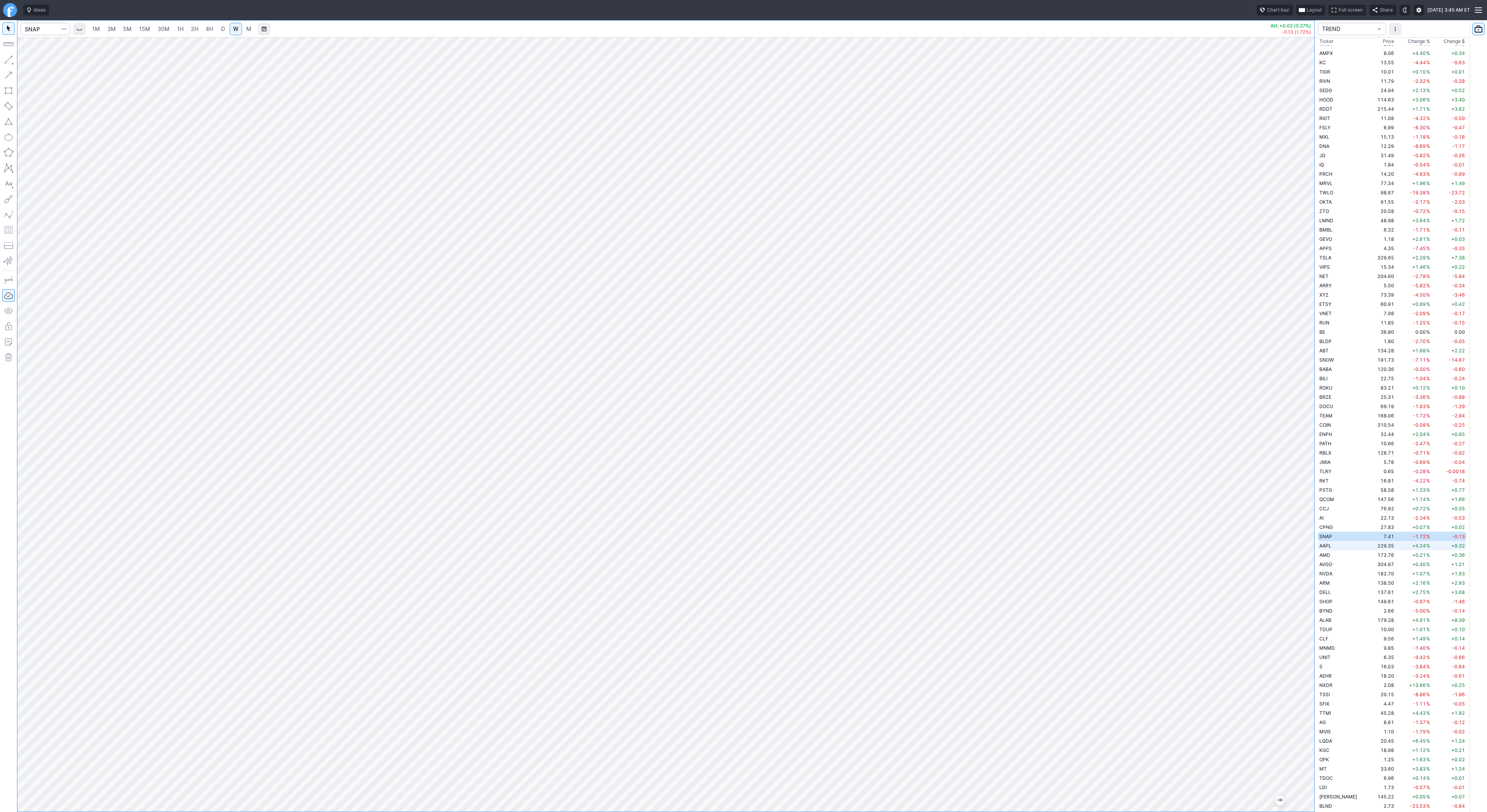
click at [1366, 549] on td "229.35" at bounding box center [1381, 545] width 29 height 9
click at [1342, 553] on td "AMD" at bounding box center [1342, 555] width 49 height 9
click at [1336, 563] on td "AVGO" at bounding box center [1342, 564] width 49 height 9
click at [1328, 583] on span "ARM" at bounding box center [1325, 583] width 10 height 6
click at [1339, 594] on td "DELL" at bounding box center [1342, 592] width 49 height 9
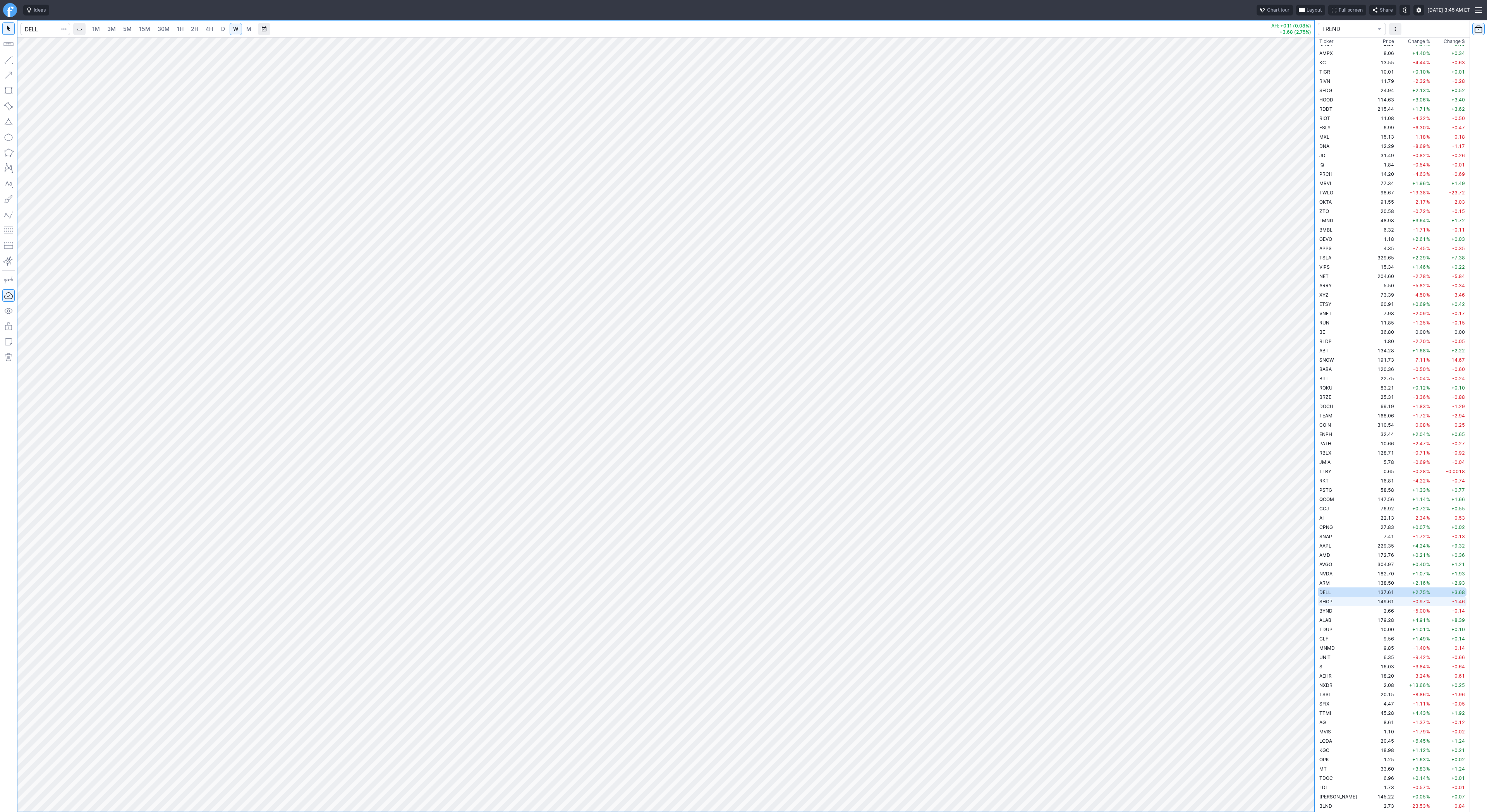
click at [1335, 601] on td "SHOP" at bounding box center [1342, 601] width 49 height 9
click at [1336, 593] on td "DELL" at bounding box center [1342, 592] width 49 height 9
click at [1333, 600] on td "SHOP" at bounding box center [1342, 601] width 49 height 9
click at [1332, 611] on span "BYND" at bounding box center [1326, 611] width 13 height 6
click at [1328, 619] on span "ALAB" at bounding box center [1325, 620] width 12 height 6
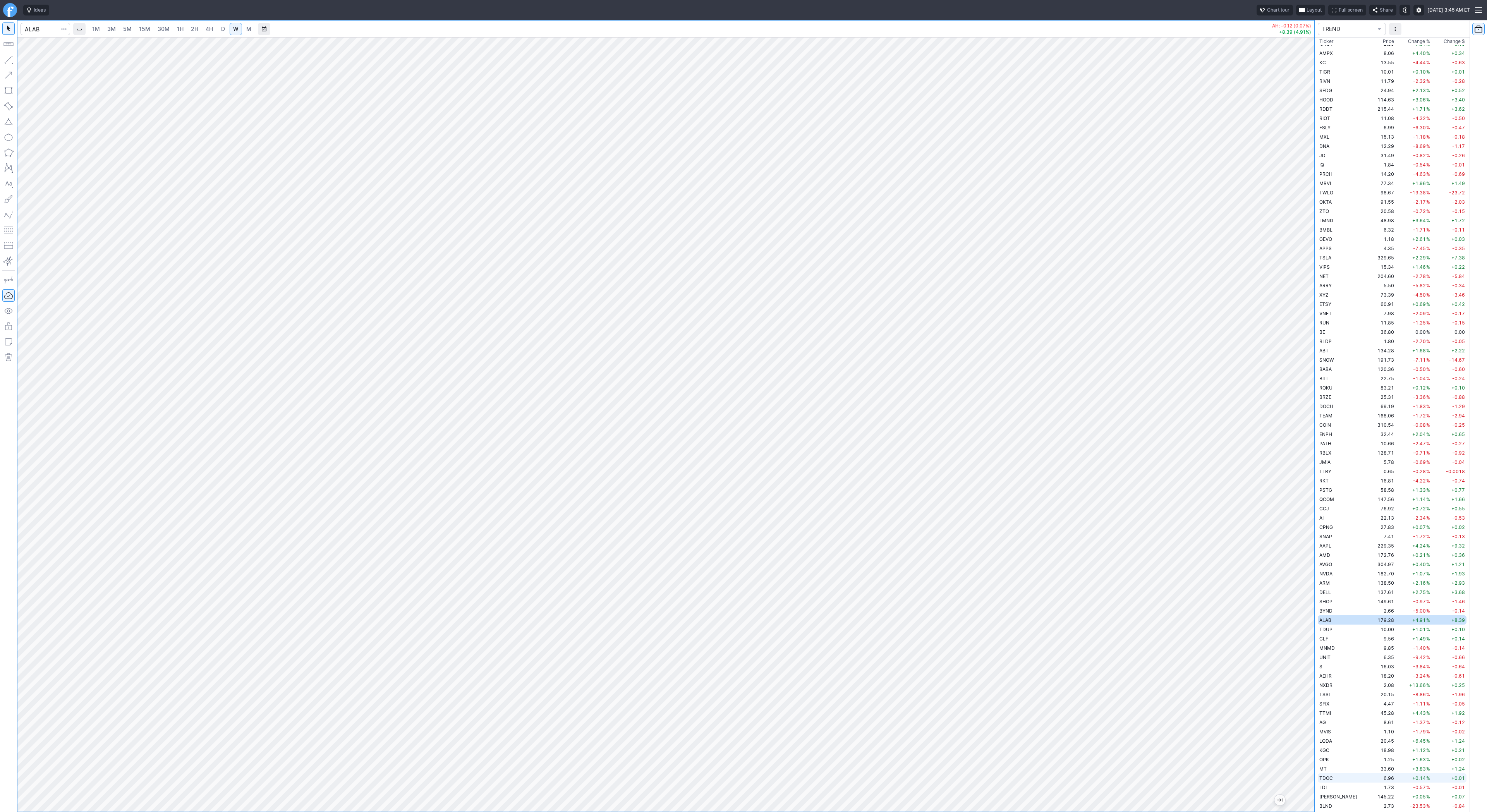
click at [1331, 776] on span "TDOC" at bounding box center [1326, 778] width 13 height 6
click at [1331, 806] on td "BLND" at bounding box center [1342, 806] width 49 height 9
click at [1366, 797] on td "145.22" at bounding box center [1381, 796] width 29 height 9
click at [1408, 42] on span "Change %" at bounding box center [1419, 41] width 22 height 8
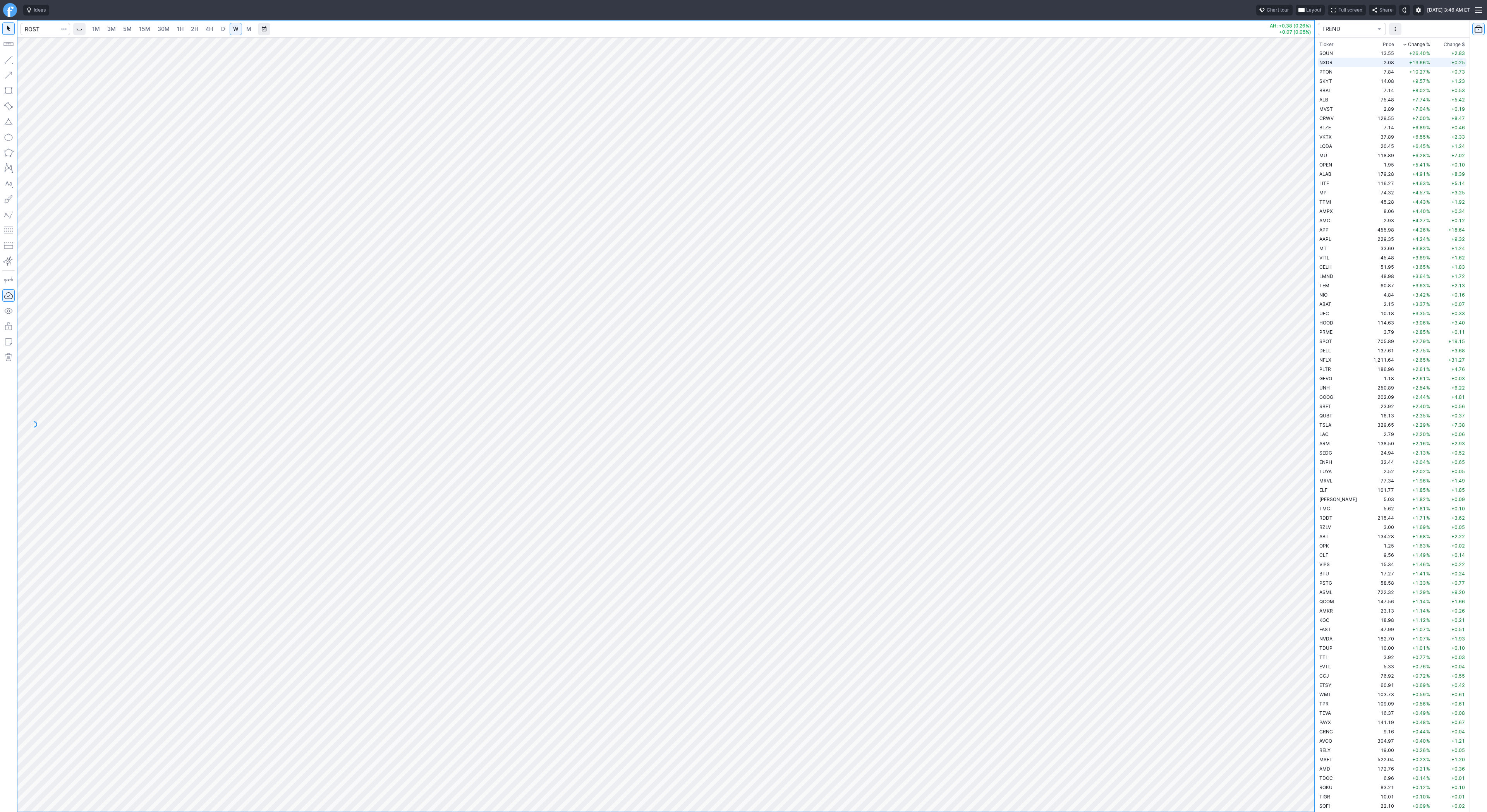
click at [1396, 54] on td "+26.40 %" at bounding box center [1414, 53] width 36 height 9
click at [1378, 68] on td "7.84" at bounding box center [1381, 72] width 29 height 9
click at [1335, 80] on td "SKYT" at bounding box center [1342, 81] width 49 height 9
click at [1337, 88] on td "BBAI" at bounding box center [1342, 90] width 49 height 9
click at [1337, 102] on td "ALB" at bounding box center [1342, 99] width 49 height 9
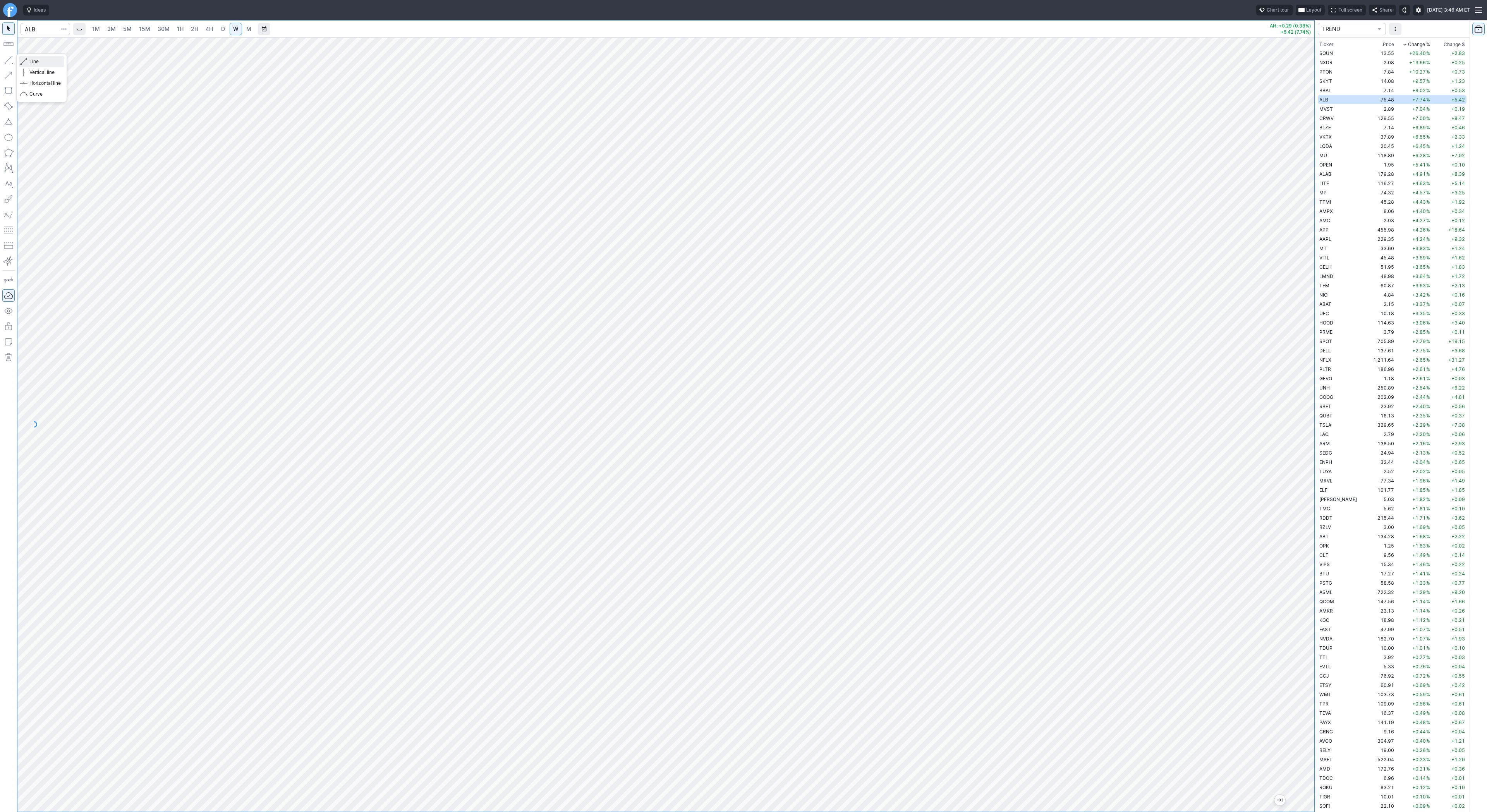
drag, startPoint x: 31, startPoint y: 64, endPoint x: 42, endPoint y: 96, distance: 33.8
click at [31, 64] on span "Line" at bounding box center [45, 61] width 31 height 8
click at [54, 65] on span "Line" at bounding box center [45, 61] width 31 height 8
click at [1332, 107] on span "MVST" at bounding box center [1326, 109] width 13 height 6
click at [1337, 118] on td "CRWV" at bounding box center [1342, 118] width 49 height 9
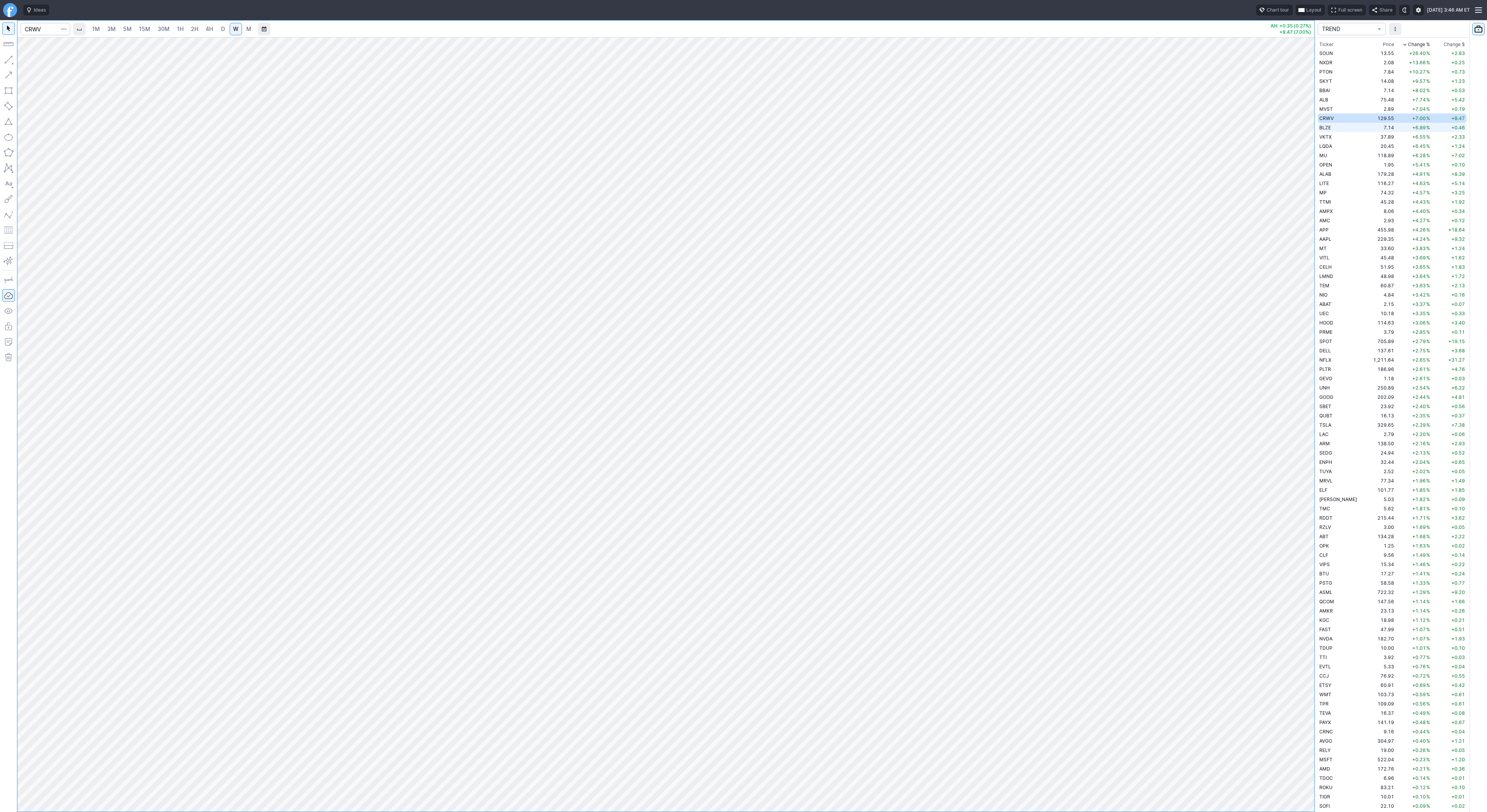
click at [1337, 125] on td "BLZE" at bounding box center [1342, 128] width 49 height 9
click at [1338, 133] on td "VKTX" at bounding box center [1342, 137] width 49 height 9
click at [1336, 147] on td "LQDA" at bounding box center [1342, 146] width 49 height 9
click at [1327, 156] on span "MU" at bounding box center [1323, 155] width 8 height 6
click at [1327, 168] on td "OPEN" at bounding box center [1342, 164] width 49 height 9
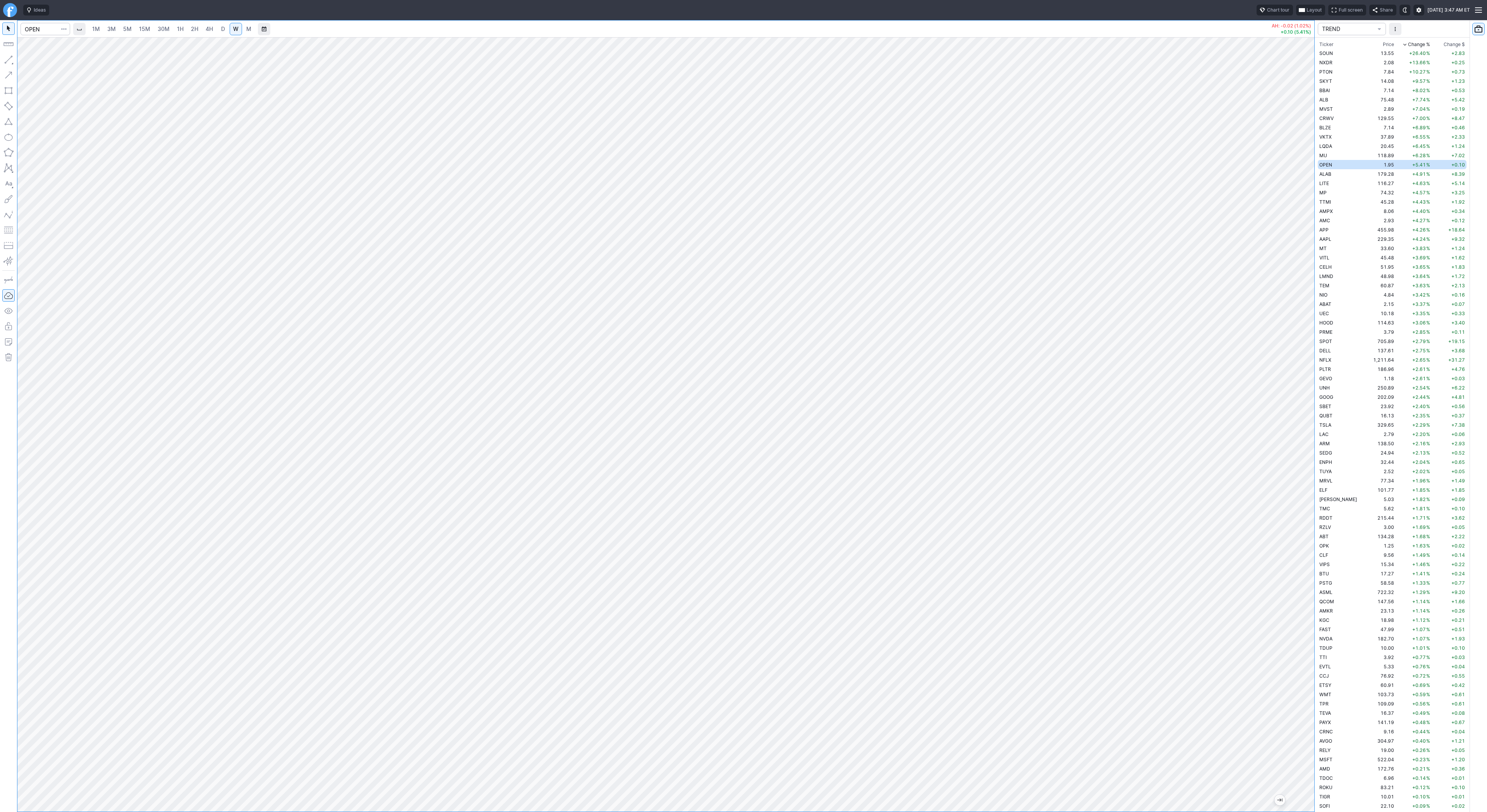
click at [9, 59] on button "button" at bounding box center [8, 59] width 12 height 12
drag, startPoint x: 9, startPoint y: 56, endPoint x: 18, endPoint y: 74, distance: 20.1
click at [9, 57] on button "button" at bounding box center [8, 59] width 12 height 12
click at [40, 29] on input "Search" at bounding box center [46, 29] width 50 height 12
type input "tem"
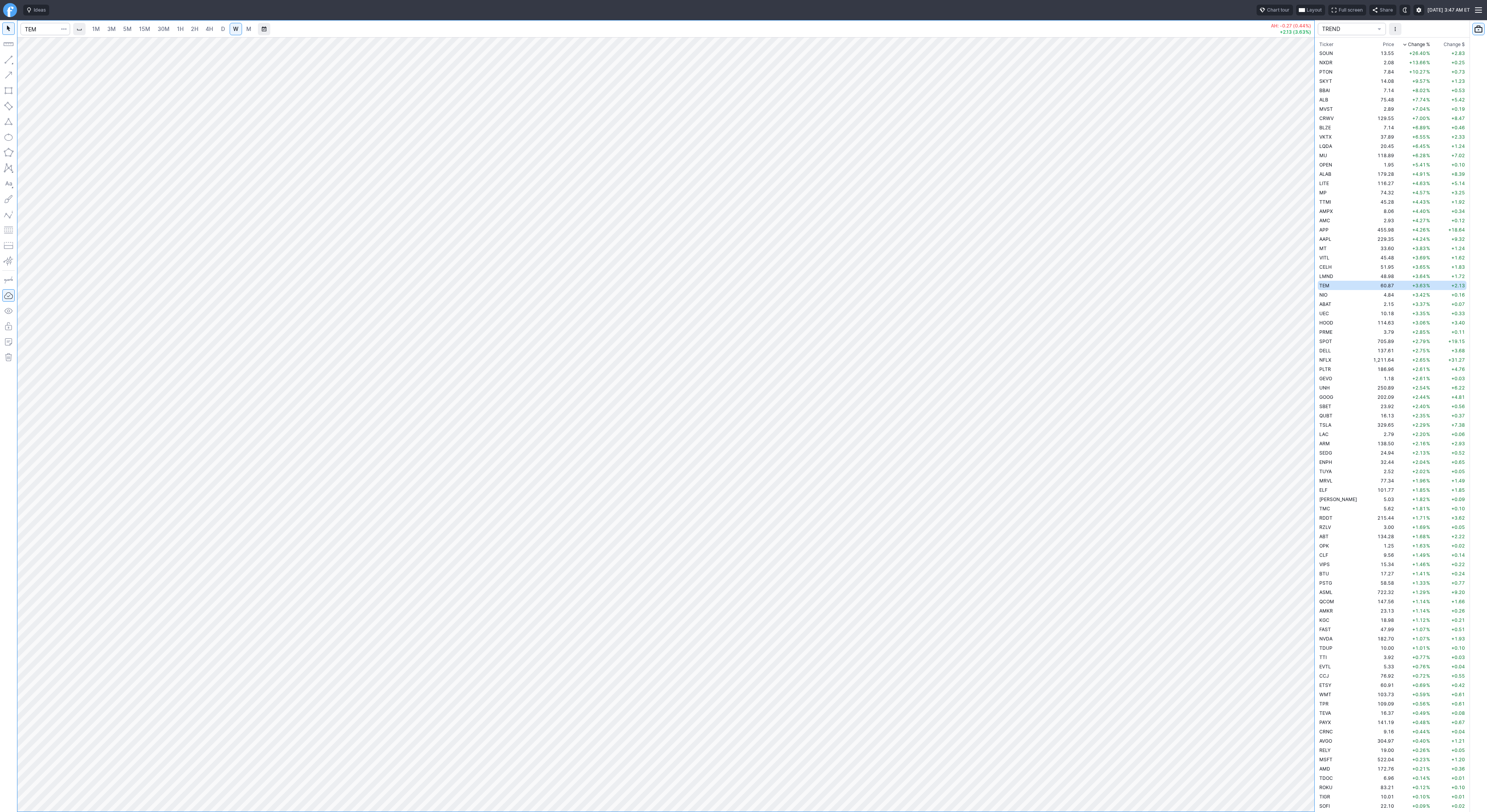
click at [223, 31] on span "D" at bounding box center [223, 28] width 4 height 6
click at [214, 26] on link "4H" at bounding box center [209, 29] width 14 height 12
click at [222, 30] on span "D" at bounding box center [223, 28] width 4 height 6
click at [1300, 580] on div at bounding box center [666, 424] width 1297 height 774
drag, startPoint x: 1308, startPoint y: 220, endPoint x: 1310, endPoint y: 567, distance: 347.0
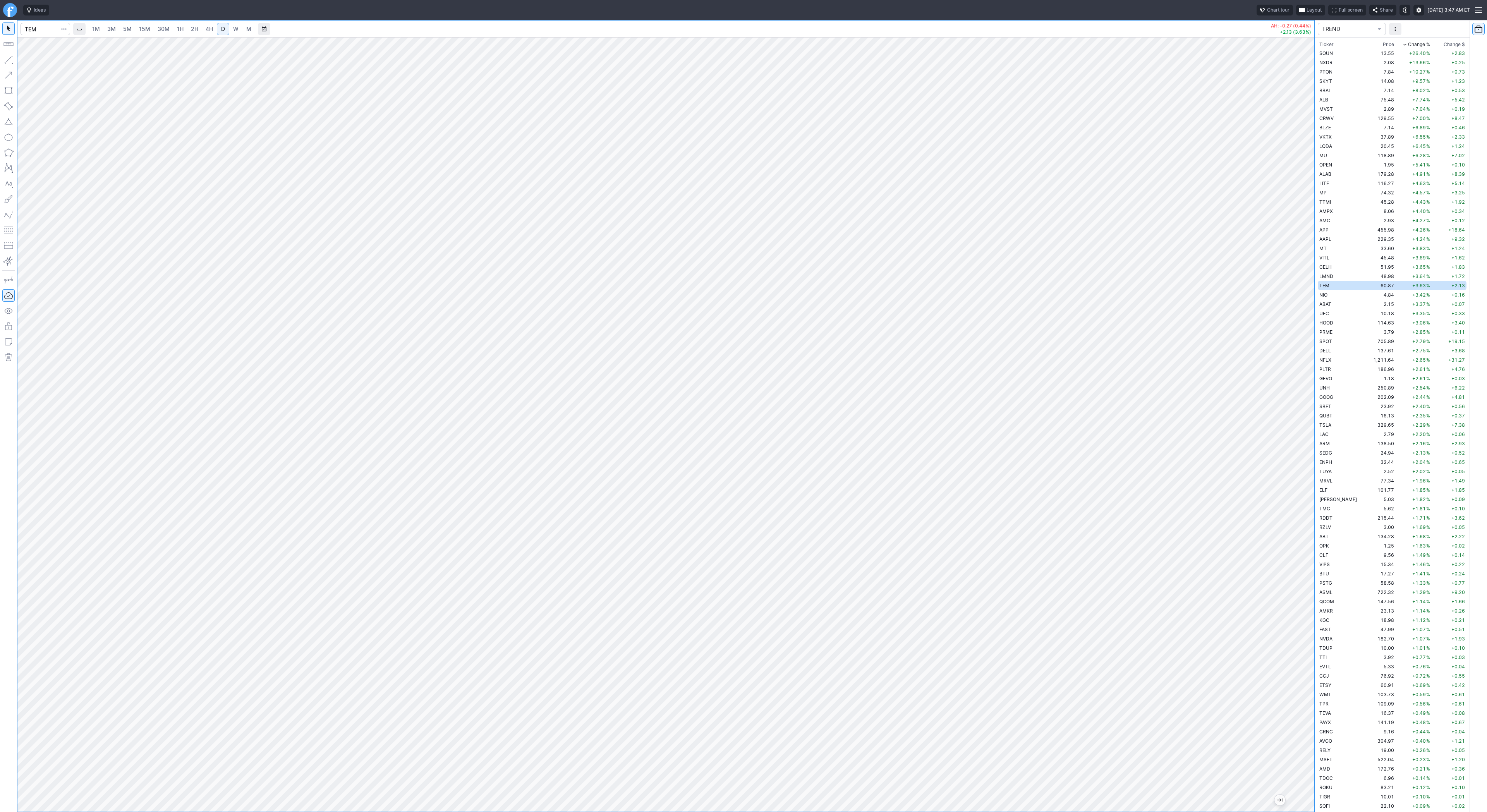
click at [1310, 570] on div at bounding box center [1306, 422] width 16 height 755
click at [6, 56] on button "button" at bounding box center [8, 59] width 12 height 12
click at [26, 63] on span "button" at bounding box center [25, 61] width 5 height 11
drag, startPoint x: 11, startPoint y: 59, endPoint x: 17, endPoint y: 85, distance: 26.7
click at [11, 59] on button "button" at bounding box center [8, 59] width 12 height 12
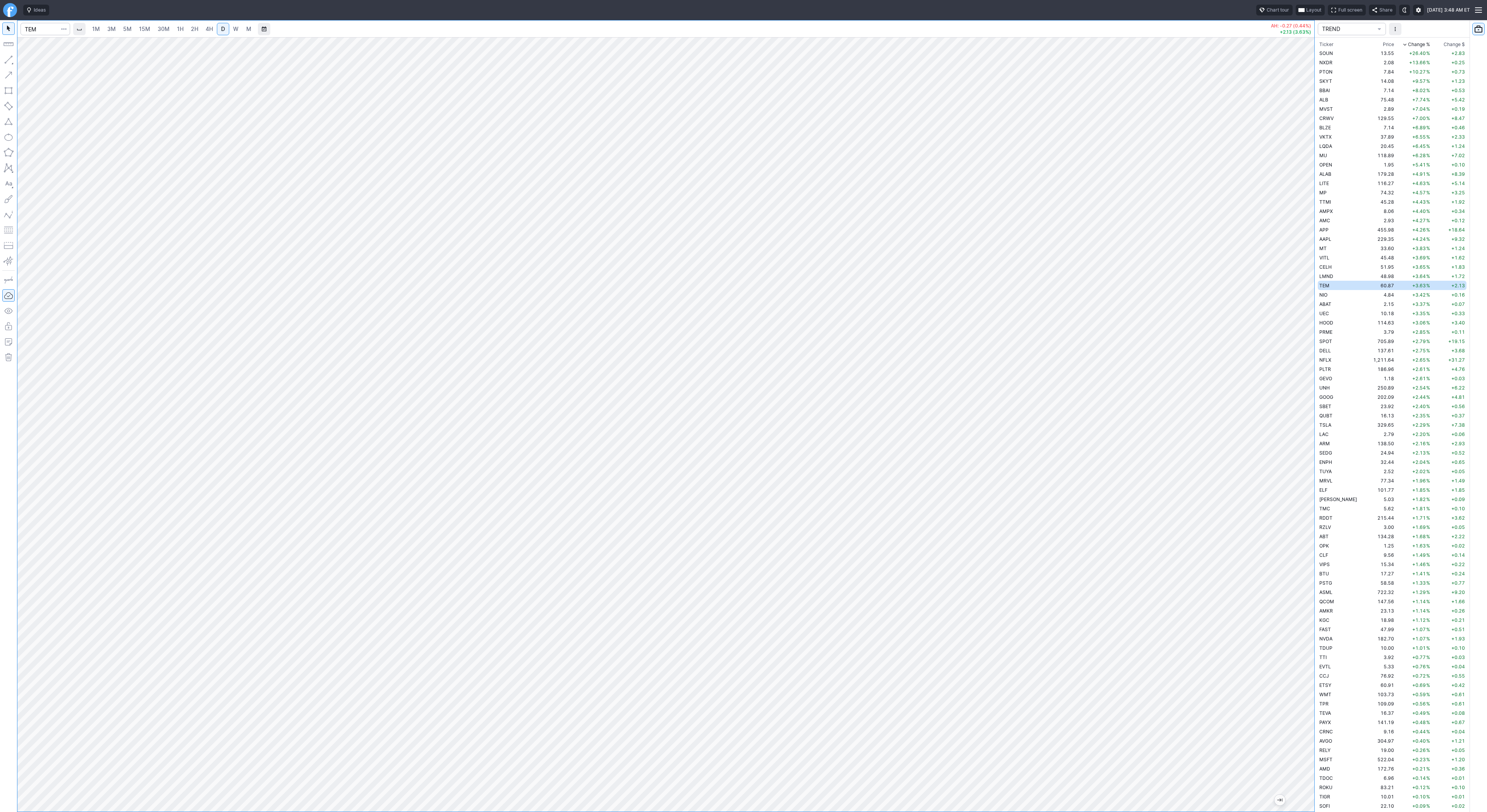
click at [11, 61] on button "button" at bounding box center [8, 59] width 12 height 12
drag, startPoint x: 8, startPoint y: 59, endPoint x: 16, endPoint y: 99, distance: 40.8
click at [8, 60] on button "button" at bounding box center [8, 59] width 12 height 12
drag, startPoint x: 38, startPoint y: 59, endPoint x: 44, endPoint y: 88, distance: 29.6
click at [38, 61] on span "Line" at bounding box center [45, 61] width 31 height 8
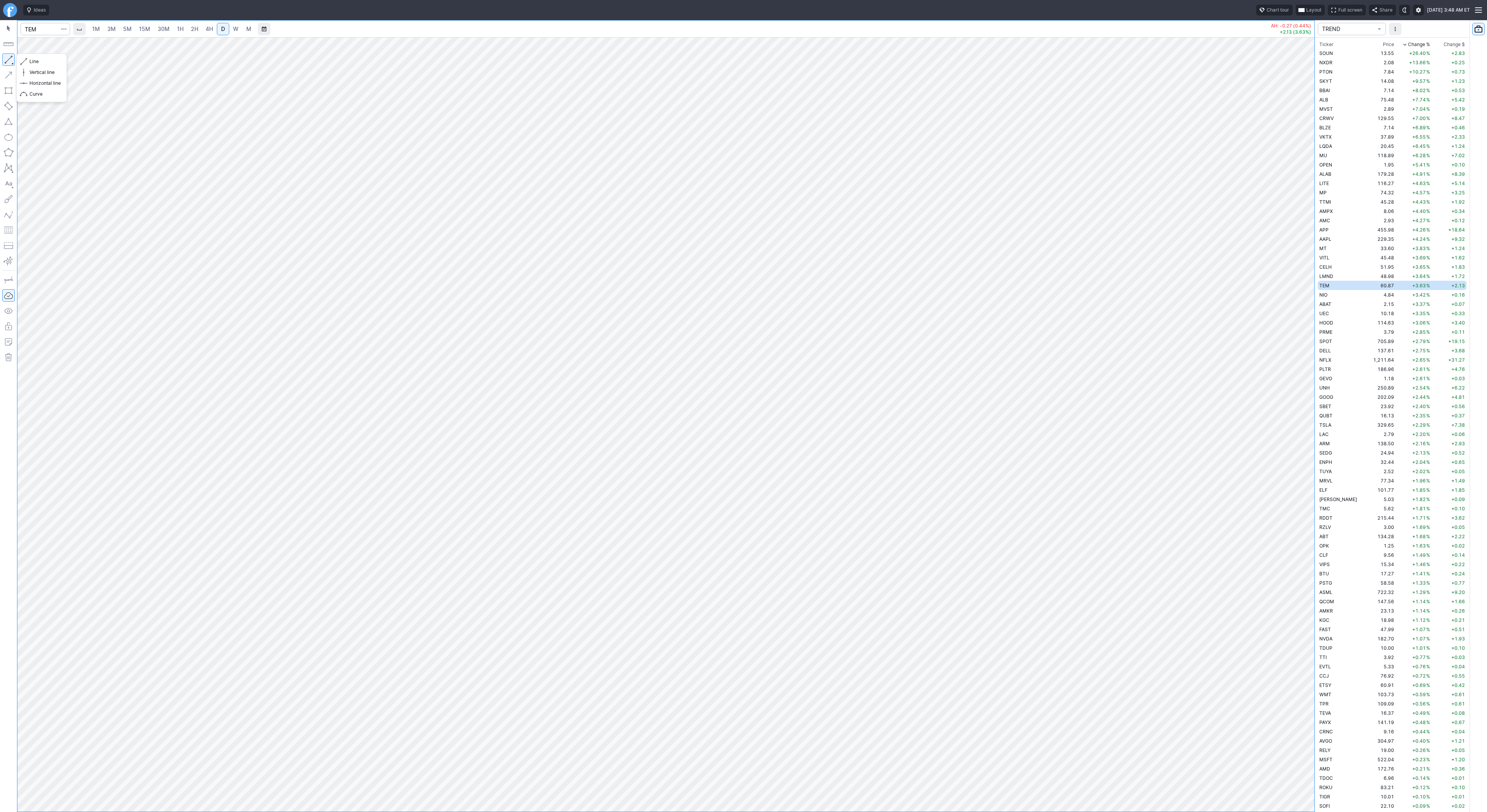
click at [13, 57] on button "button" at bounding box center [8, 59] width 12 height 12
click at [9, 62] on button "button" at bounding box center [8, 59] width 12 height 12
click at [32, 62] on span "Line" at bounding box center [45, 61] width 31 height 8
click at [11, 59] on button "button" at bounding box center [8, 59] width 12 height 12
drag, startPoint x: 8, startPoint y: 58, endPoint x: 31, endPoint y: 81, distance: 32.5
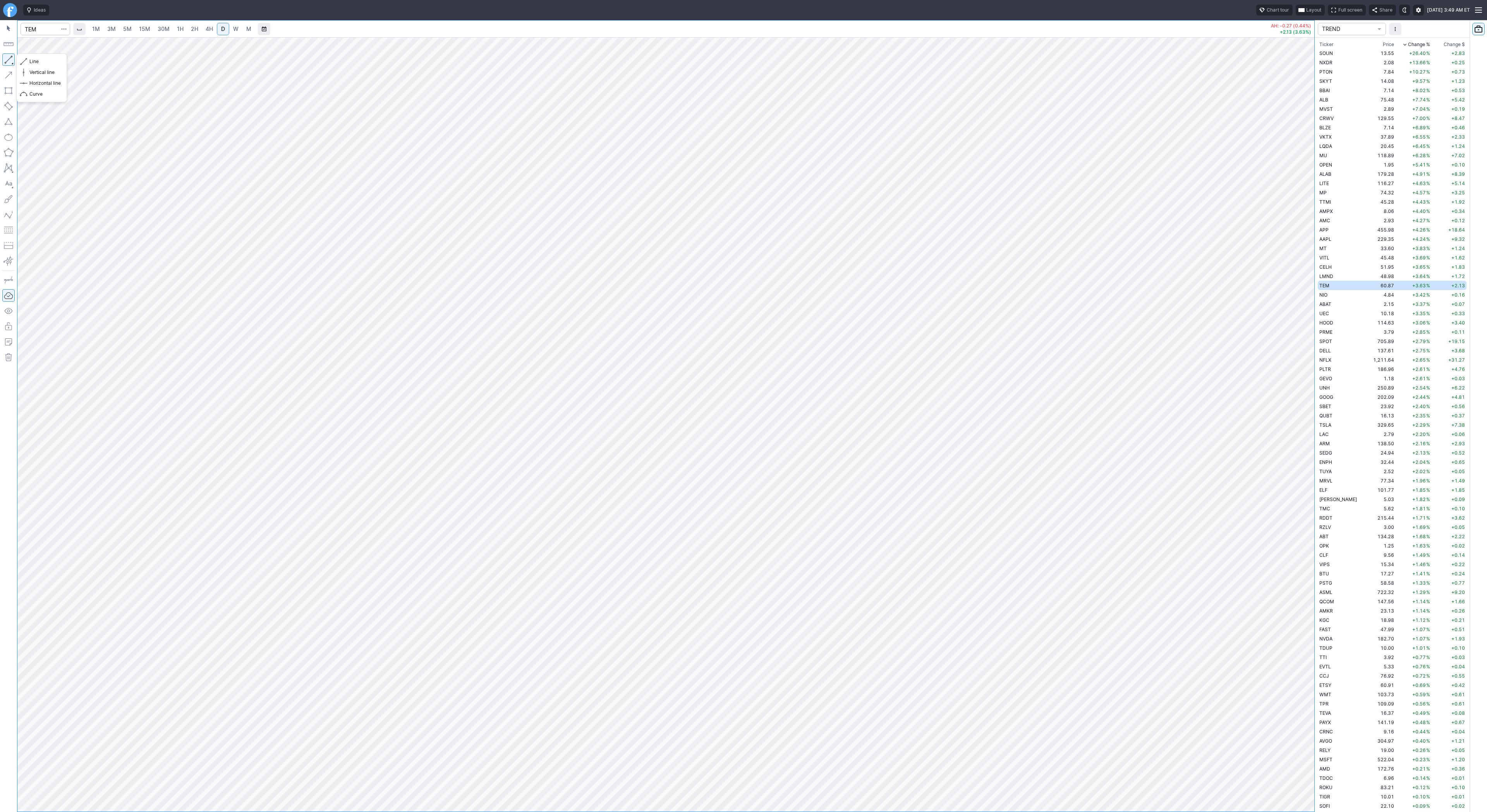
click at [8, 59] on button "button" at bounding box center [8, 59] width 12 height 12
click at [42, 64] on span "Line" at bounding box center [45, 61] width 31 height 8
click at [235, 29] on span "W" at bounding box center [236, 28] width 5 height 6
click at [1296, 611] on div at bounding box center [666, 424] width 1297 height 774
click at [1289, 563] on div at bounding box center [666, 424] width 1297 height 774
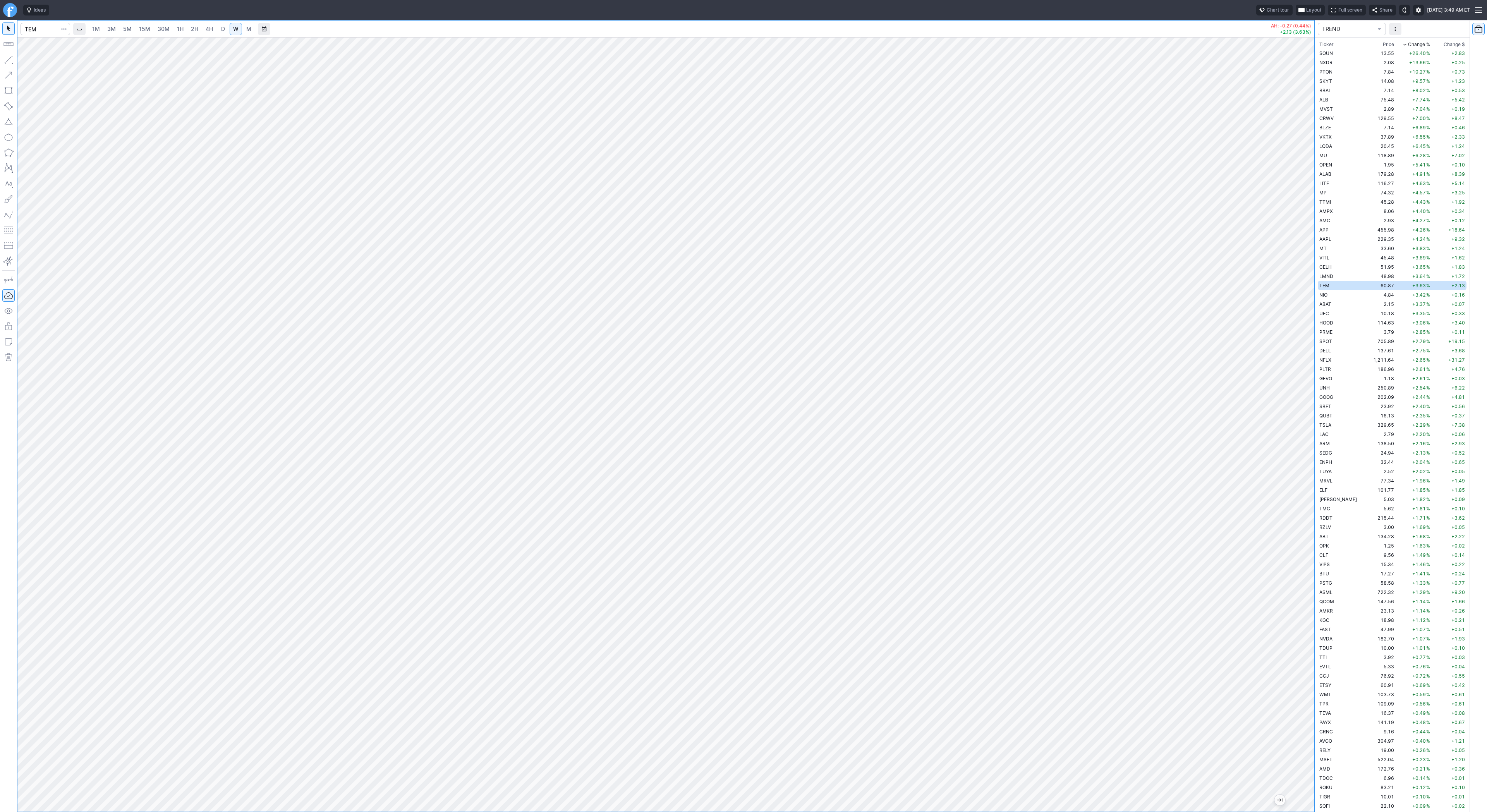
click at [221, 31] on span "D" at bounding box center [223, 28] width 4 height 6
drag, startPoint x: 1309, startPoint y: 282, endPoint x: 1310, endPoint y: 413, distance: 131.0
click at [1314, 423] on div "1M 3M 5M 15M 30M 1H 2H 4H D W M AH: -0.27 (0.44%) +2.13 (3.63%) TREND Ticker Pr…" at bounding box center [744, 416] width 1487 height 792
click at [10, 61] on button "button" at bounding box center [8, 59] width 12 height 12
click at [42, 61] on span "Line" at bounding box center [45, 61] width 31 height 8
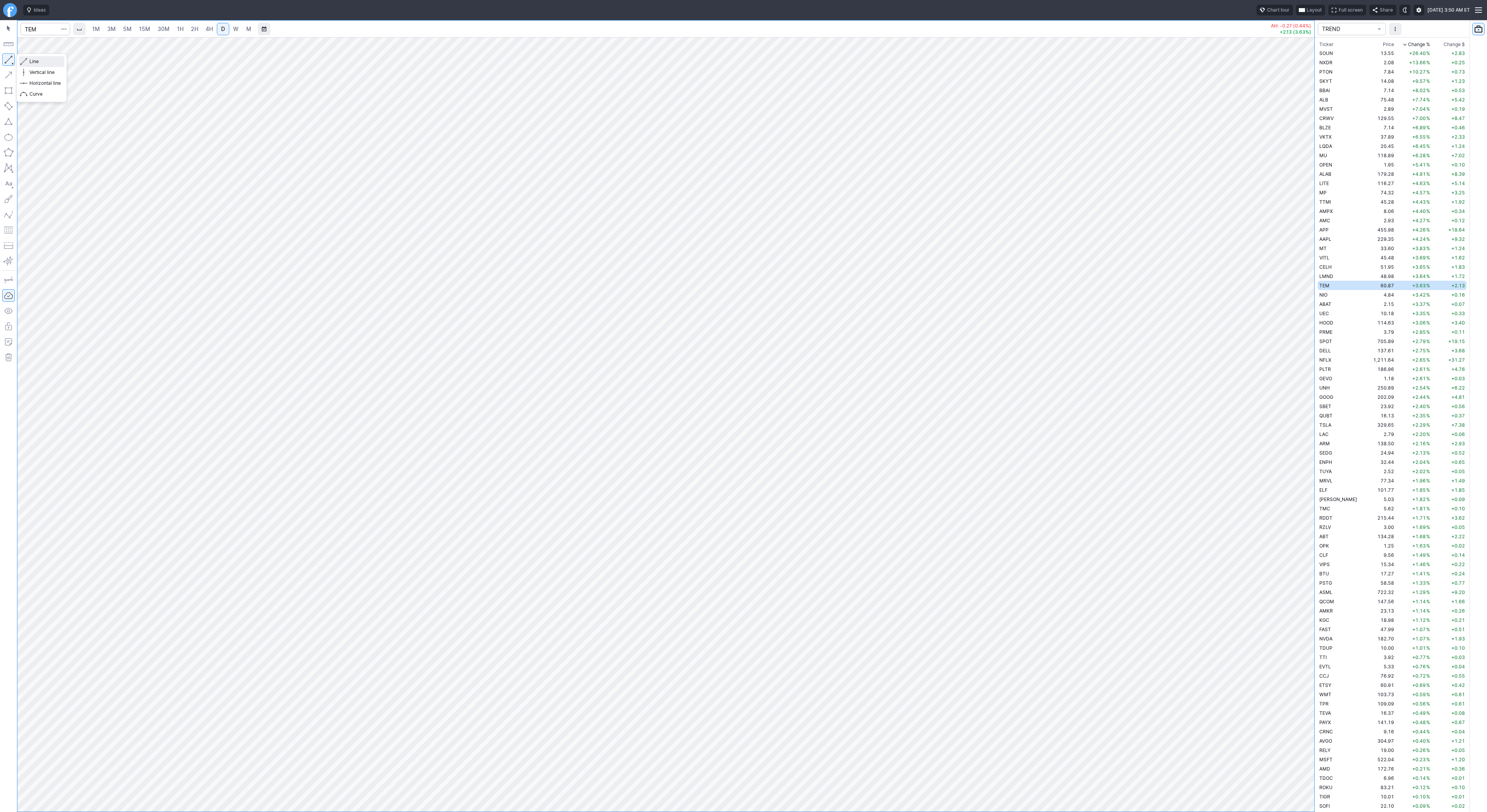
click at [33, 62] on span "Line" at bounding box center [45, 61] width 31 height 8
click at [56, 65] on span "Line" at bounding box center [45, 61] width 31 height 8
click at [10, 60] on button "button" at bounding box center [8, 59] width 12 height 12
drag, startPoint x: 1310, startPoint y: 271, endPoint x: 1298, endPoint y: 336, distance: 66.1
click at [1298, 336] on div at bounding box center [1306, 422] width 16 height 755
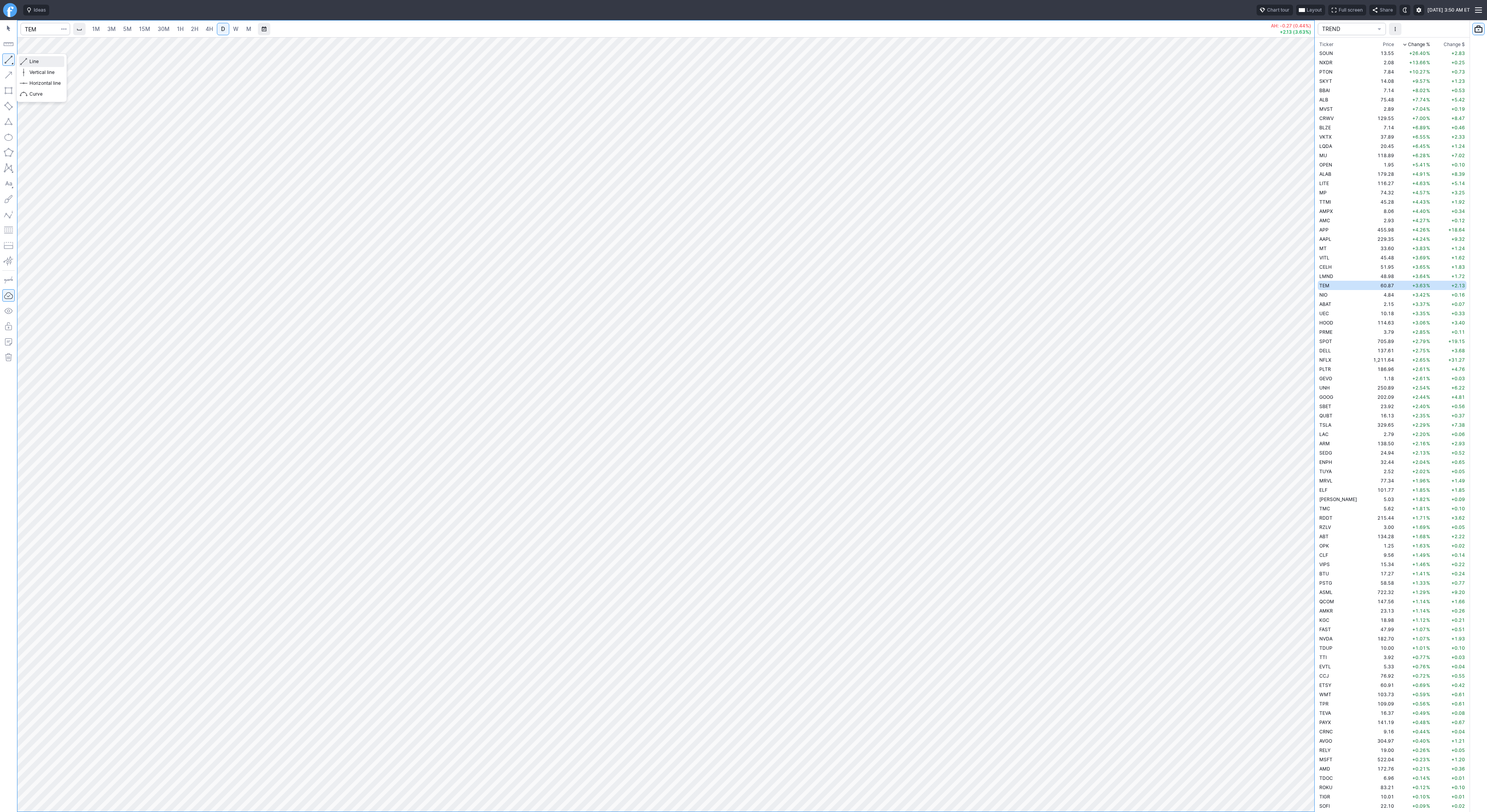
click at [42, 64] on span "Line" at bounding box center [45, 61] width 31 height 8
click at [209, 25] on span "4H" at bounding box center [209, 28] width 8 height 6
drag, startPoint x: 12, startPoint y: 63, endPoint x: 35, endPoint y: 84, distance: 31.1
click at [13, 63] on button "button" at bounding box center [8, 59] width 12 height 12
click at [29, 61] on button "Line" at bounding box center [42, 61] width 45 height 11
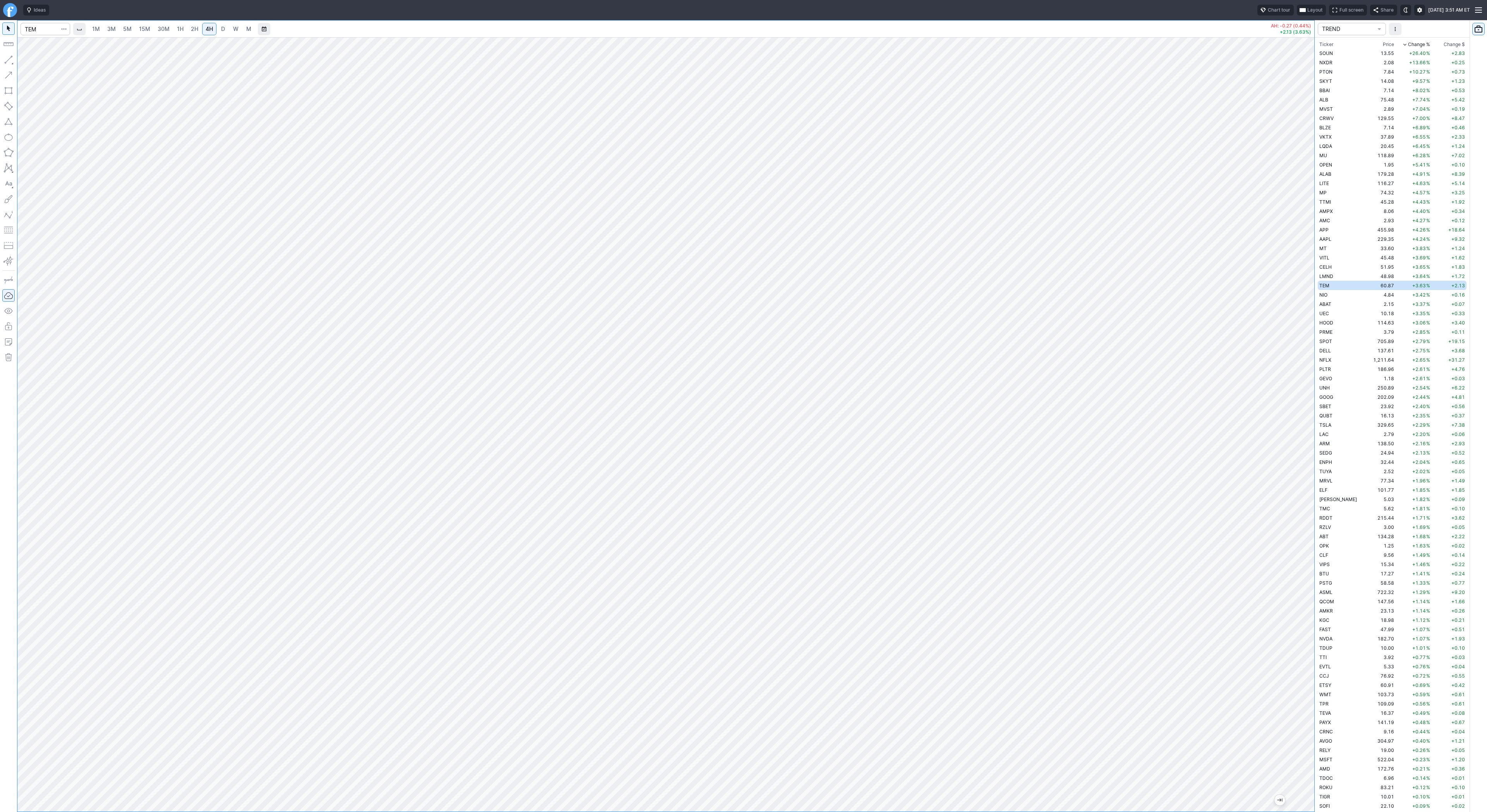
click at [1283, 435] on div at bounding box center [666, 424] width 1297 height 774
drag, startPoint x: 1305, startPoint y: 371, endPoint x: 1305, endPoint y: 500, distance: 129.0
click at [1305, 500] on div at bounding box center [1306, 422] width 16 height 755
click at [233, 29] on span "W" at bounding box center [236, 28] width 5 height 6
click at [37, 29] on input "Search" at bounding box center [46, 29] width 50 height 12
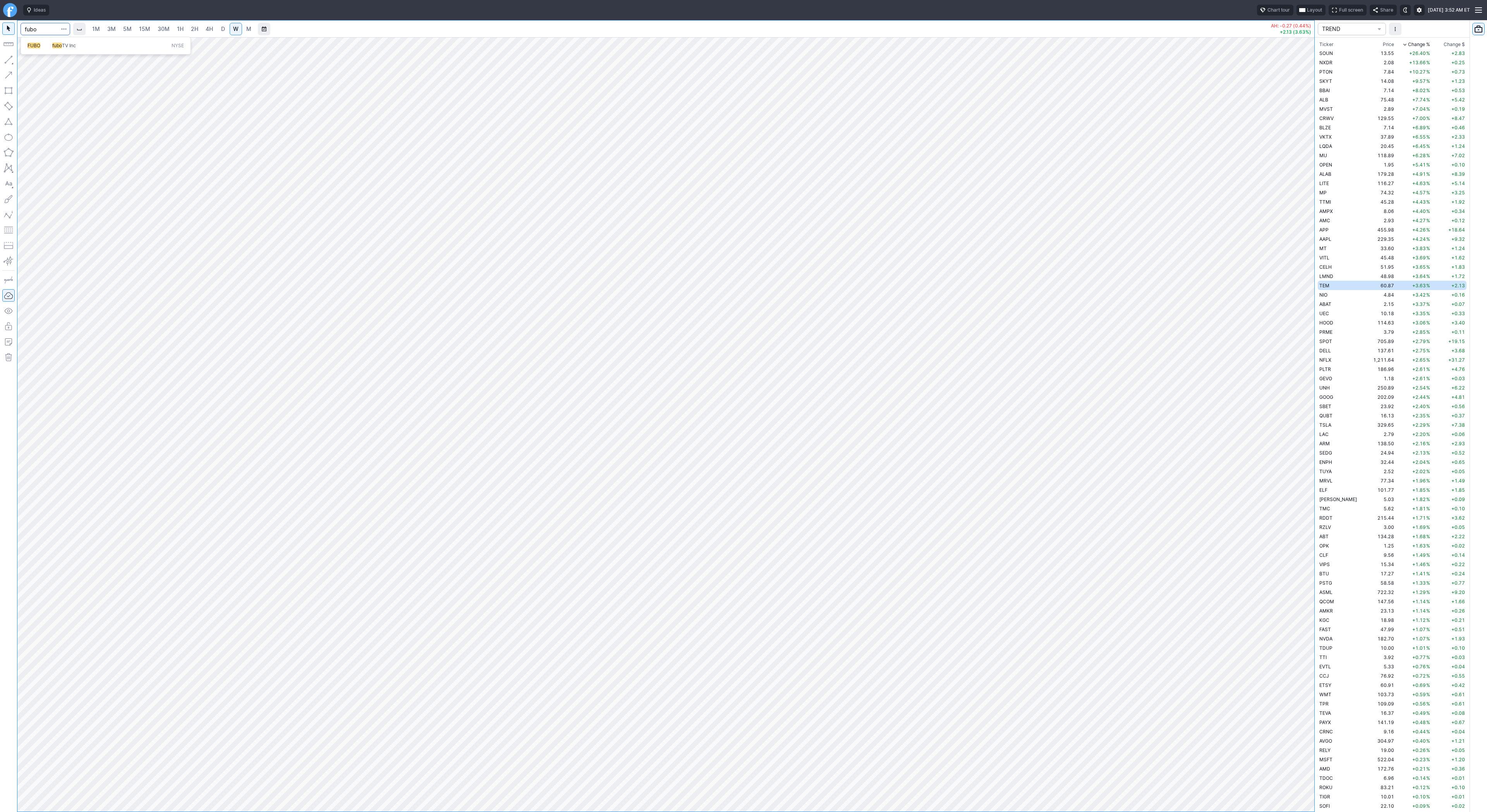
type input "fubo"
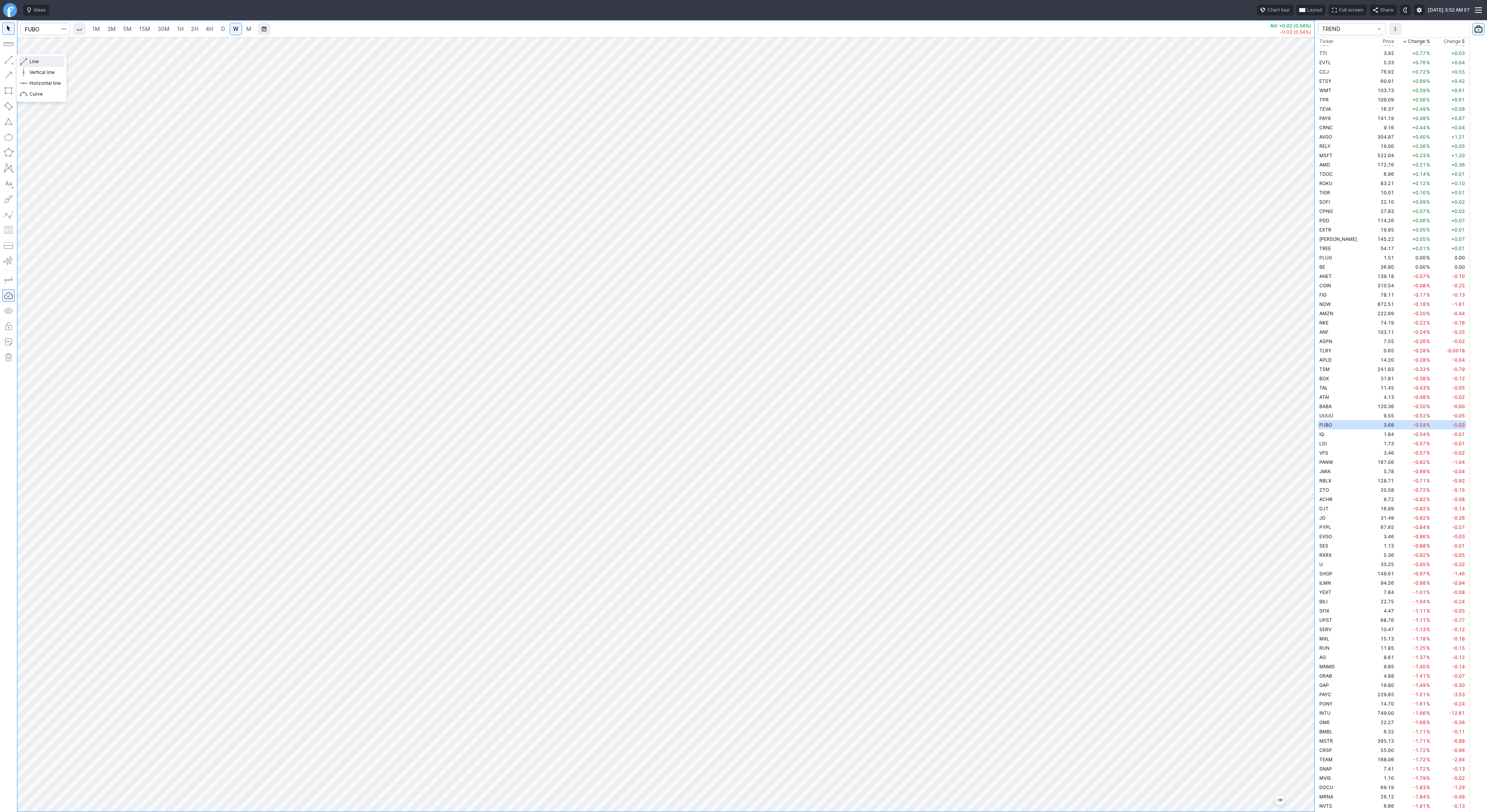
click at [35, 62] on span "Line" at bounding box center [45, 61] width 31 height 8
drag, startPoint x: 42, startPoint y: 62, endPoint x: 56, endPoint y: 100, distance: 40.5
click at [41, 66] on div "Line Vertical line Horizontal line Curve" at bounding box center [42, 77] width 45 height 43
drag, startPoint x: 33, startPoint y: 63, endPoint x: 36, endPoint y: 84, distance: 21.2
click at [33, 64] on span "Line" at bounding box center [45, 61] width 31 height 8
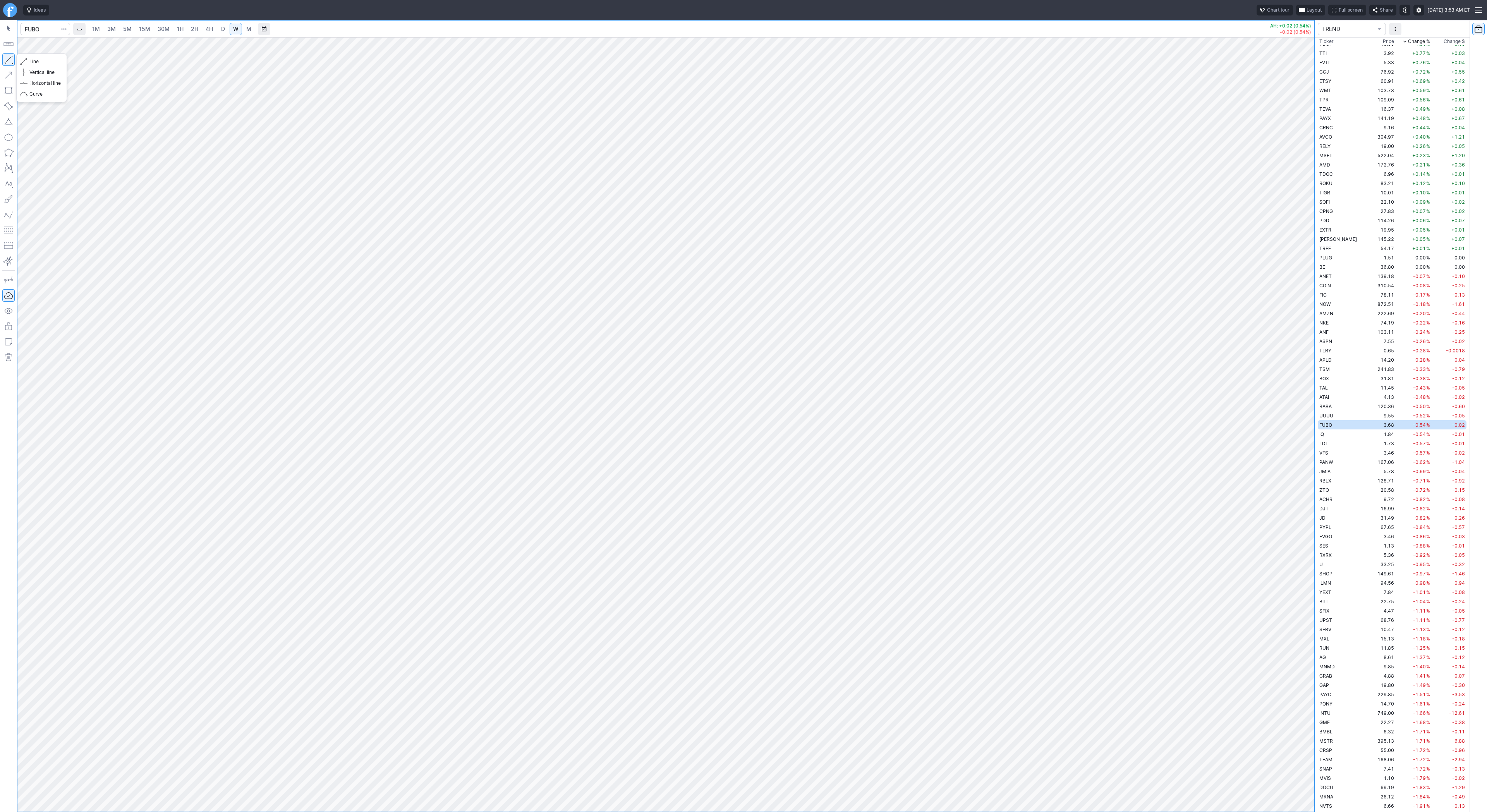
drag, startPoint x: 12, startPoint y: 60, endPoint x: 17, endPoint y: 83, distance: 23.5
click at [12, 61] on button "button" at bounding box center [8, 59] width 12 height 12
click at [54, 28] on input "Search" at bounding box center [46, 29] width 50 height 12
type input "baba"
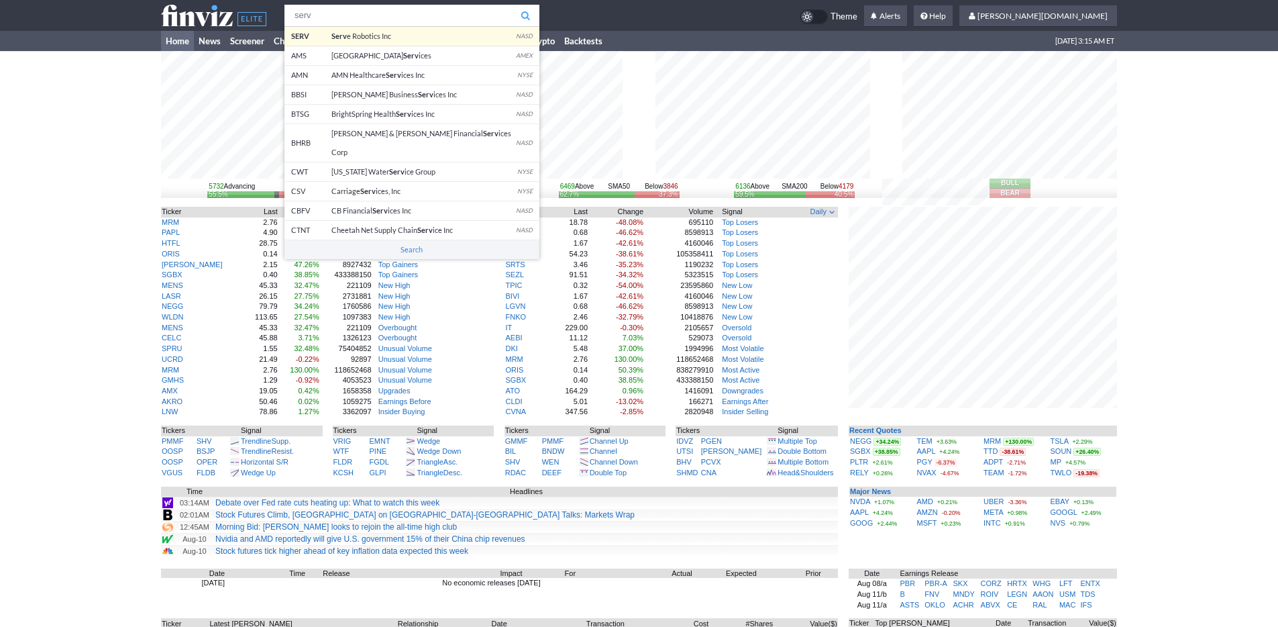
type input "serv"
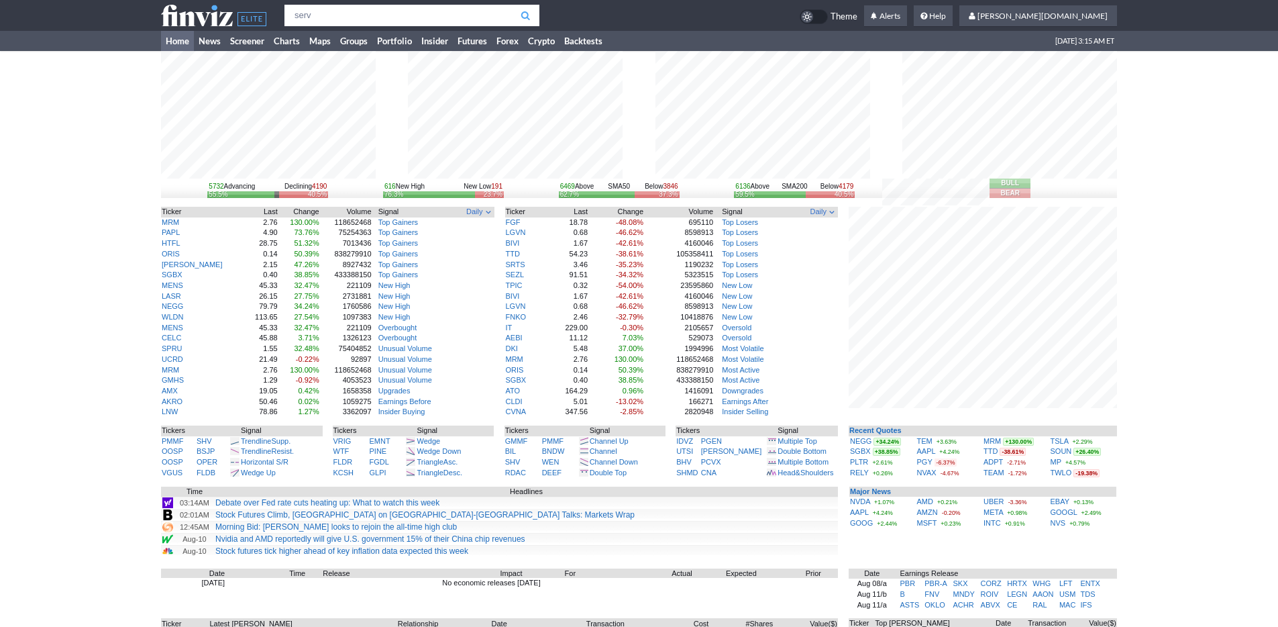
click at [351, 36] on body "serv SERV Serv e Robotics Inc NASD AMS American Shared Hospital Serv ices AMEX …" at bounding box center [639, 424] width 1278 height 848
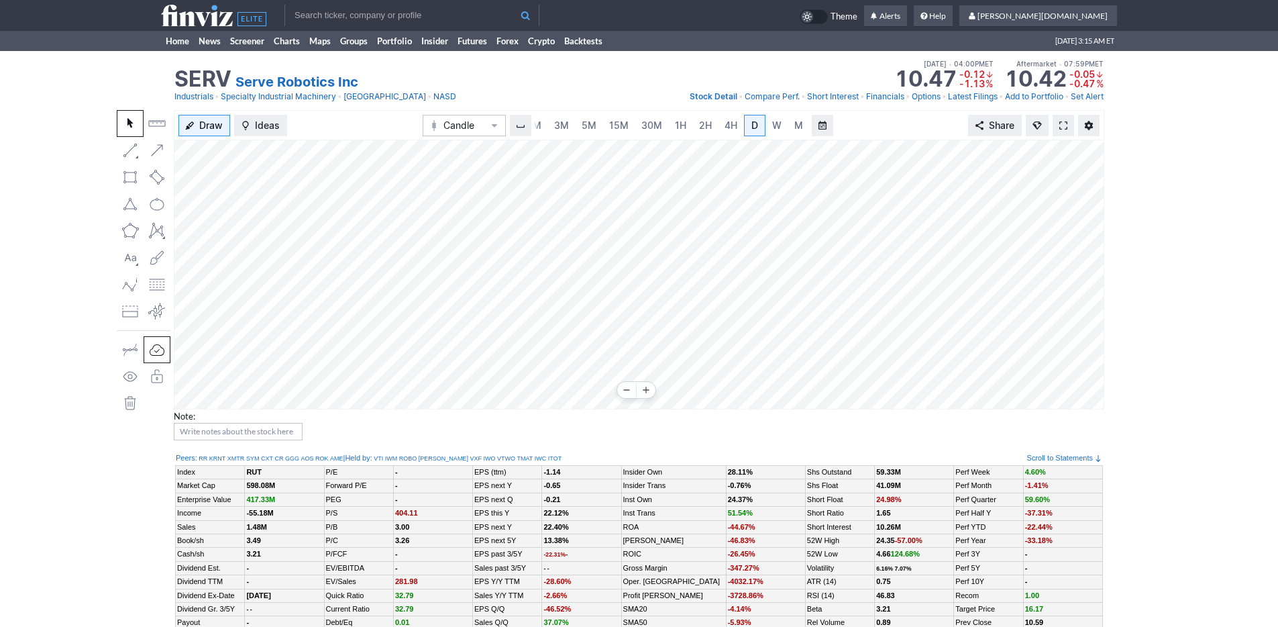
scroll to position [234, 0]
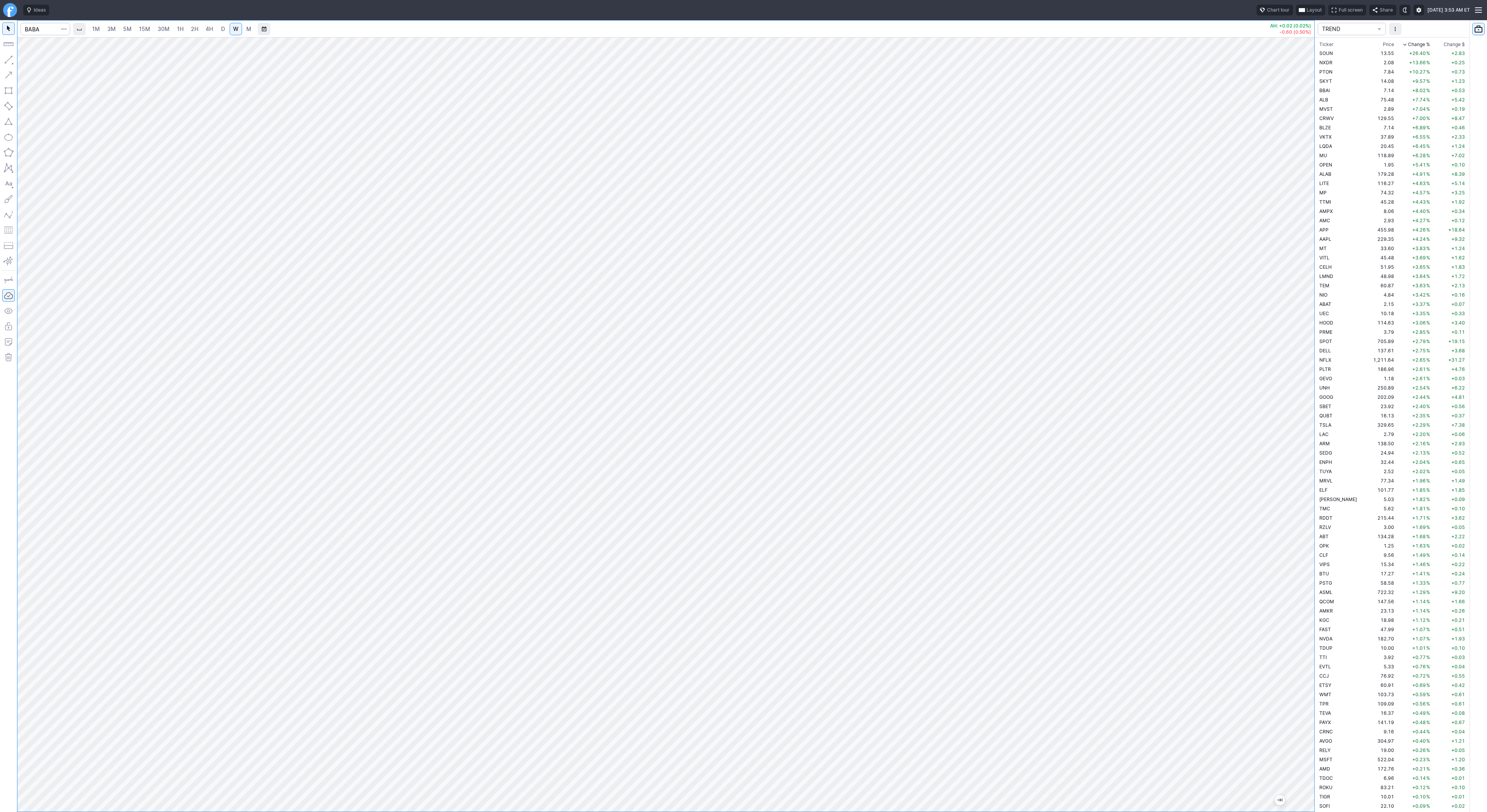
scroll to position [585, 0]
click at [10, 59] on button "button" at bounding box center [8, 59] width 12 height 12
click at [48, 65] on span "Line" at bounding box center [45, 61] width 31 height 8
click at [55, 63] on span "Line" at bounding box center [45, 61] width 31 height 8
click at [42, 62] on span "Line" at bounding box center [45, 61] width 31 height 8
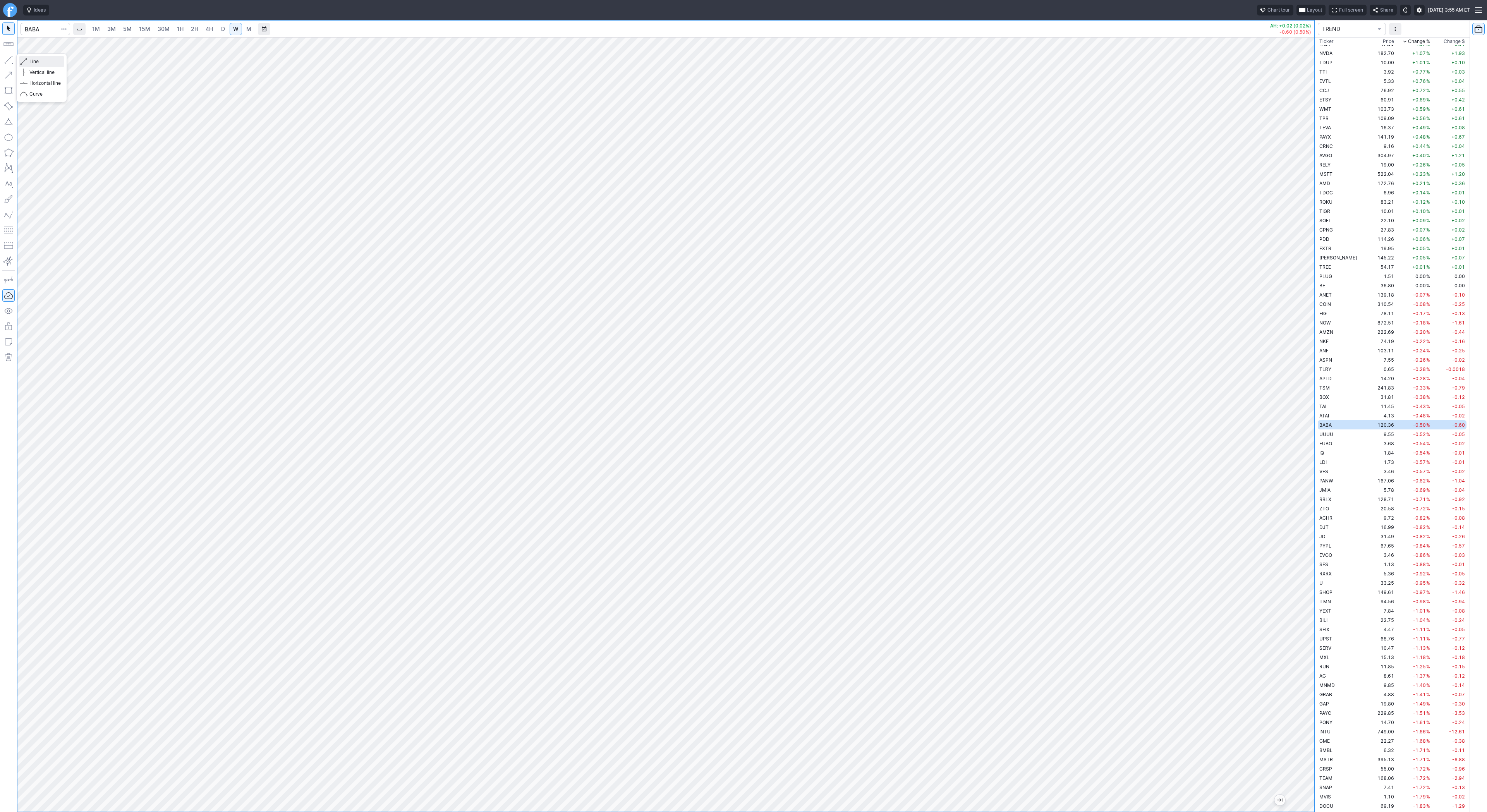
click at [31, 62] on span "Line" at bounding box center [45, 61] width 31 height 8
click at [44, 32] on input "Search" at bounding box center [46, 29] width 50 height 12
type input "trump"
click at [44, 59] on span "TRUMP" at bounding box center [50, 62] width 38 height 6
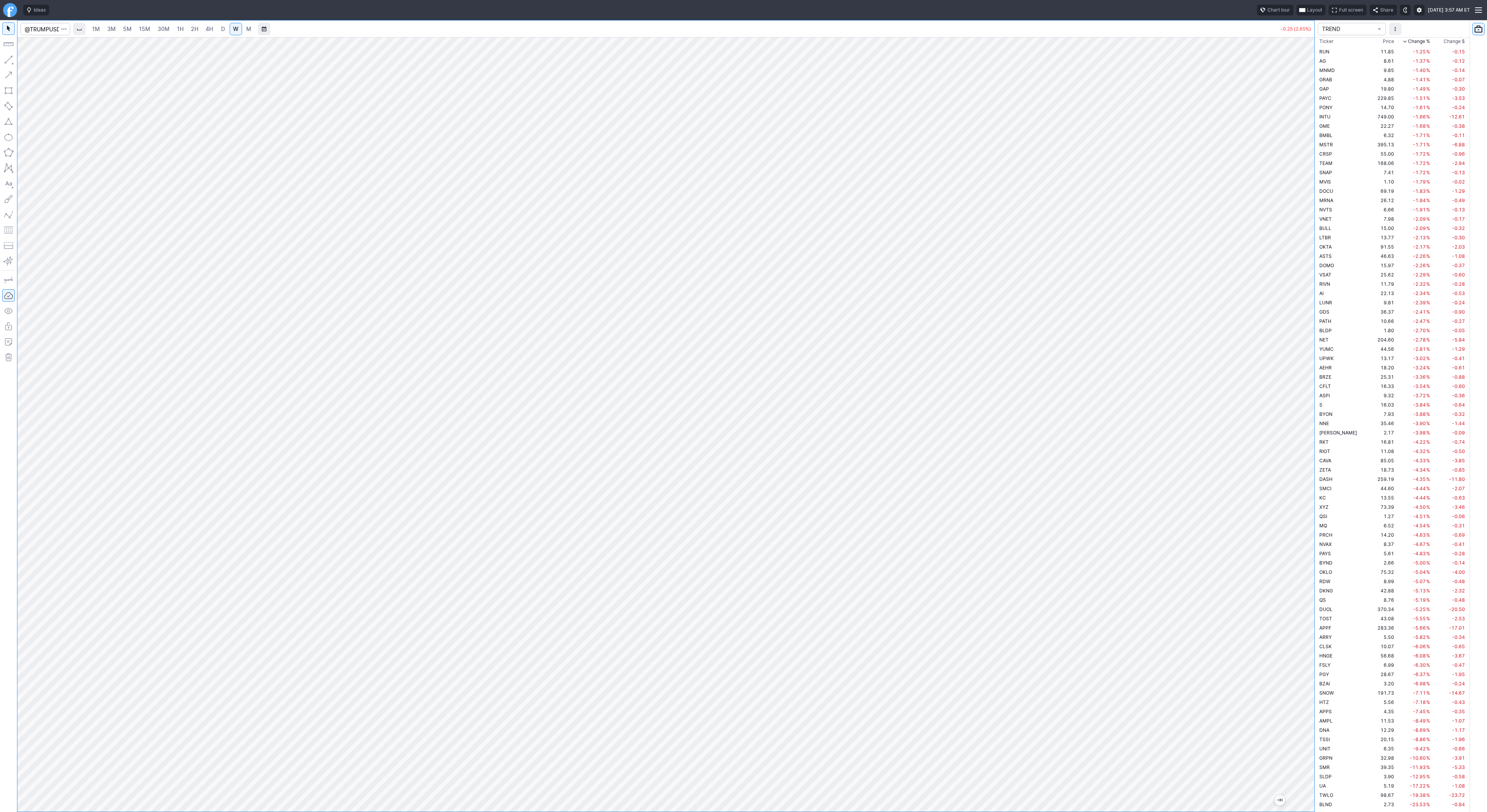
click at [222, 31] on span "D" at bounding box center [223, 28] width 4 height 6
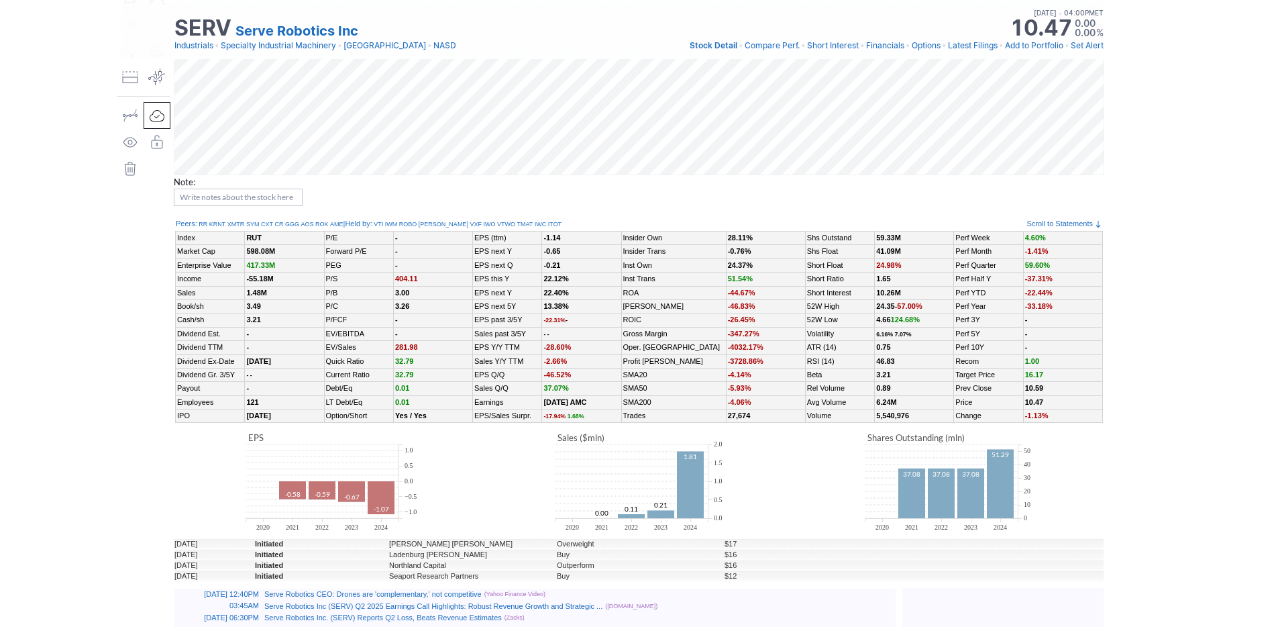
scroll to position [0, 13]
